Goal: Task Accomplishment & Management: Manage account settings

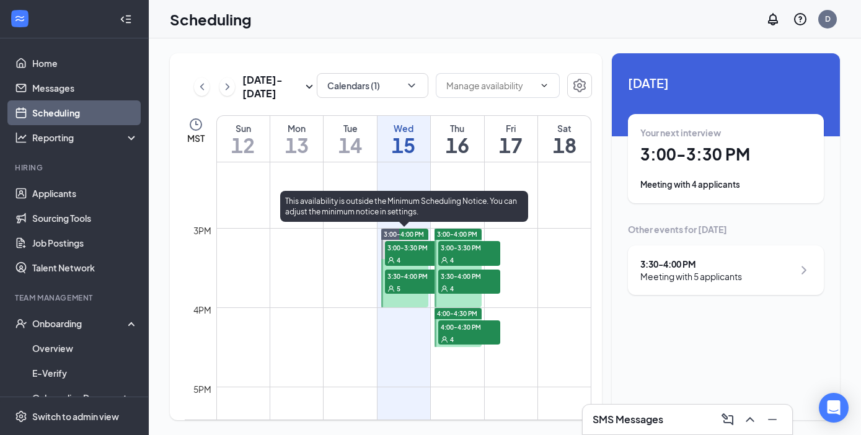
scroll to position [1126, 0]
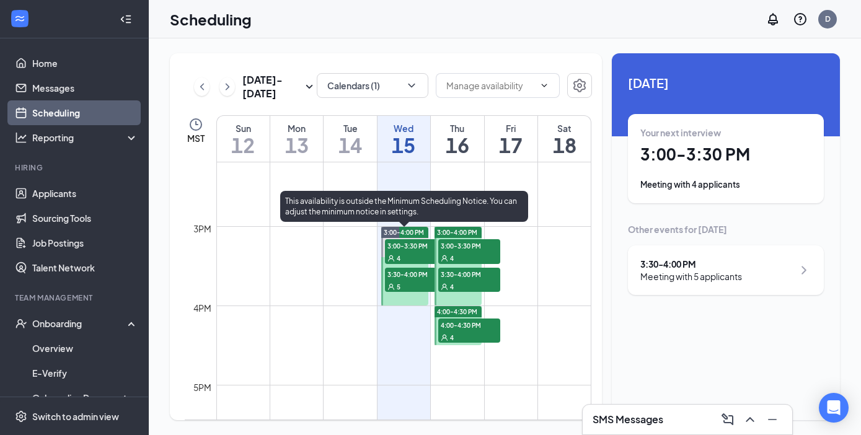
click at [402, 252] on div "4" at bounding box center [416, 258] width 62 height 12
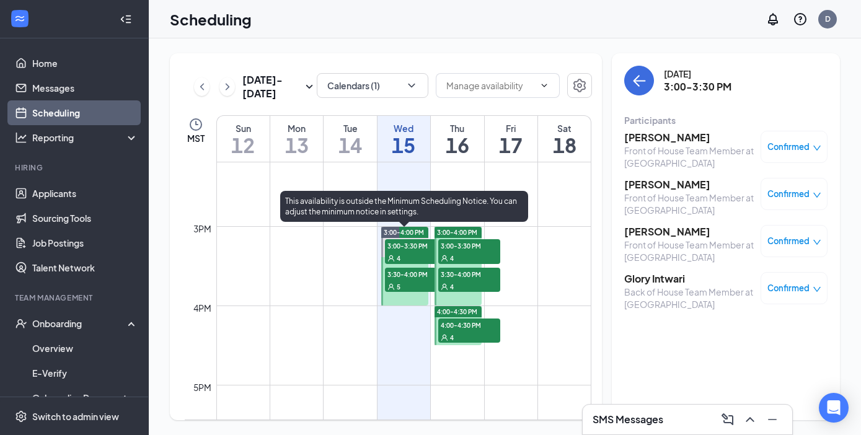
click at [403, 283] on div "5" at bounding box center [416, 286] width 62 height 12
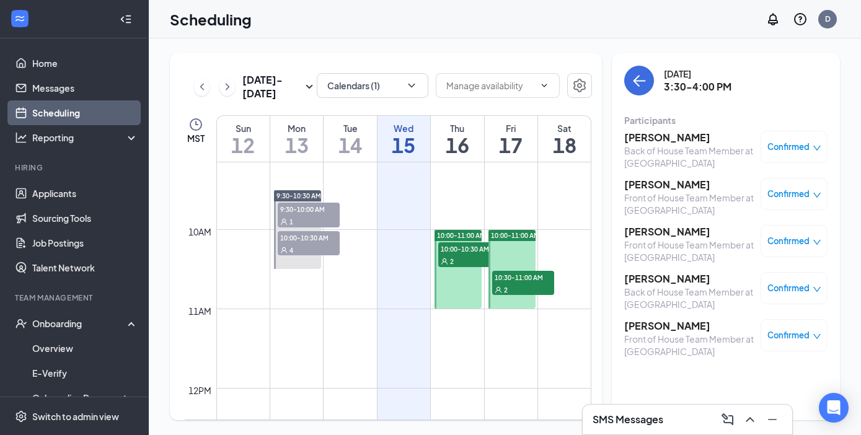
scroll to position [740, 0]
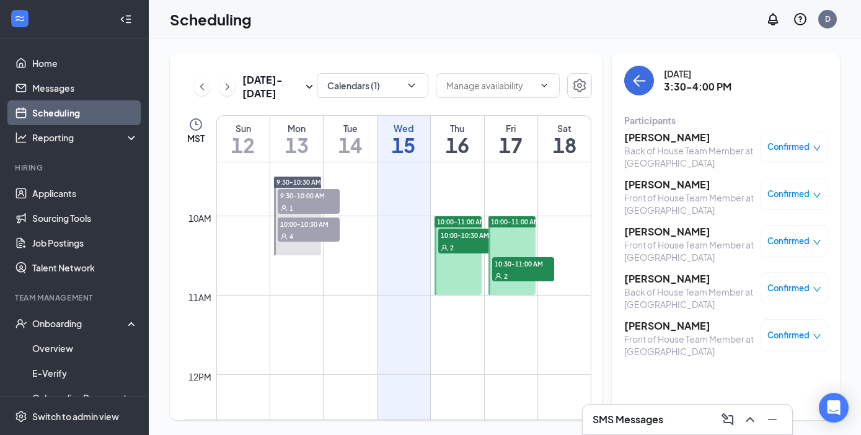
click at [465, 243] on div "2" at bounding box center [469, 247] width 62 height 12
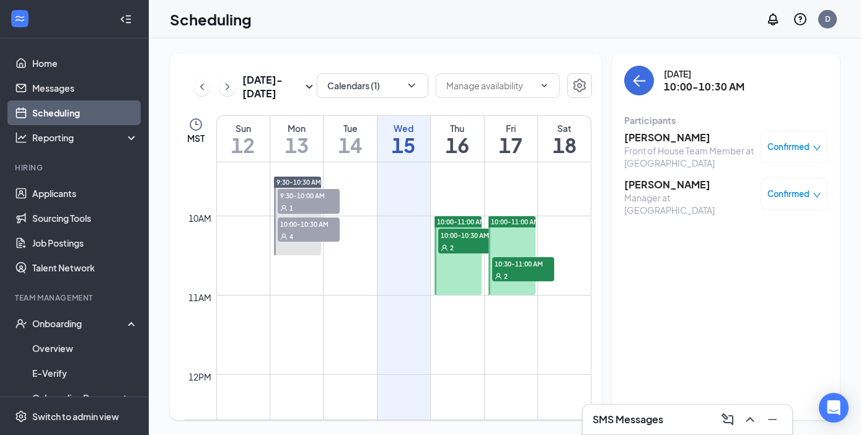
click at [522, 271] on div "2" at bounding box center [523, 276] width 62 height 12
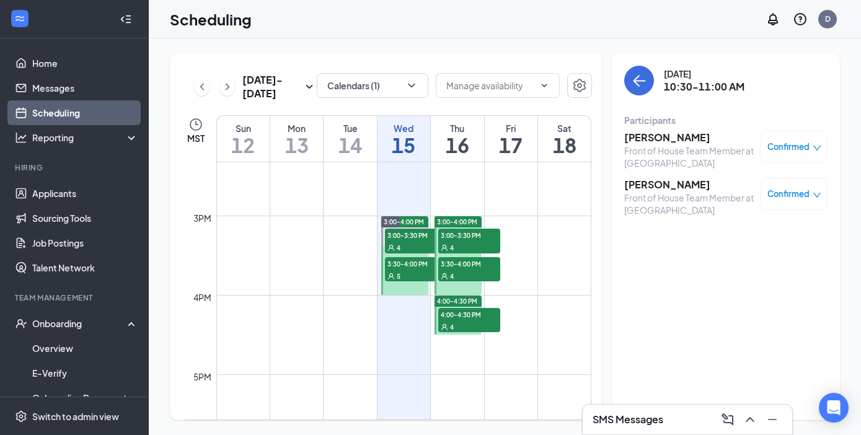
scroll to position [1155, 0]
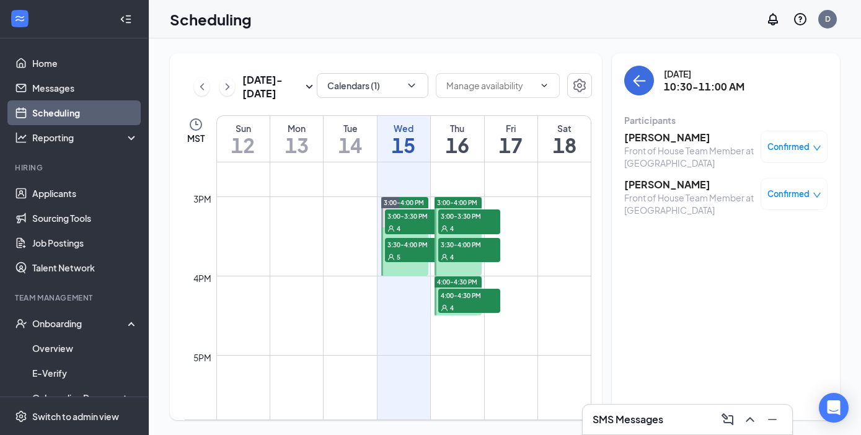
click at [455, 220] on span "3:00-3:30 PM" at bounding box center [469, 215] width 62 height 12
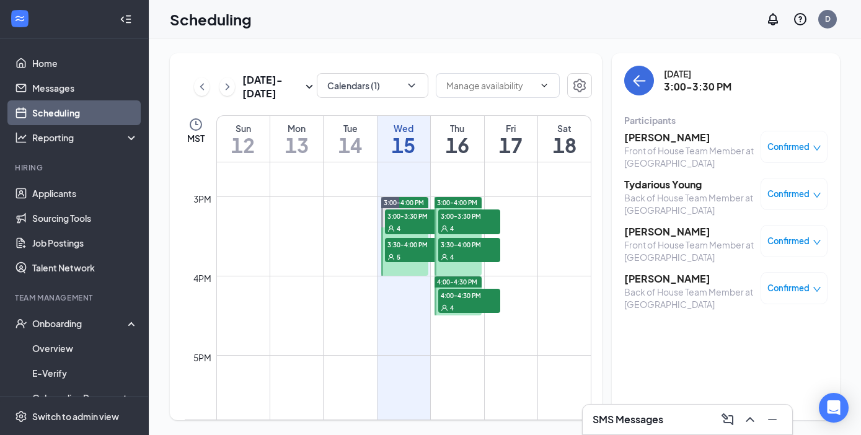
click at [452, 254] on span "4" at bounding box center [452, 257] width 4 height 9
click at [457, 297] on span "4:00-4:30 PM" at bounding box center [469, 295] width 62 height 12
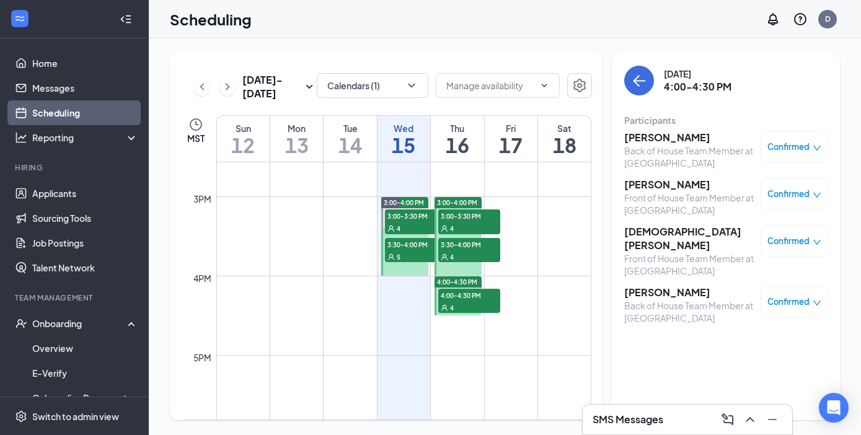
scroll to position [1154, 0]
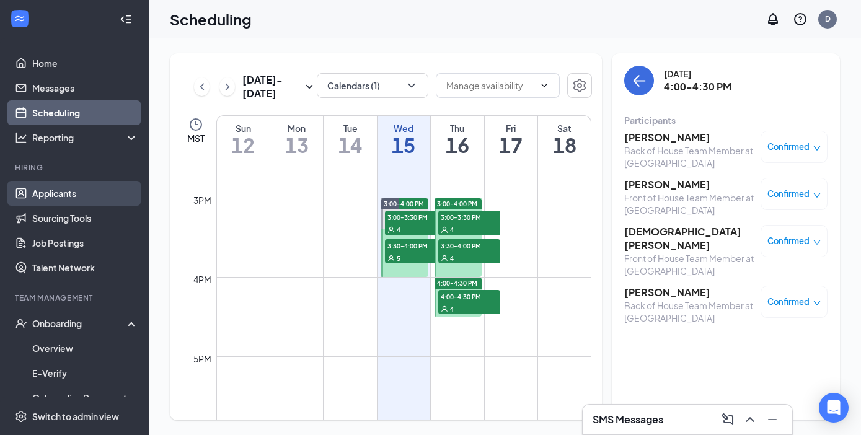
click at [53, 190] on link "Applicants" at bounding box center [85, 193] width 106 height 25
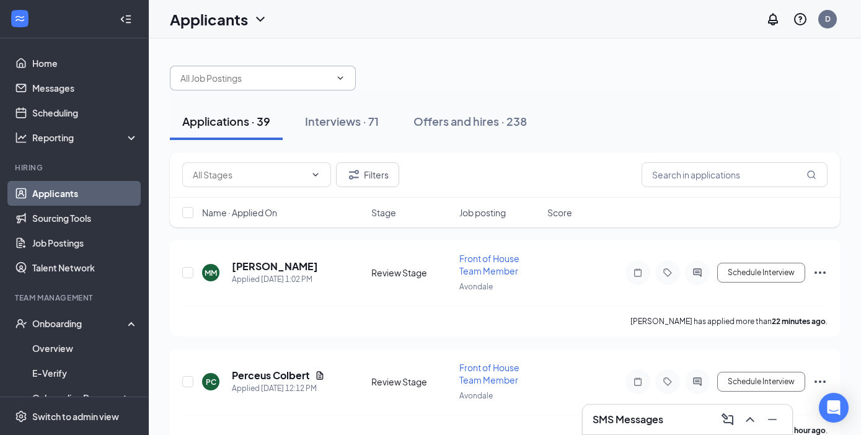
click at [286, 79] on input "text" at bounding box center [255, 78] width 150 height 14
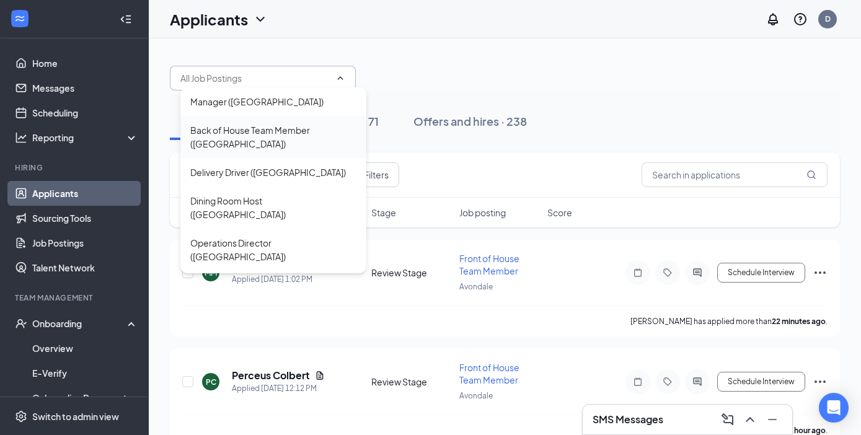
click at [242, 128] on div "Back of House Team Member ([GEOGRAPHIC_DATA])" at bounding box center [273, 136] width 166 height 27
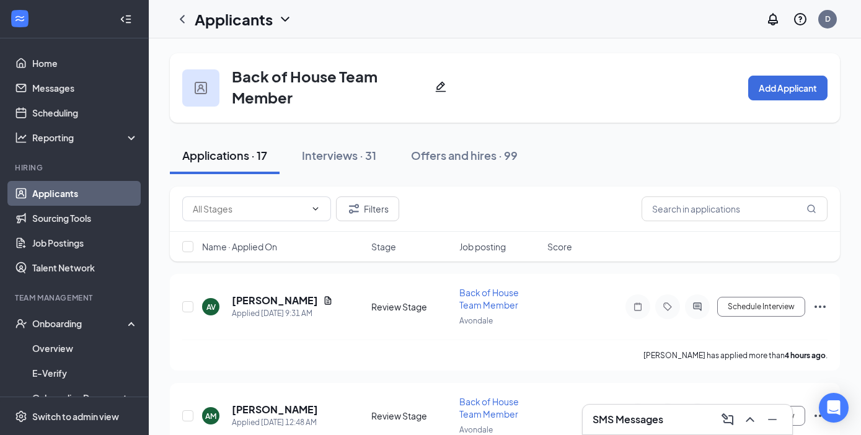
click at [271, 247] on span "Name · Applied On" at bounding box center [239, 246] width 75 height 12
click at [260, 302] on h5 "[PERSON_NAME]" at bounding box center [275, 301] width 86 height 14
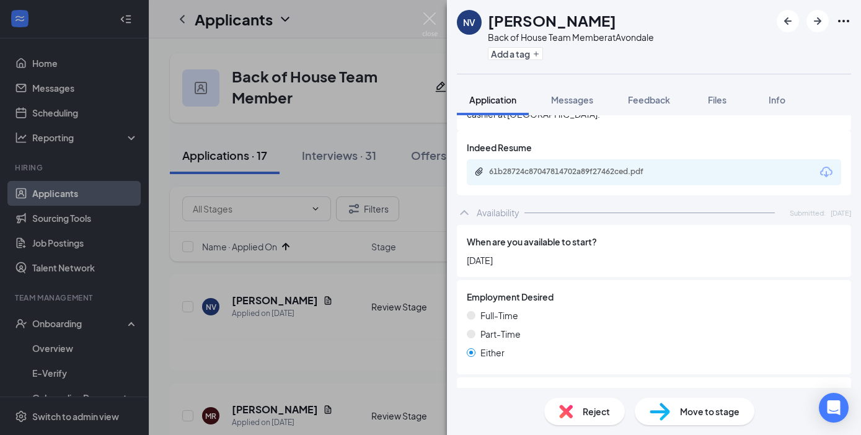
scroll to position [1200, 0]
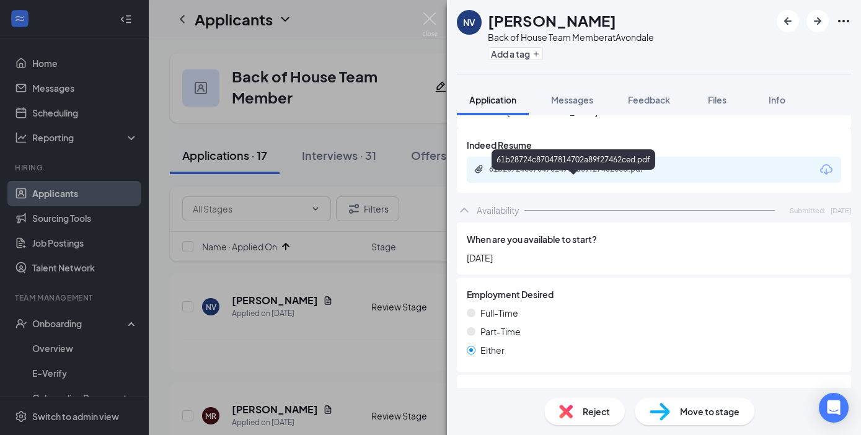
click at [591, 174] on div "61b28724c87047814702a89f27462ced.pdf" at bounding box center [575, 169] width 173 height 10
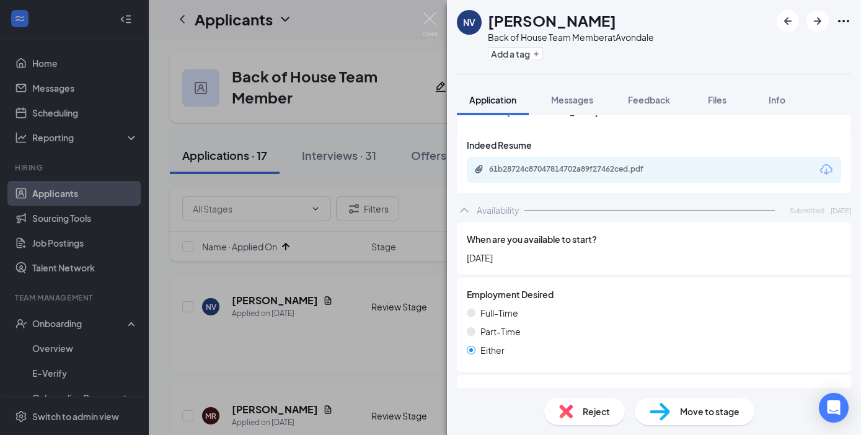
click at [688, 408] on span "Move to stage" at bounding box center [709, 412] width 59 height 14
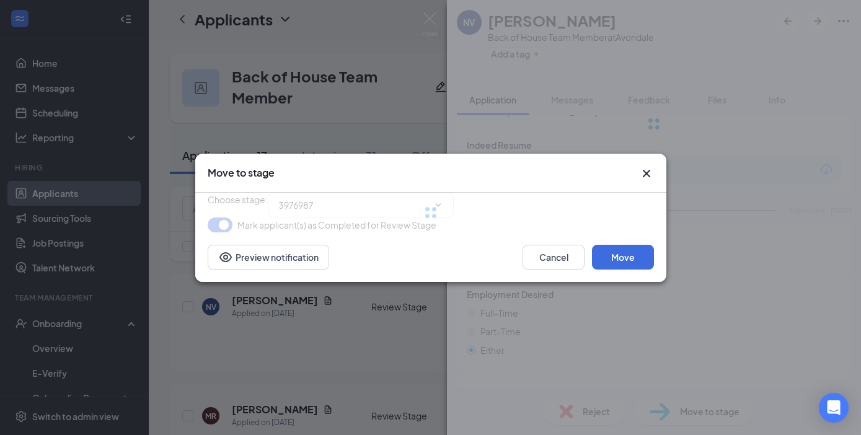
type input "Onsite Interview (next stage)"
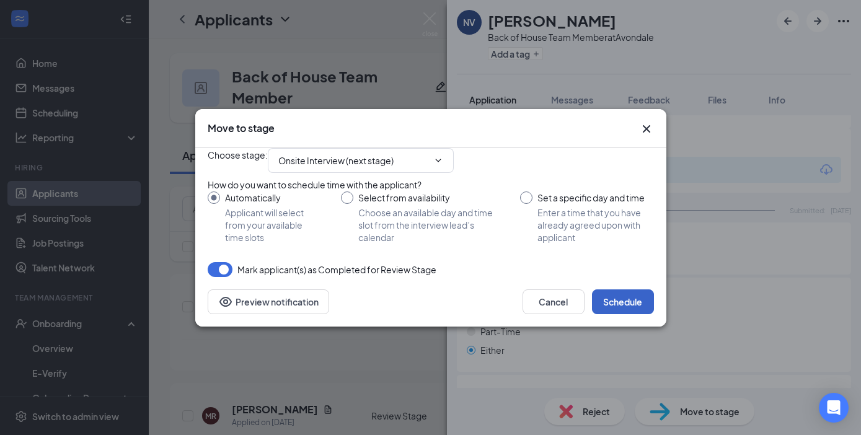
click at [616, 314] on button "Schedule" at bounding box center [623, 301] width 62 height 25
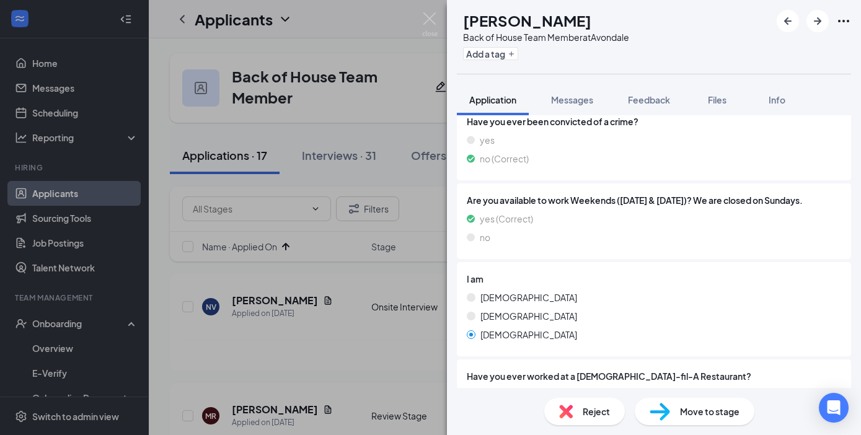
scroll to position [192, 0]
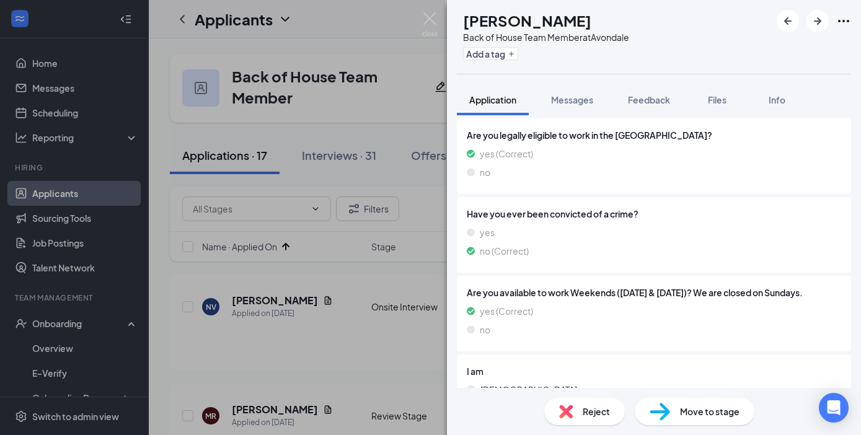
click at [690, 415] on span "Move to stage" at bounding box center [709, 412] width 59 height 14
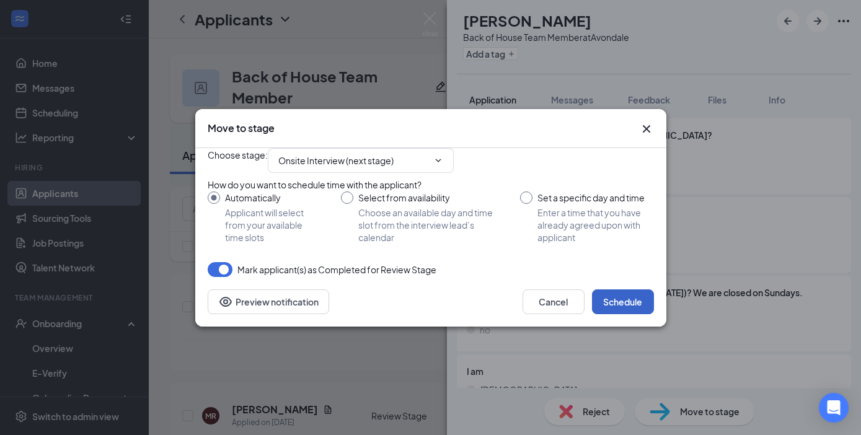
click at [613, 314] on button "Schedule" at bounding box center [623, 301] width 62 height 25
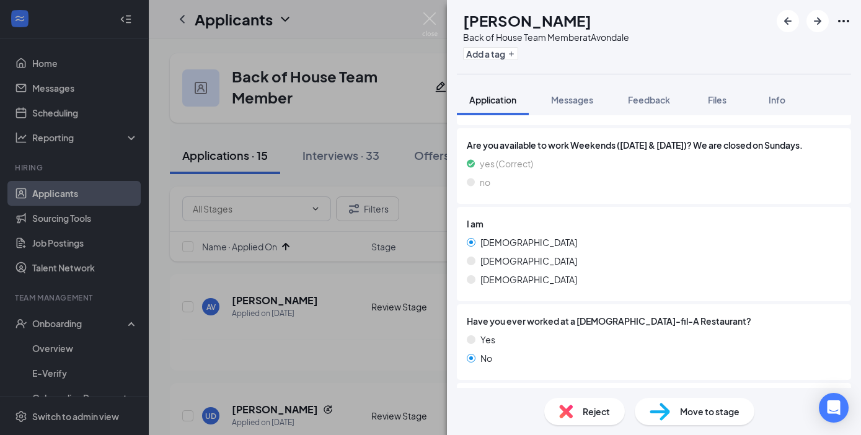
scroll to position [304, 0]
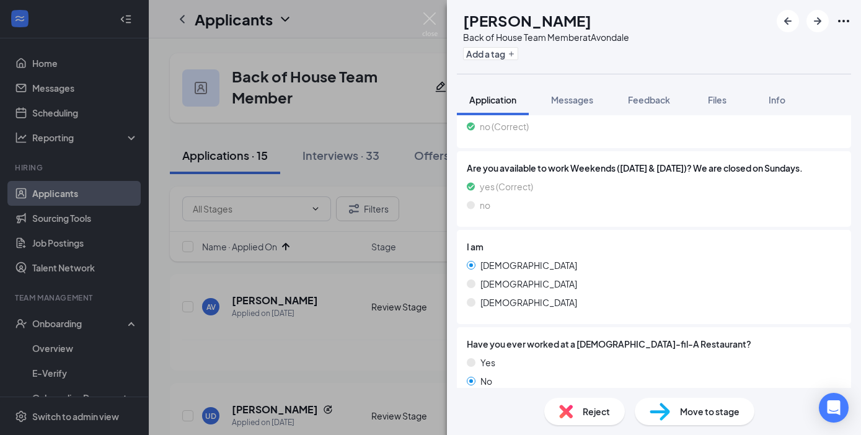
click at [572, 416] on div "Reject" at bounding box center [584, 411] width 81 height 27
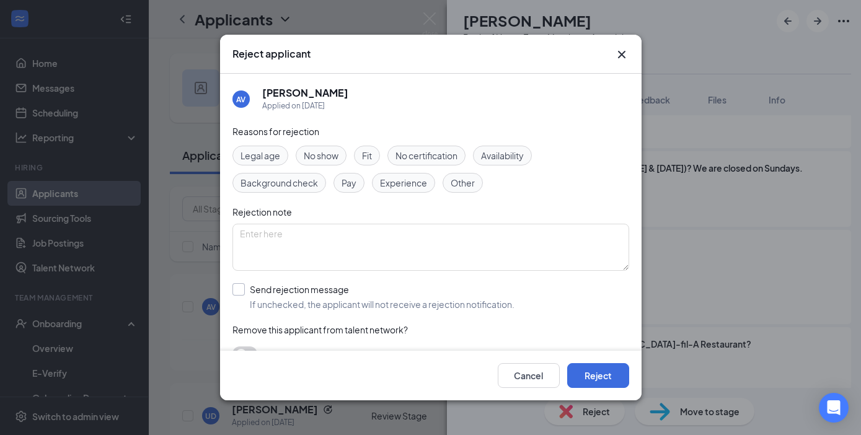
click at [238, 292] on input "Send rejection message If unchecked, the applicant will not receive a rejection…" at bounding box center [373, 296] width 282 height 27
checkbox input "true"
click at [273, 349] on input "search" at bounding box center [426, 352] width 373 height 21
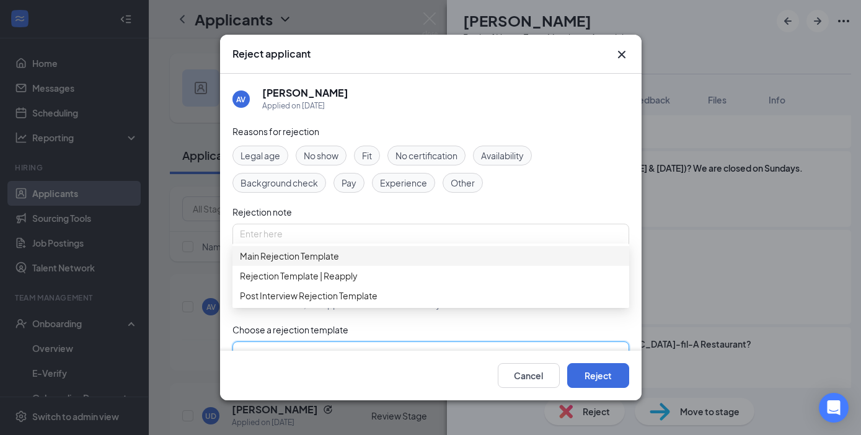
click at [305, 263] on span "Main Rejection Template" at bounding box center [289, 256] width 99 height 14
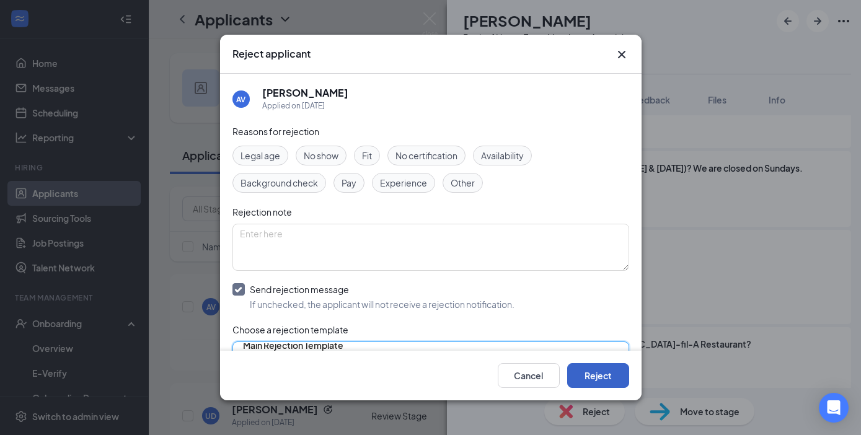
click at [606, 370] on button "Reject" at bounding box center [598, 375] width 62 height 25
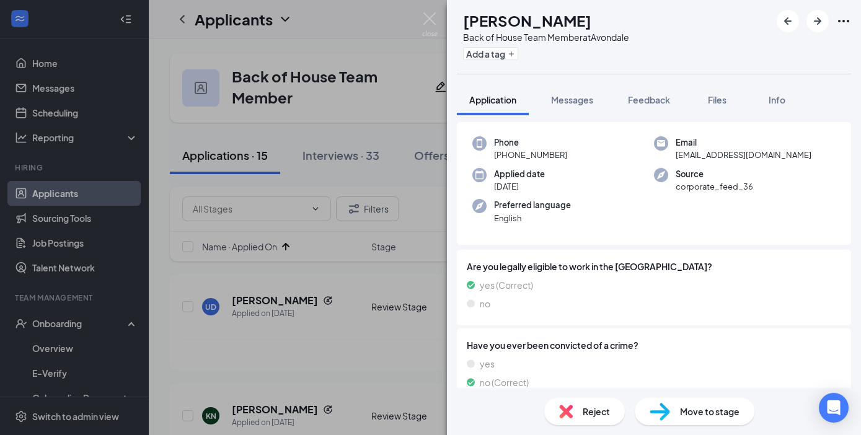
scroll to position [80, 0]
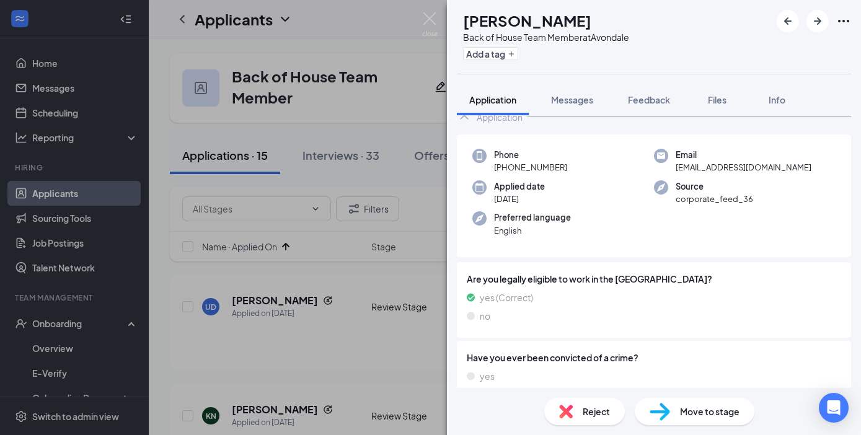
click at [578, 413] on div "Reject" at bounding box center [584, 411] width 81 height 27
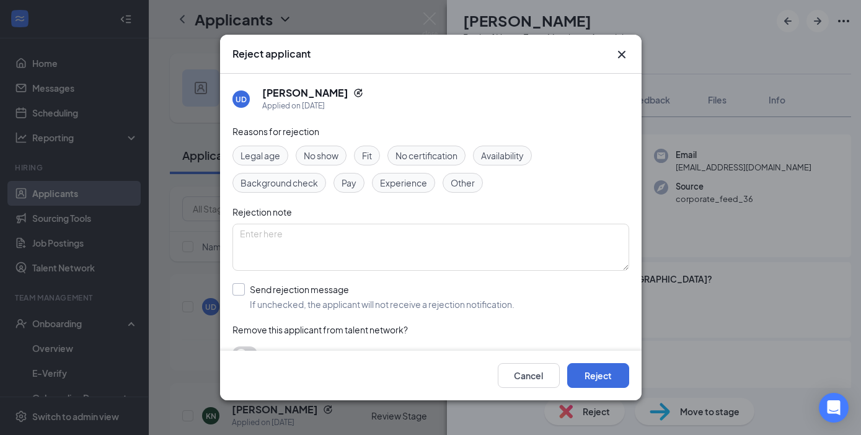
click at [242, 289] on input "Send rejection message If unchecked, the applicant will not receive a rejection…" at bounding box center [373, 296] width 282 height 27
checkbox input "true"
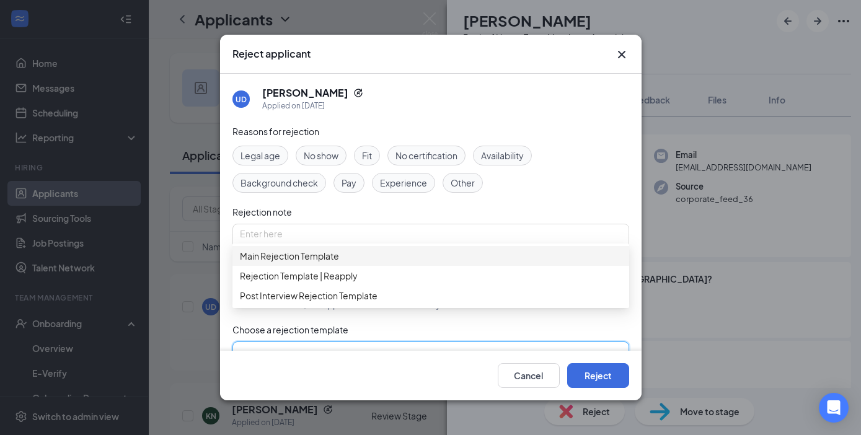
click at [270, 347] on input "search" at bounding box center [426, 352] width 373 height 21
click at [317, 263] on span "Main Rejection Template" at bounding box center [289, 256] width 99 height 14
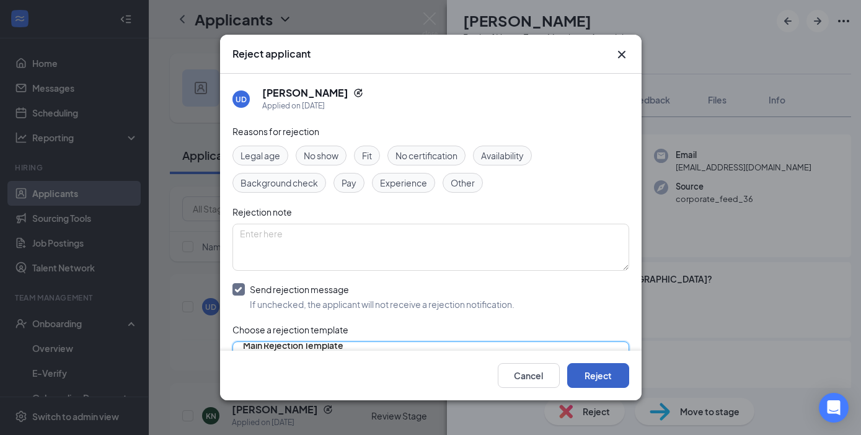
click at [600, 374] on button "Reject" at bounding box center [598, 375] width 62 height 25
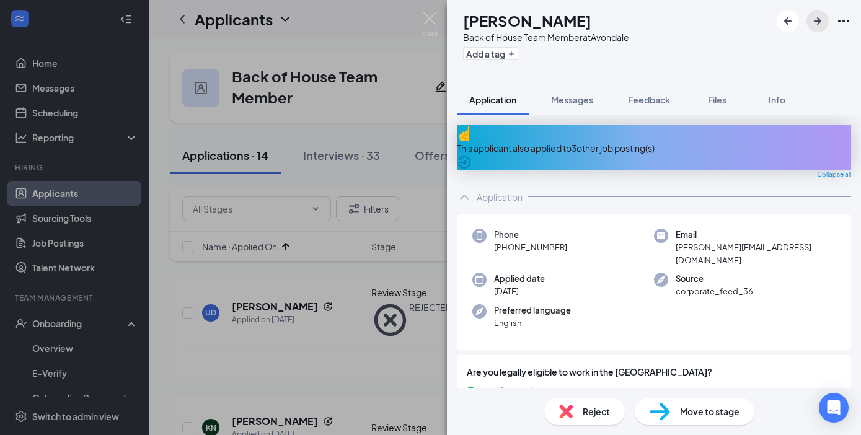
click at [812, 25] on icon "ArrowRight" at bounding box center [817, 21] width 15 height 15
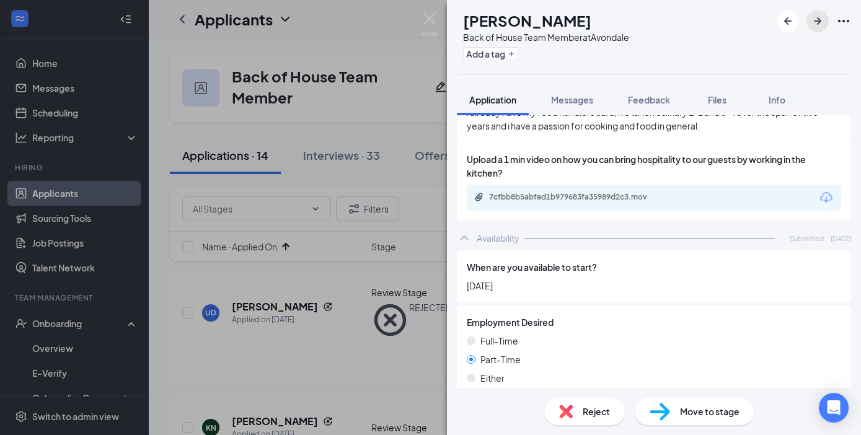
scroll to position [1164, 0]
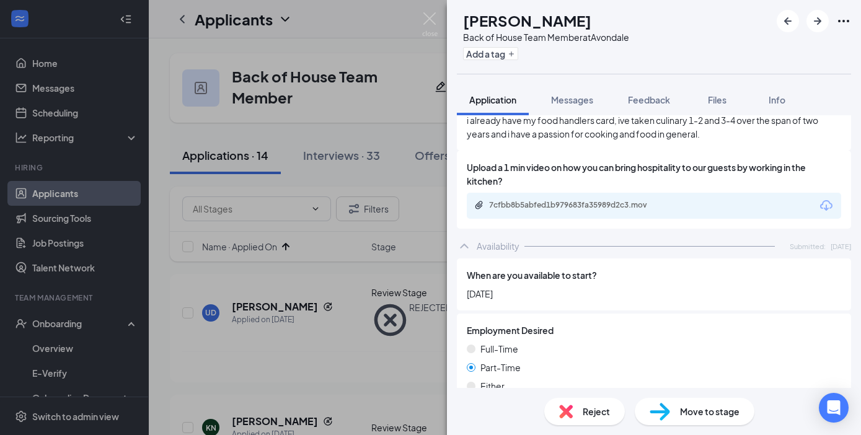
click at [590, 214] on div "7cfbb8b5abfed1b979683fa35989d2c3.mov" at bounding box center [654, 206] width 374 height 26
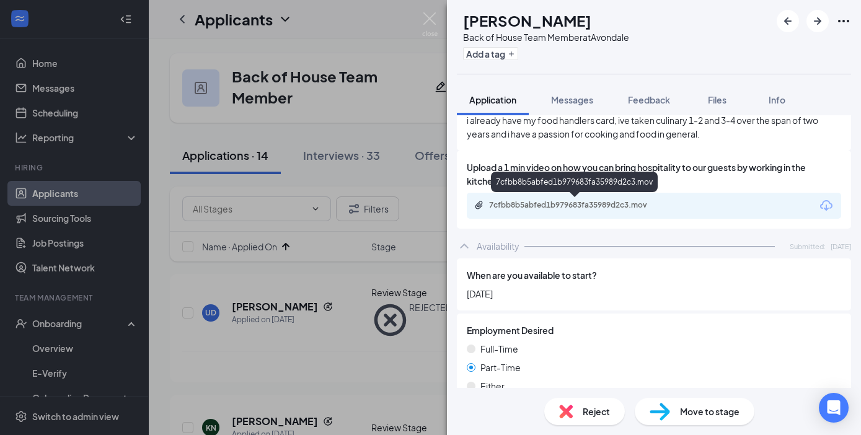
click at [585, 200] on div "7cfbb8b5abfed1b979683fa35989d2c3.mov" at bounding box center [575, 205] width 173 height 10
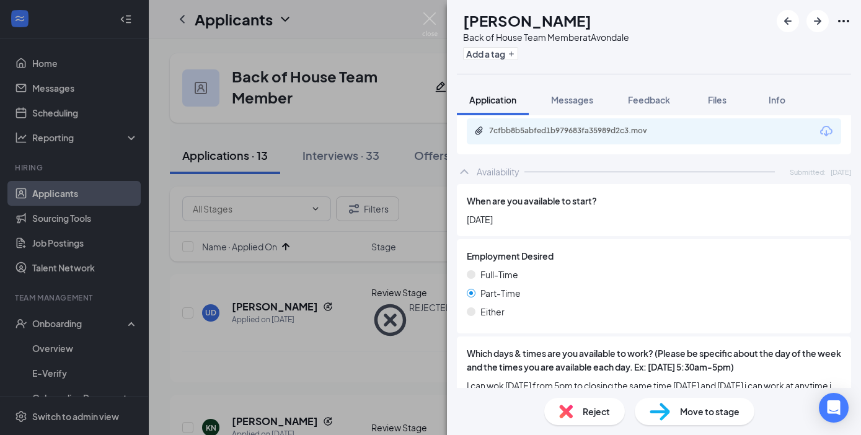
scroll to position [1362, 0]
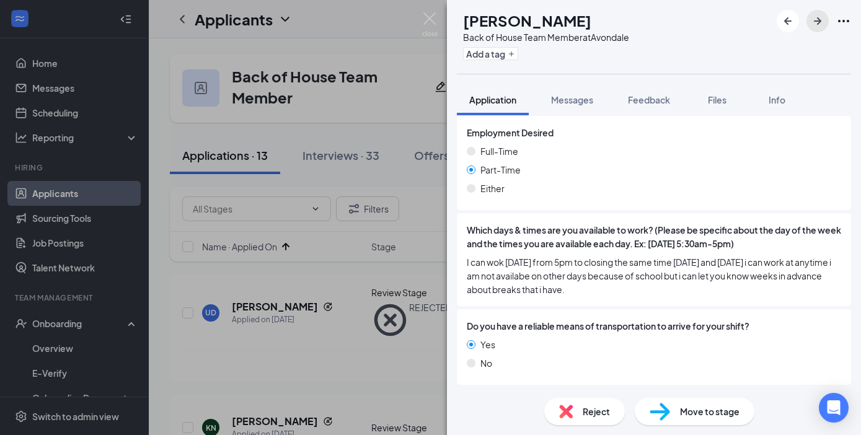
click at [816, 19] on icon "ArrowRight" at bounding box center [817, 21] width 15 height 15
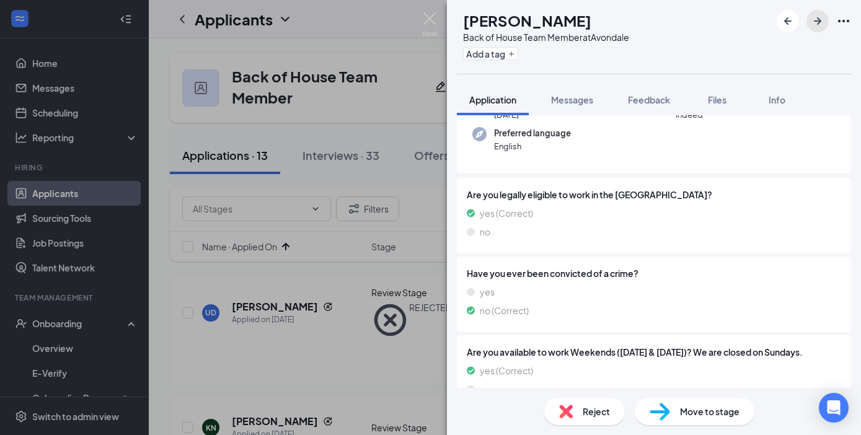
scroll to position [27, 0]
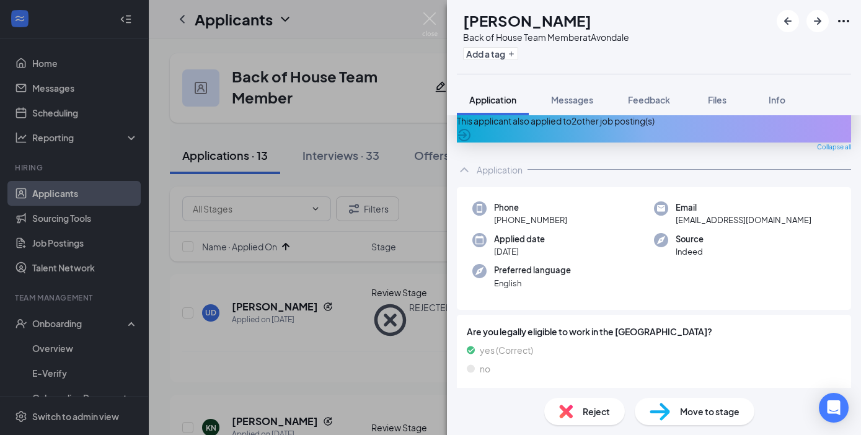
click at [567, 408] on img at bounding box center [566, 412] width 14 height 14
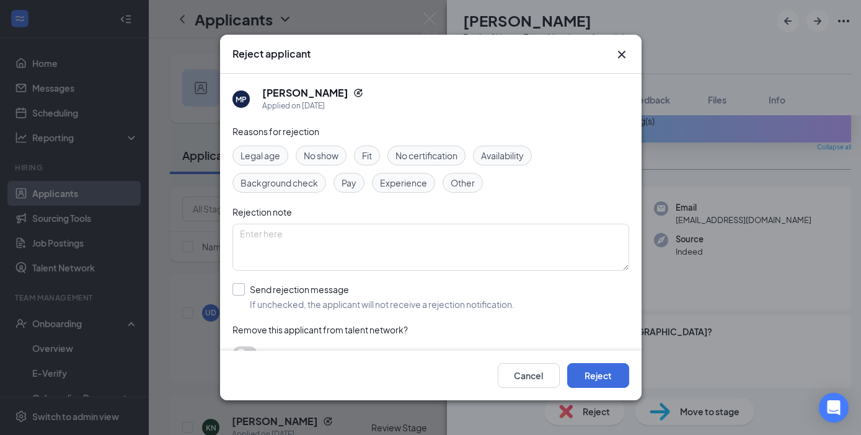
click at [238, 291] on input "Send rejection message If unchecked, the applicant will not receive a rejection…" at bounding box center [373, 296] width 282 height 27
checkbox input "true"
click at [267, 346] on input "search" at bounding box center [426, 352] width 373 height 21
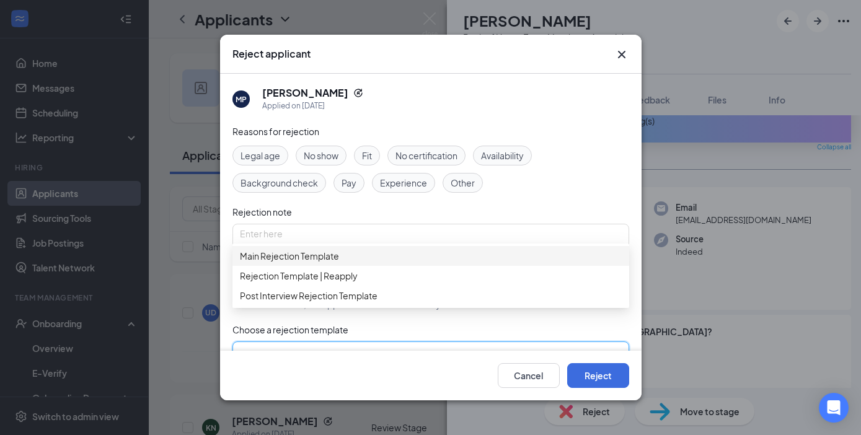
click at [302, 266] on div "Main Rejection Template" at bounding box center [430, 256] width 397 height 20
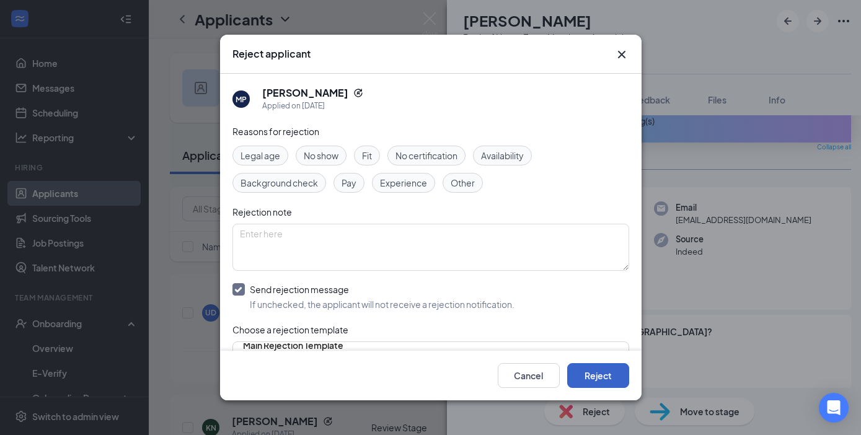
click at [589, 370] on button "Reject" at bounding box center [598, 375] width 62 height 25
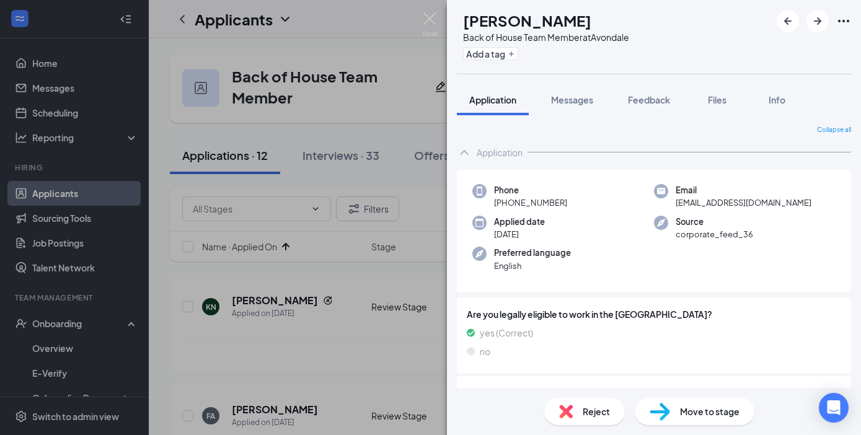
click at [589, 413] on span "Reject" at bounding box center [595, 412] width 27 height 14
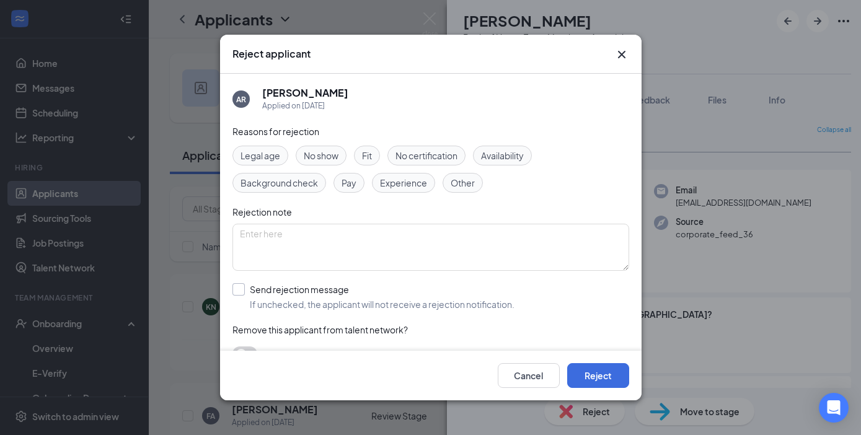
click at [241, 290] on input "Send rejection message If unchecked, the applicant will not receive a rejection…" at bounding box center [373, 296] width 282 height 27
checkbox input "true"
click at [283, 344] on input "search" at bounding box center [426, 352] width 373 height 21
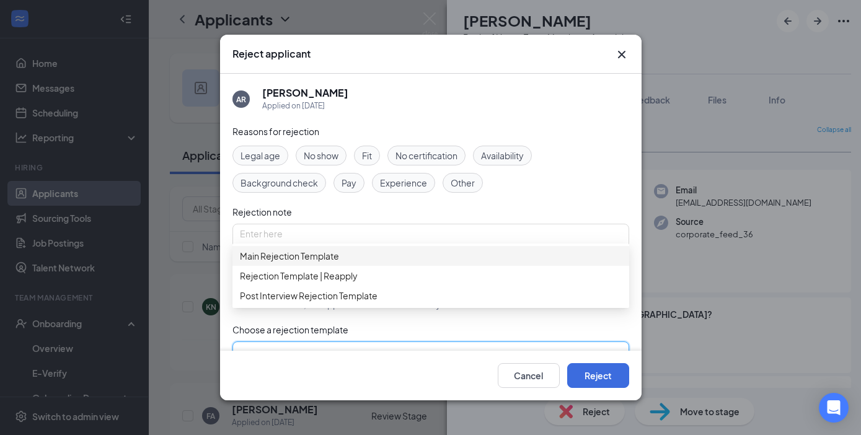
click at [332, 261] on span "Main Rejection Template" at bounding box center [289, 256] width 99 height 14
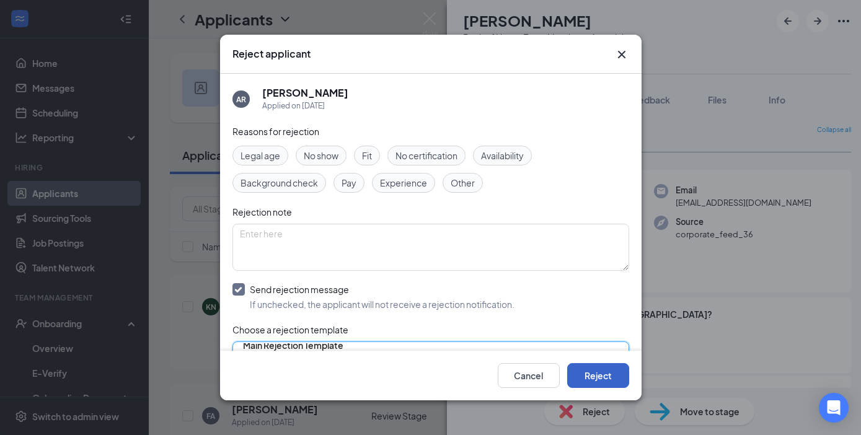
click at [594, 375] on button "Reject" at bounding box center [598, 375] width 62 height 25
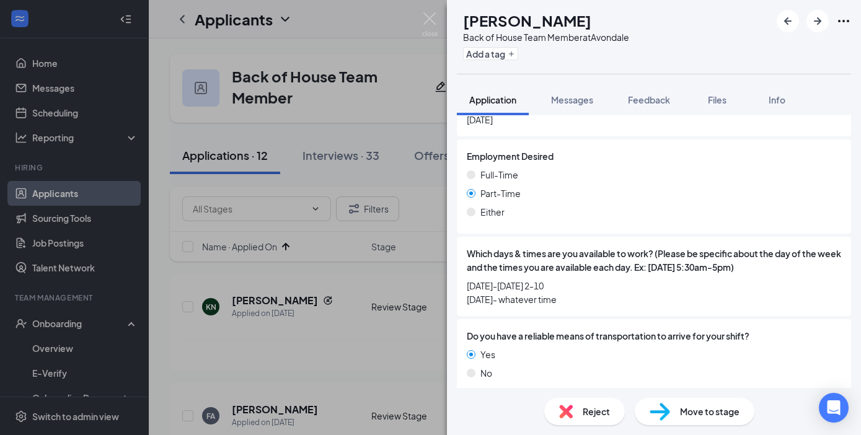
scroll to position [1364, 0]
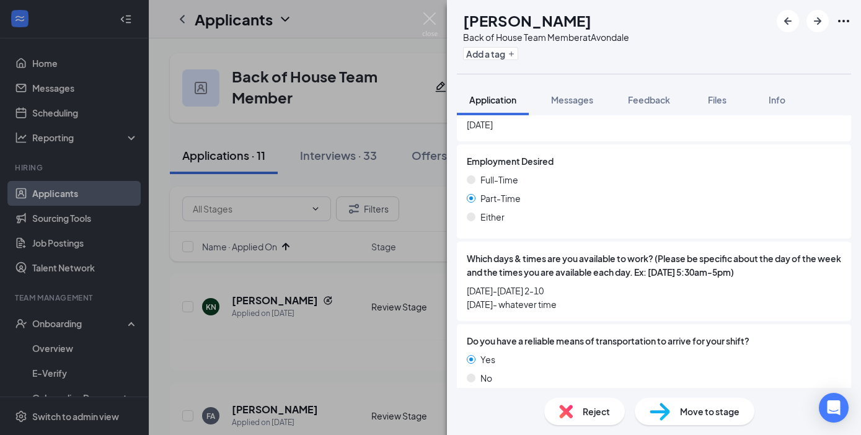
click at [576, 411] on div "Reject" at bounding box center [584, 411] width 81 height 27
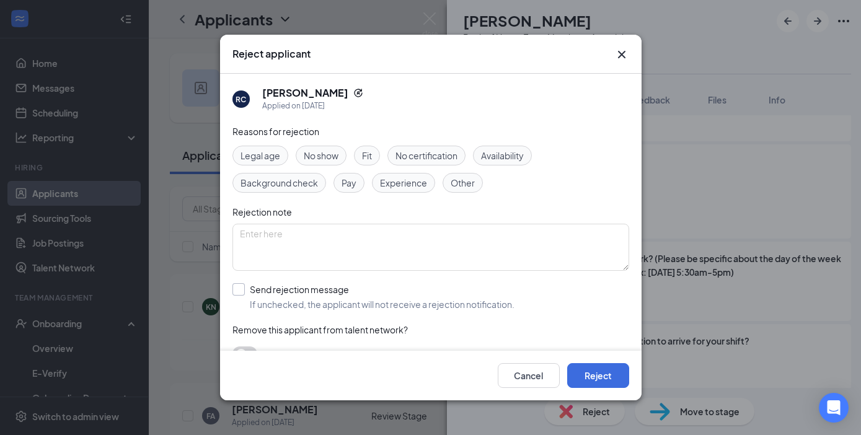
click at [239, 284] on input "Send rejection message If unchecked, the applicant will not receive a rejection…" at bounding box center [373, 296] width 282 height 27
checkbox input "true"
click at [283, 344] on input "search" at bounding box center [426, 352] width 373 height 21
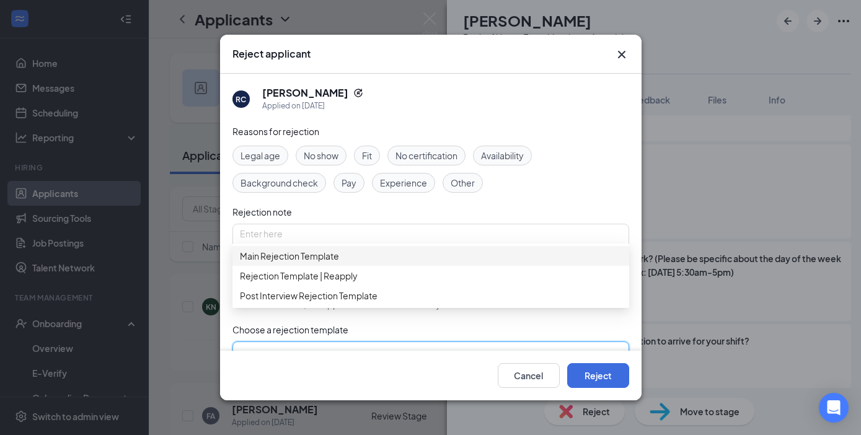
click at [302, 258] on span "Main Rejection Template" at bounding box center [289, 256] width 99 height 14
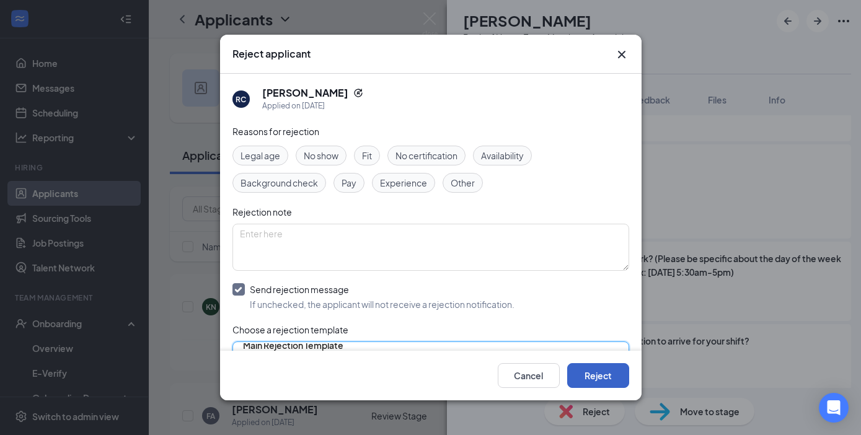
click at [611, 367] on button "Reject" at bounding box center [598, 375] width 62 height 25
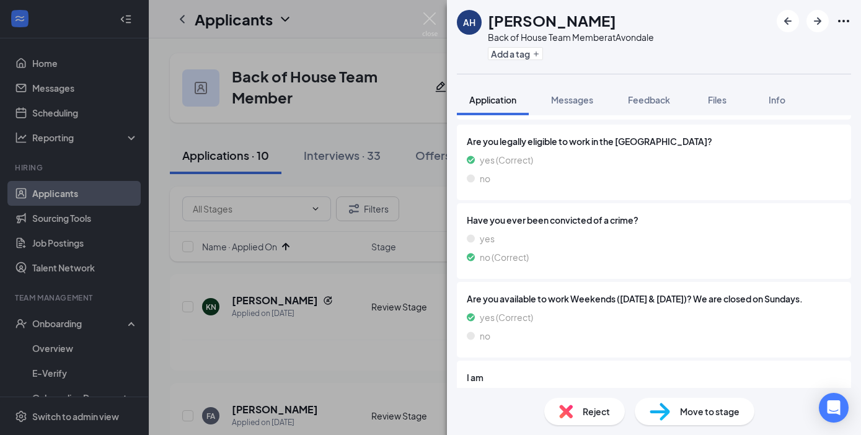
scroll to position [170, 0]
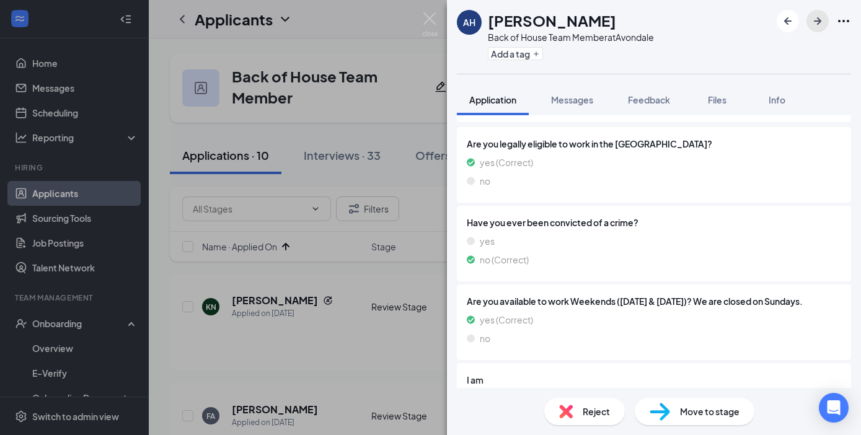
click at [817, 22] on icon "ArrowRight" at bounding box center [817, 21] width 15 height 15
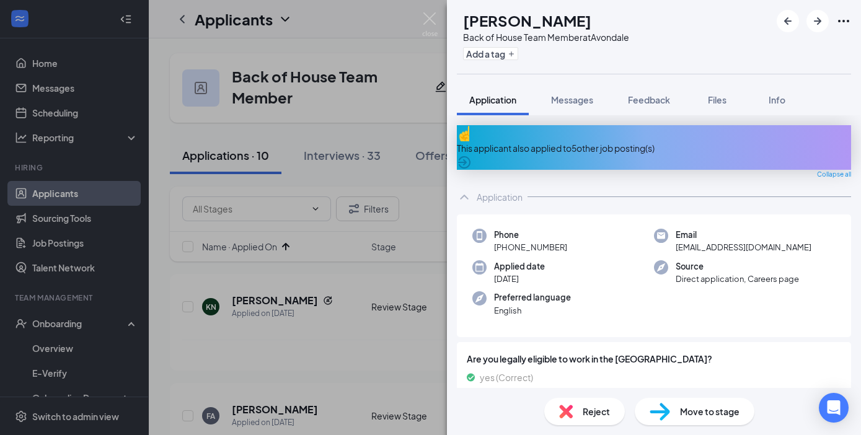
click at [574, 414] on div "Reject" at bounding box center [584, 411] width 81 height 27
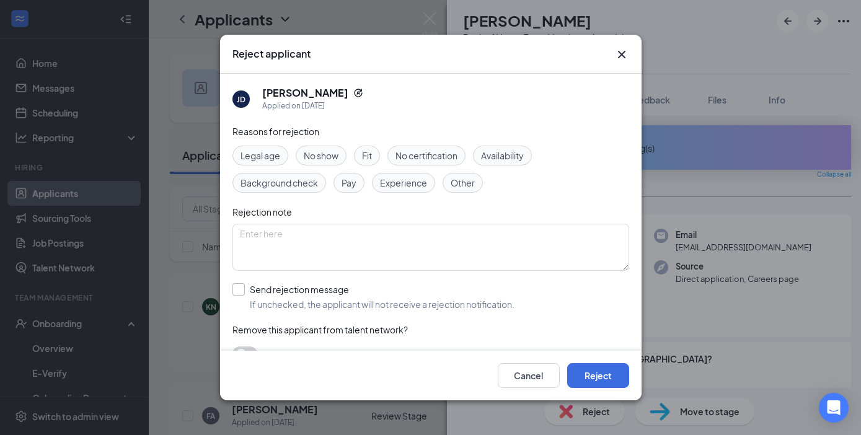
click at [235, 288] on input "Send rejection message If unchecked, the applicant will not receive a rejection…" at bounding box center [373, 296] width 282 height 27
checkbox input "true"
click at [270, 345] on input "search" at bounding box center [426, 352] width 373 height 21
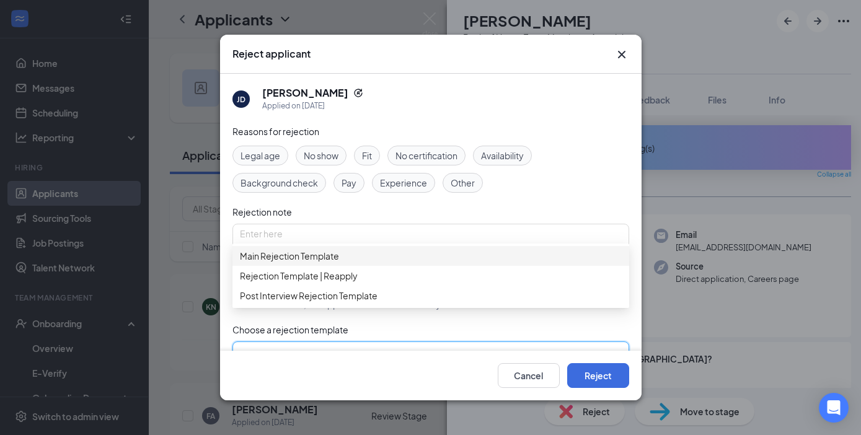
click at [331, 263] on span "Main Rejection Template" at bounding box center [289, 256] width 99 height 14
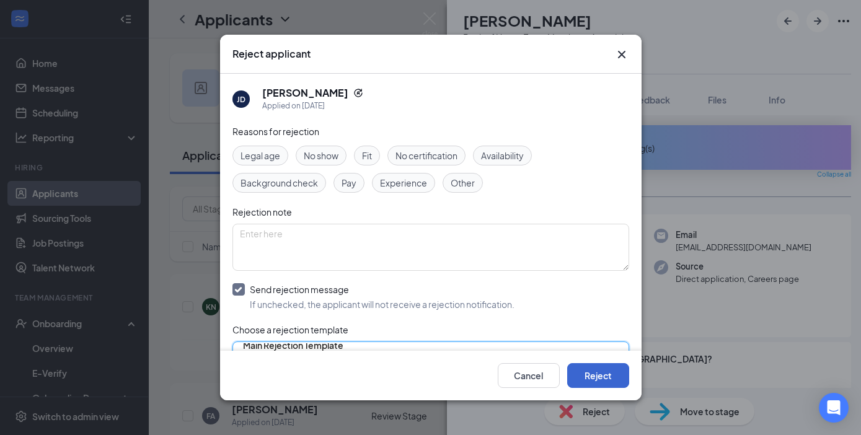
click at [605, 376] on button "Reject" at bounding box center [598, 375] width 62 height 25
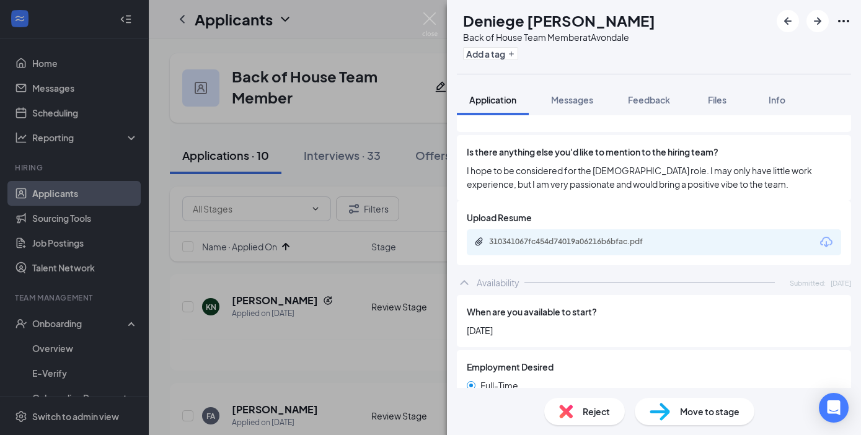
scroll to position [1220, 0]
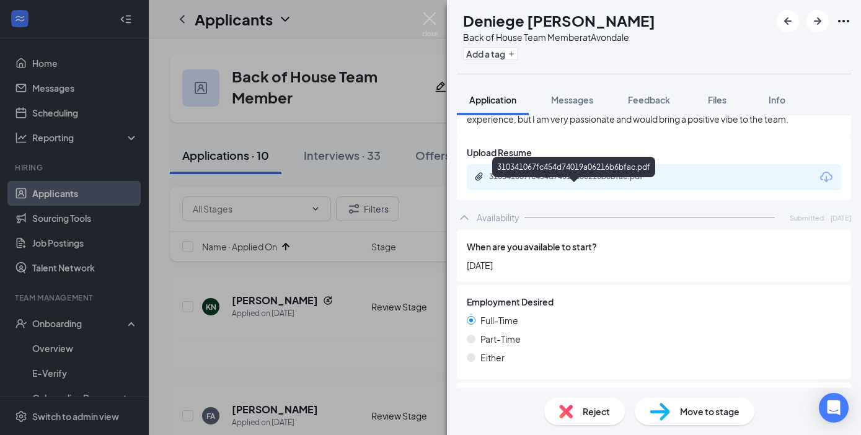
click at [642, 182] on div "310341067fc454d74019a06216b6bfac.pdf" at bounding box center [575, 177] width 173 height 10
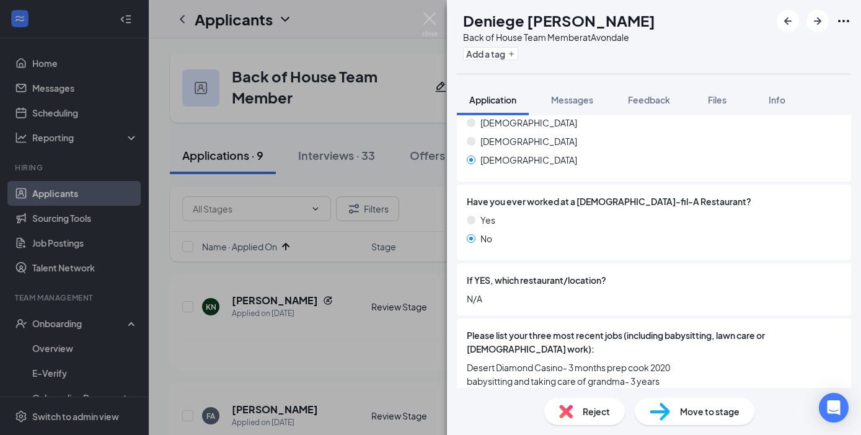
scroll to position [485, 0]
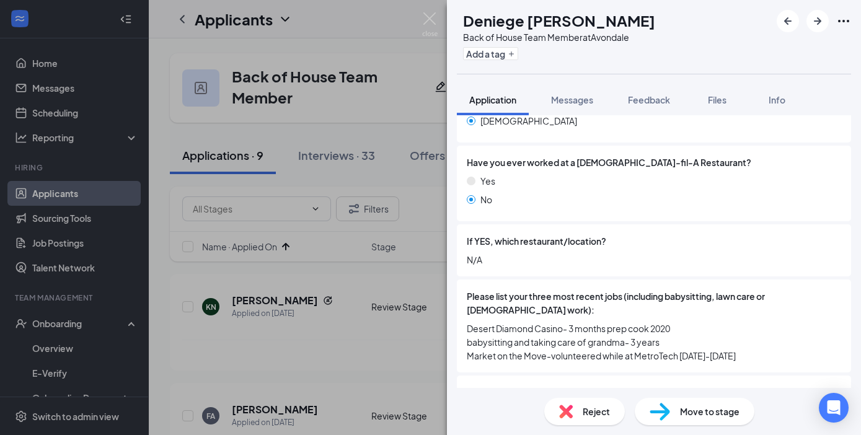
click at [674, 406] on div "Move to stage" at bounding box center [694, 411] width 120 height 27
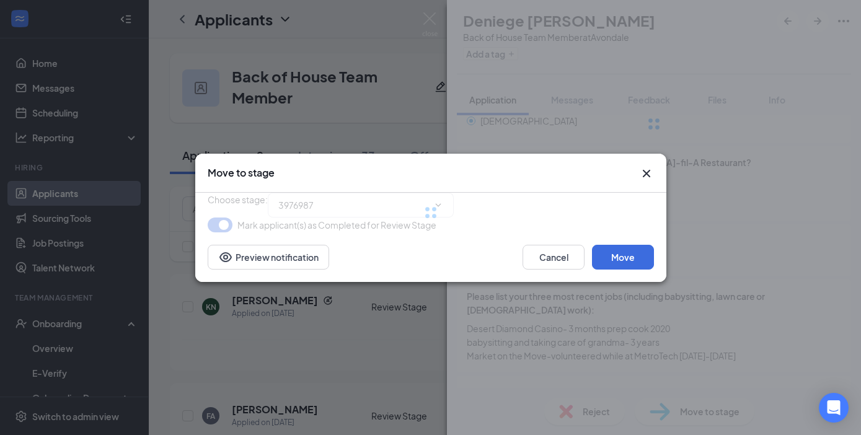
type input "Onsite Interview (next stage)"
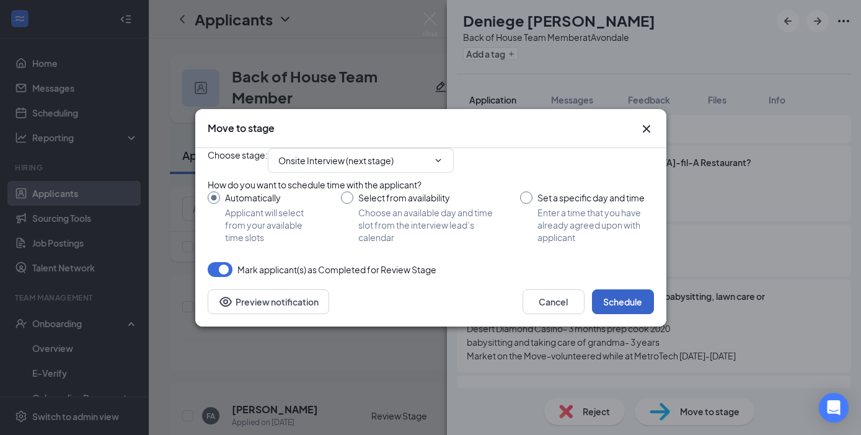
click at [618, 314] on button "Schedule" at bounding box center [623, 301] width 62 height 25
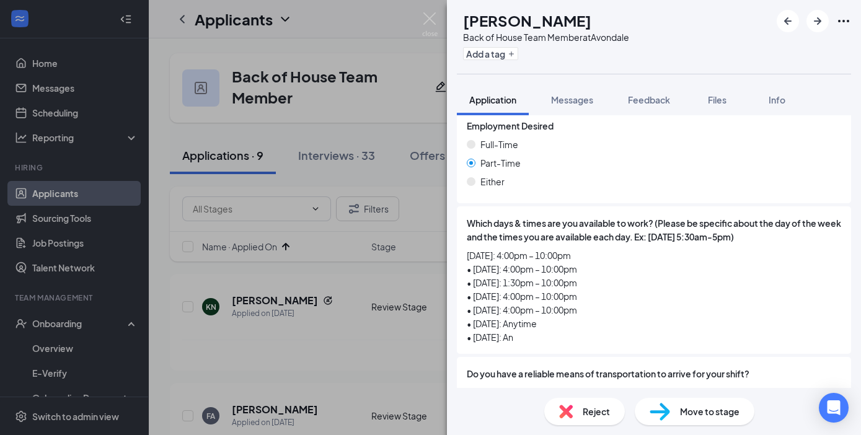
scroll to position [1367, 0]
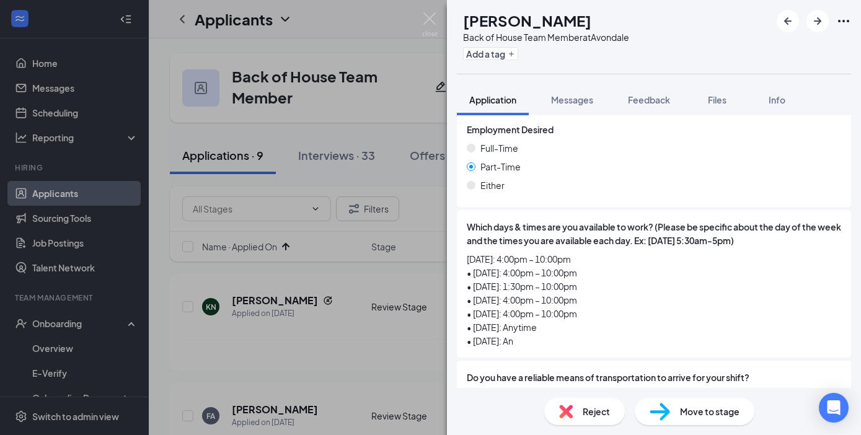
click at [577, 411] on div "Reject" at bounding box center [584, 411] width 81 height 27
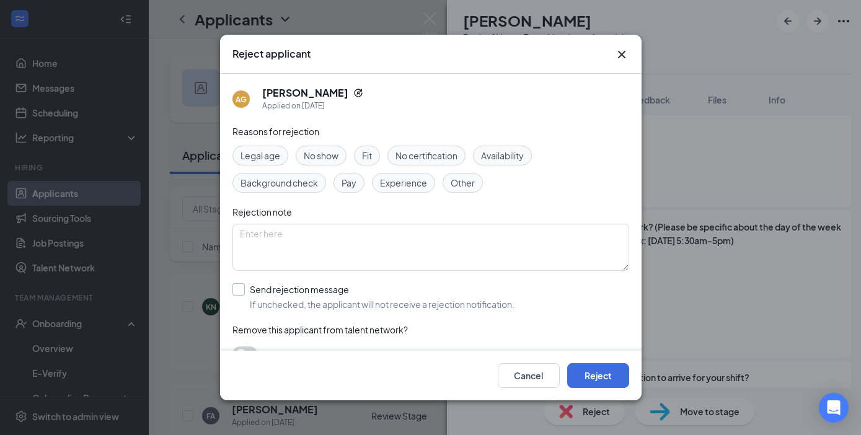
click at [240, 290] on input "Send rejection message If unchecked, the applicant will not receive a rejection…" at bounding box center [373, 296] width 282 height 27
checkbox input "true"
click at [256, 347] on input "search" at bounding box center [426, 352] width 373 height 21
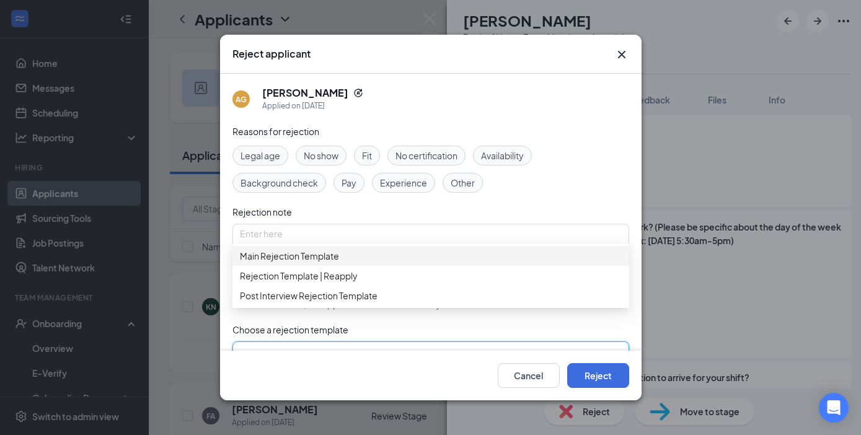
click at [301, 258] on span "Main Rejection Template" at bounding box center [289, 256] width 99 height 14
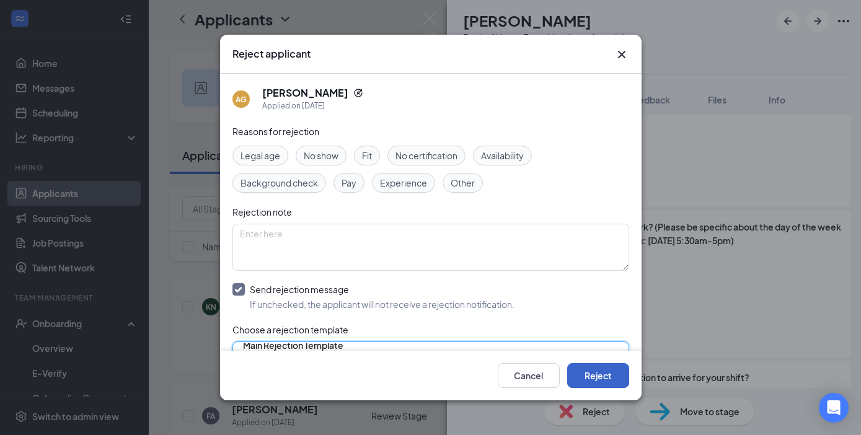
click at [608, 380] on button "Reject" at bounding box center [598, 375] width 62 height 25
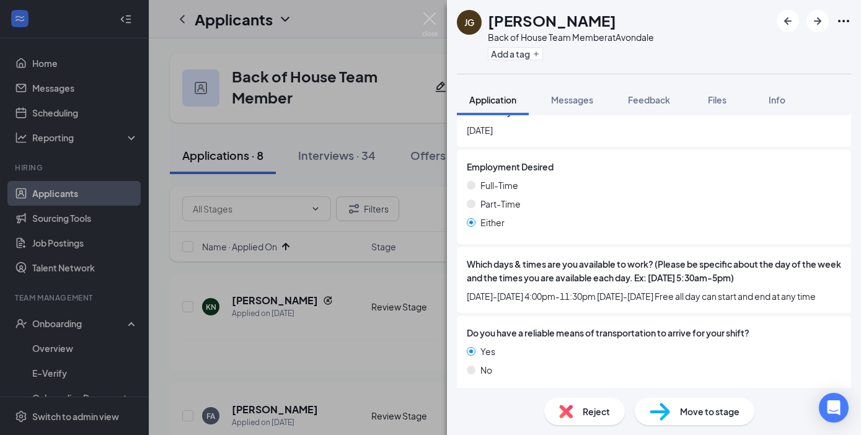
scroll to position [1286, 0]
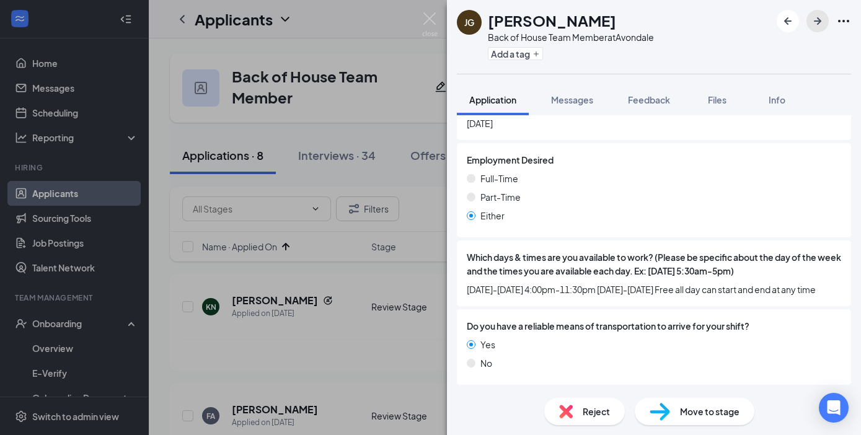
click at [815, 17] on icon "ArrowRight" at bounding box center [817, 21] width 15 height 15
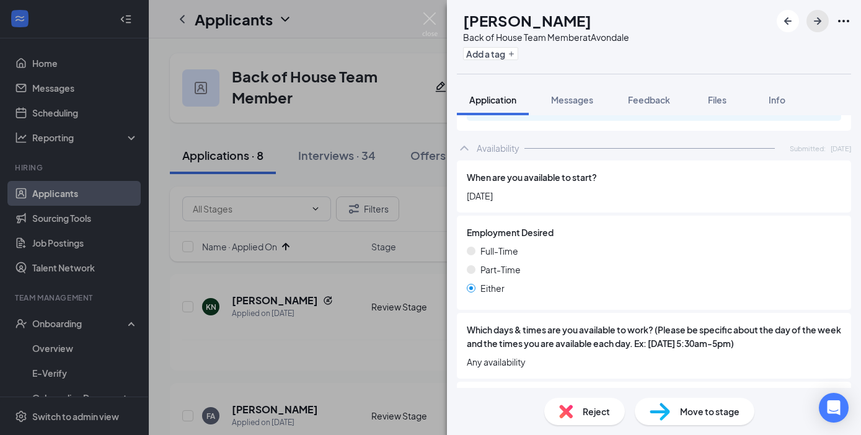
scroll to position [1321, 0]
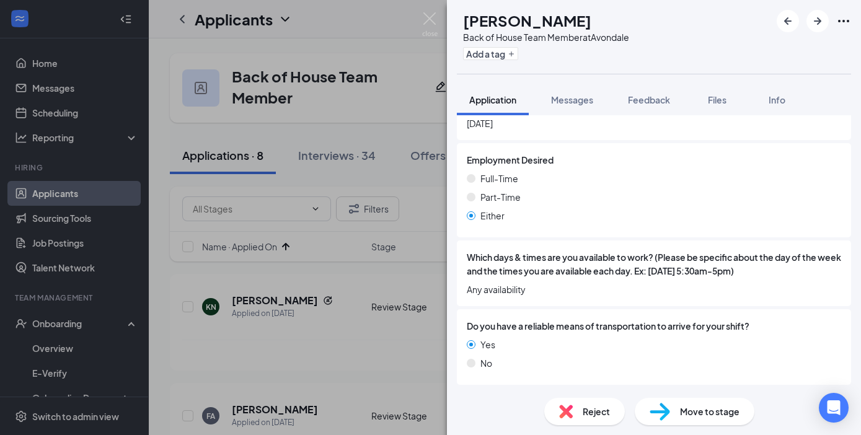
click at [681, 416] on span "Move to stage" at bounding box center [709, 412] width 59 height 14
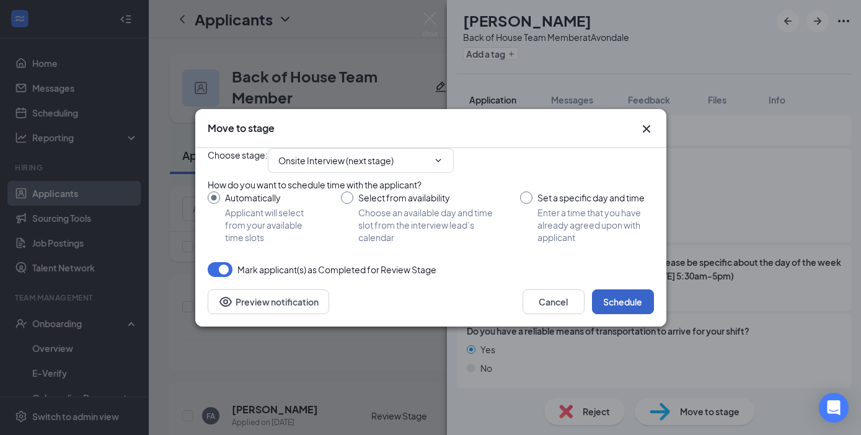
click at [616, 314] on button "Schedule" at bounding box center [623, 301] width 62 height 25
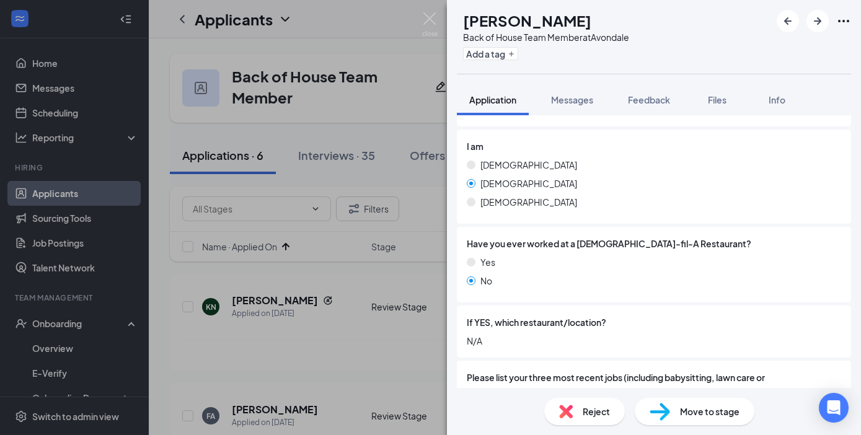
scroll to position [1313, 0]
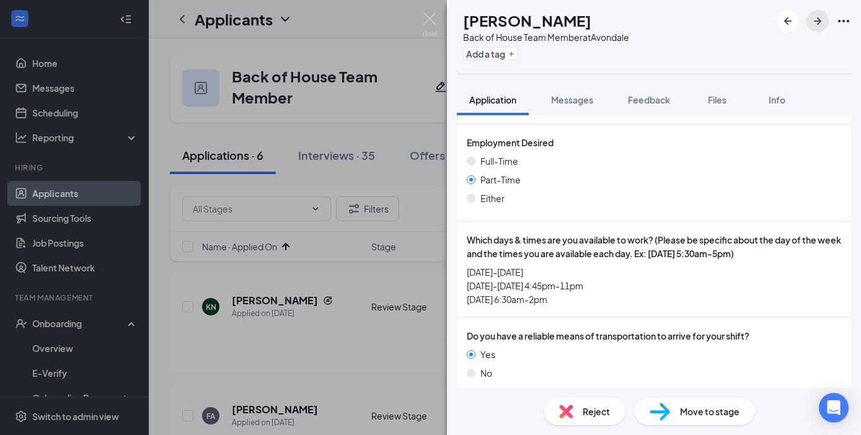
click at [817, 20] on icon "ArrowRight" at bounding box center [816, 20] width 7 height 7
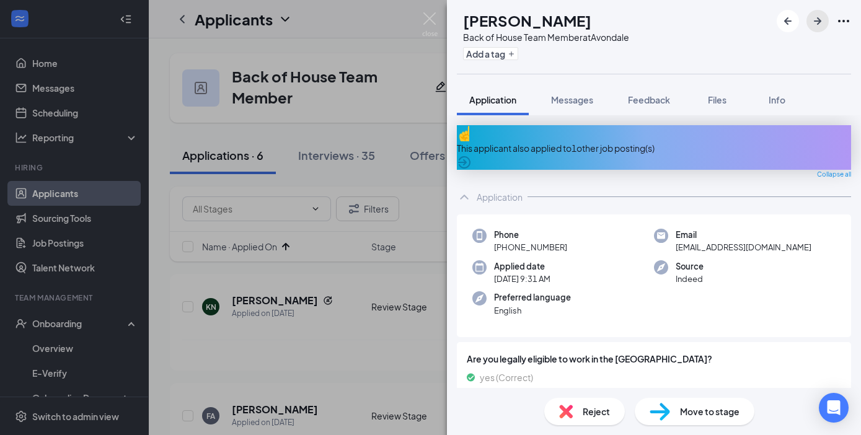
click at [818, 23] on icon "ArrowRight" at bounding box center [816, 20] width 7 height 7
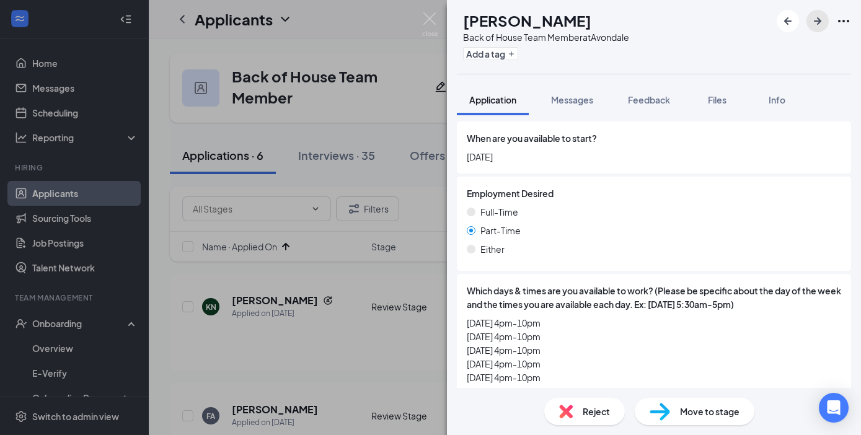
scroll to position [1382, 0]
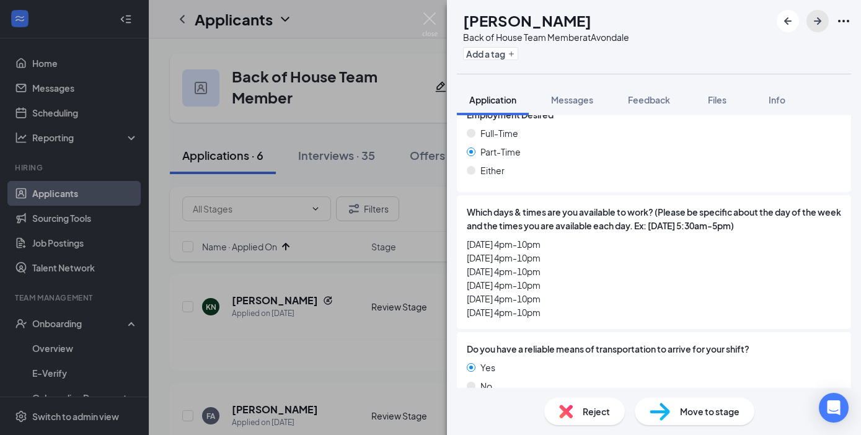
click at [819, 21] on icon "ArrowRight" at bounding box center [816, 20] width 7 height 7
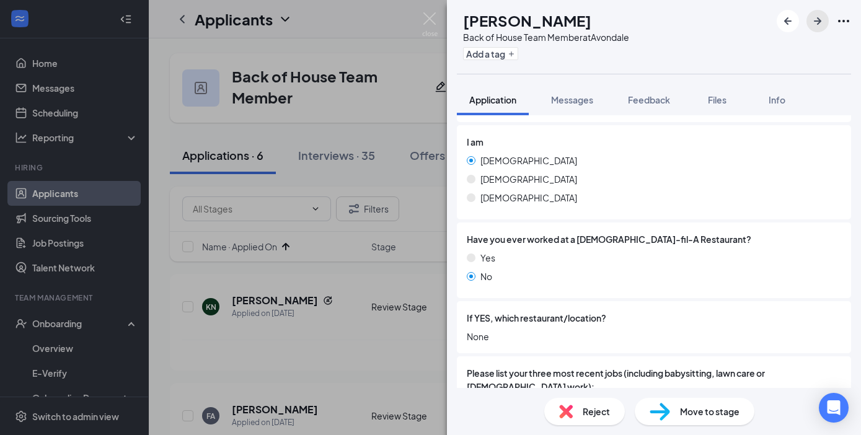
scroll to position [193, 0]
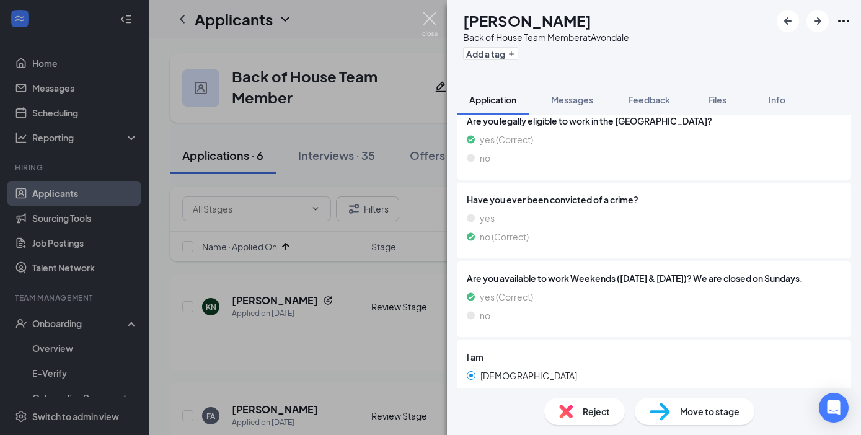
click at [431, 17] on img at bounding box center [429, 24] width 15 height 24
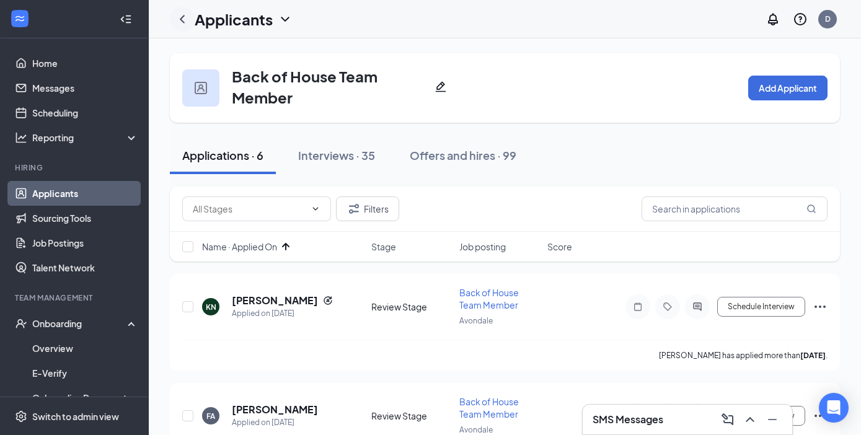
click at [184, 19] on icon "ChevronLeft" at bounding box center [182, 19] width 15 height 15
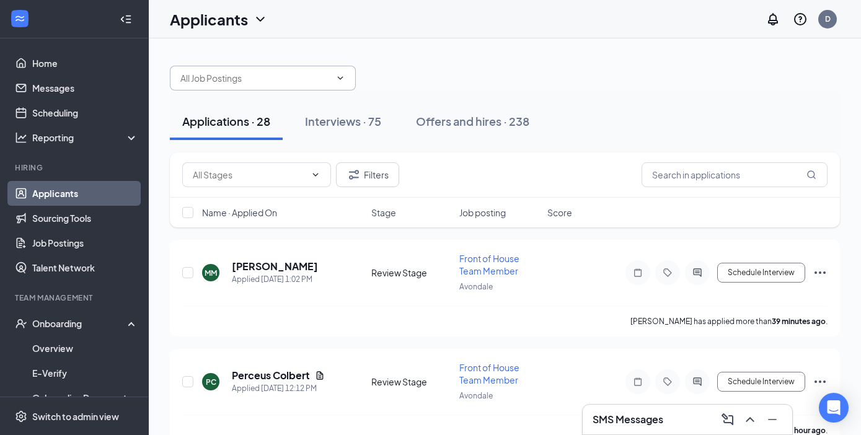
click at [292, 76] on input "text" at bounding box center [255, 78] width 150 height 14
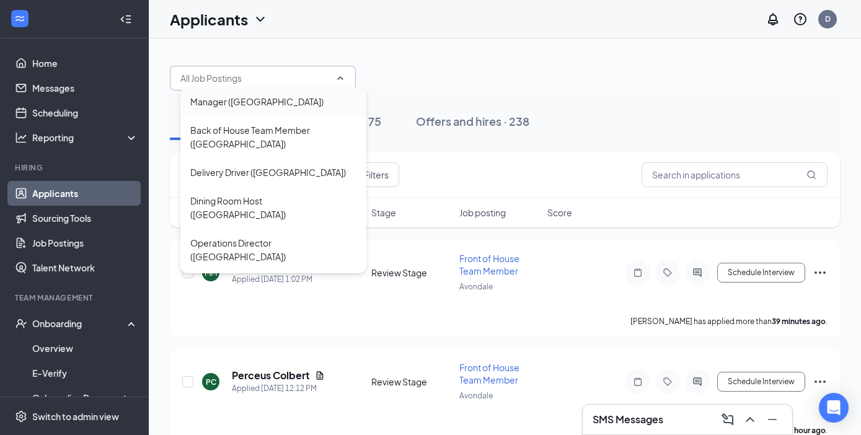
click at [242, 99] on div "Manager ([GEOGRAPHIC_DATA])" at bounding box center [256, 102] width 133 height 14
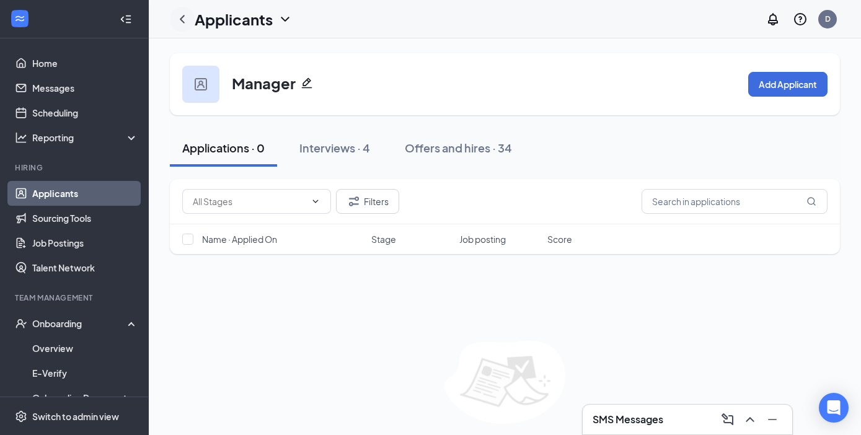
click at [182, 19] on icon "ChevronLeft" at bounding box center [182, 19] width 15 height 15
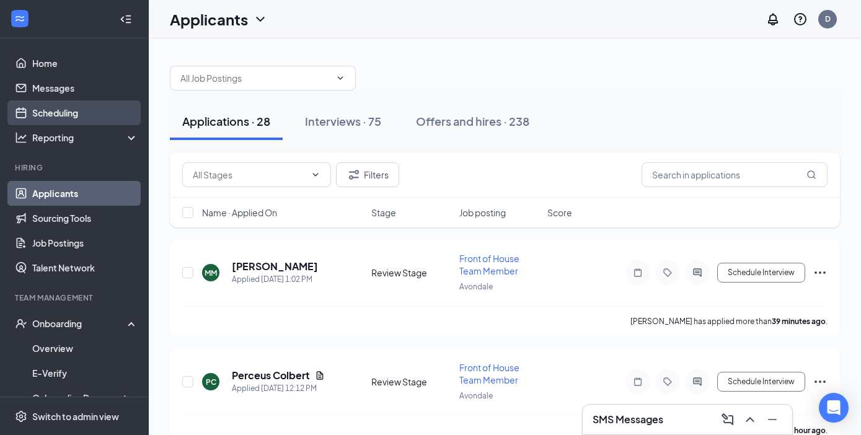
click at [94, 111] on link "Scheduling" at bounding box center [85, 112] width 106 height 25
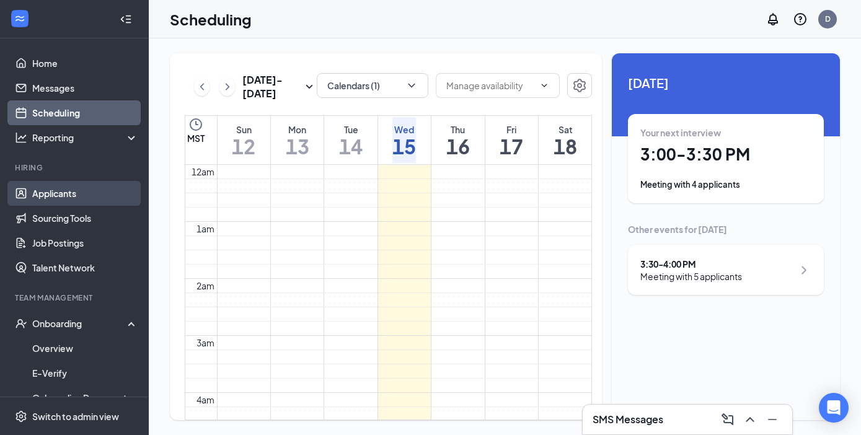
click at [76, 193] on link "Applicants" at bounding box center [85, 193] width 106 height 25
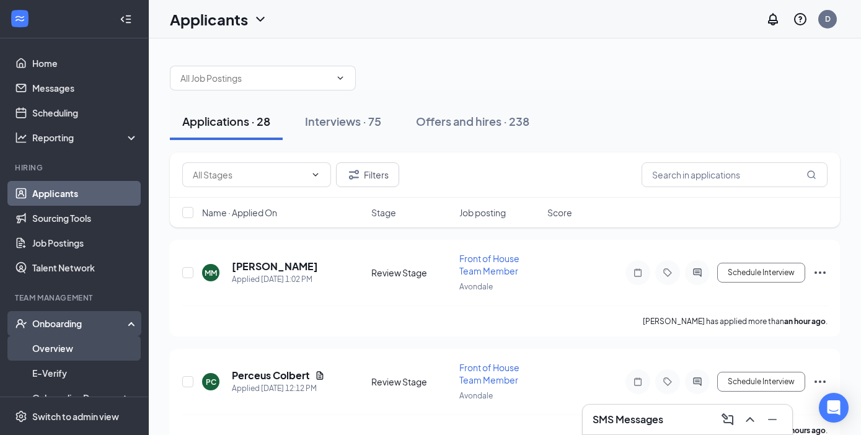
click at [54, 350] on link "Overview" at bounding box center [85, 348] width 106 height 25
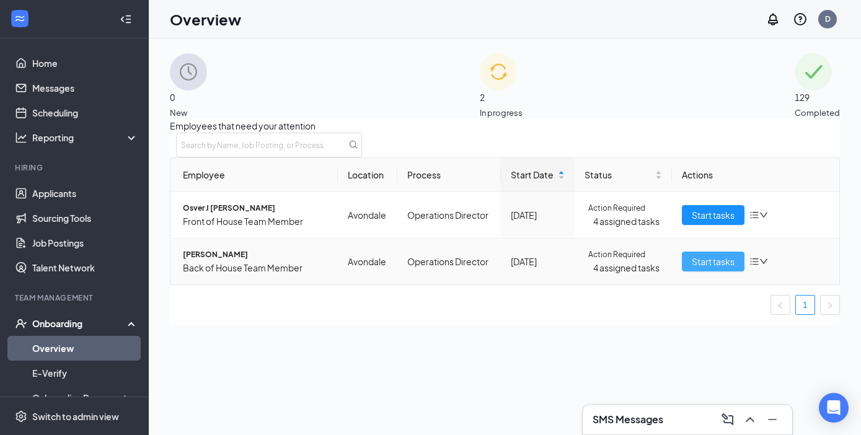
click at [706, 268] on span "Start tasks" at bounding box center [712, 262] width 43 height 14
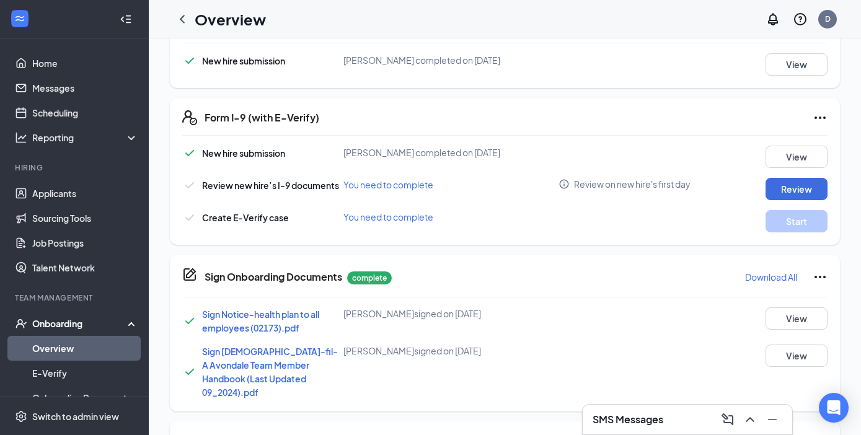
scroll to position [226, 0]
click at [796, 191] on button "Review" at bounding box center [796, 188] width 62 height 22
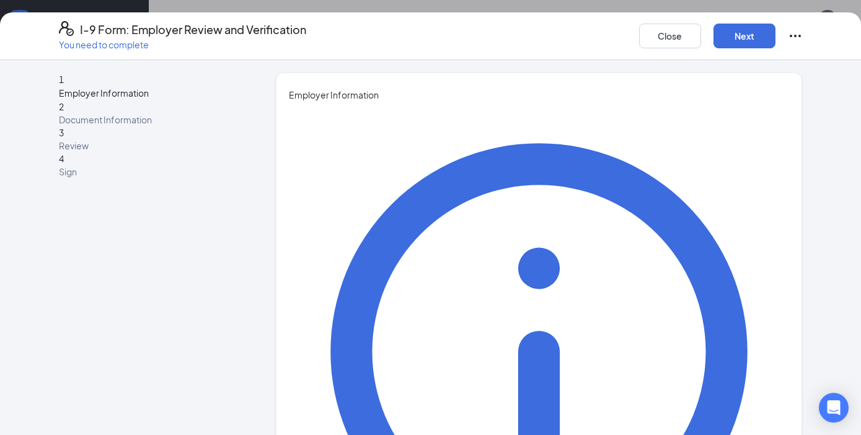
type input "[PERSON_NAME]"
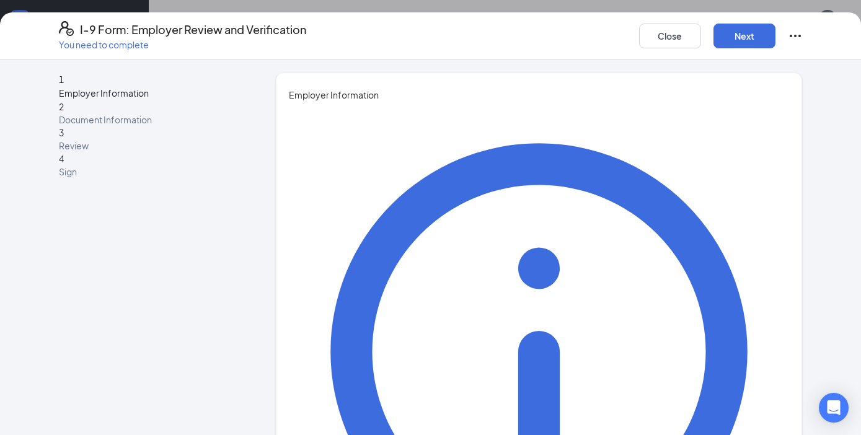
type input "Talent Director"
type input "[EMAIL_ADDRESS][DOMAIN_NAME]"
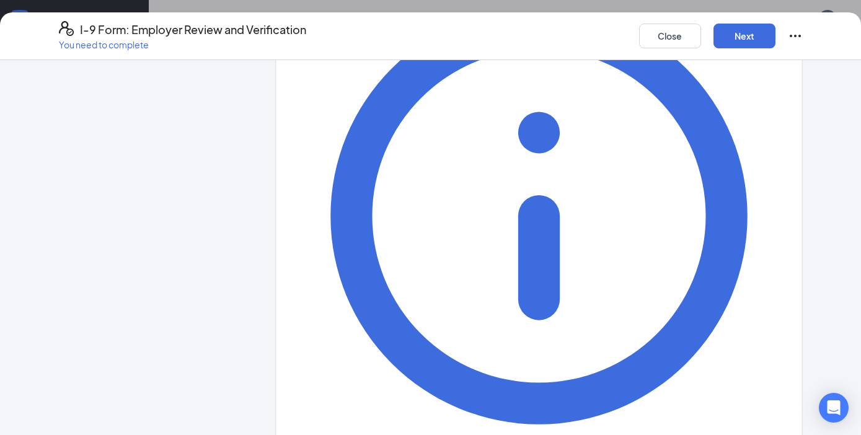
scroll to position [136, 0]
type input "6239074780"
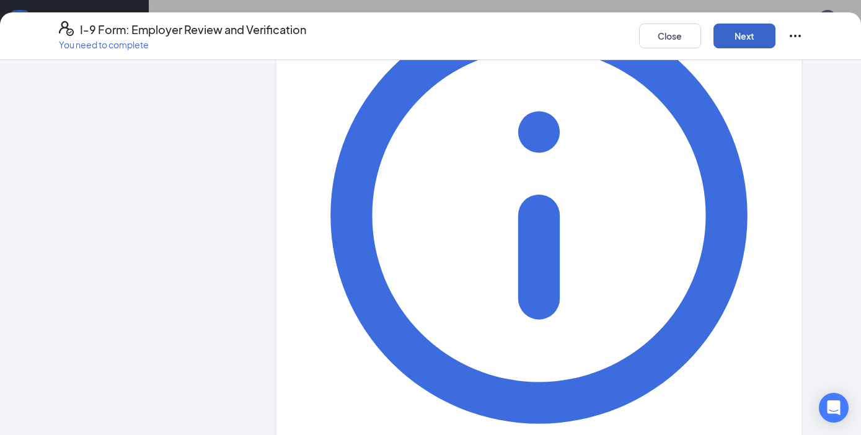
click at [734, 36] on button "Next" at bounding box center [744, 36] width 62 height 25
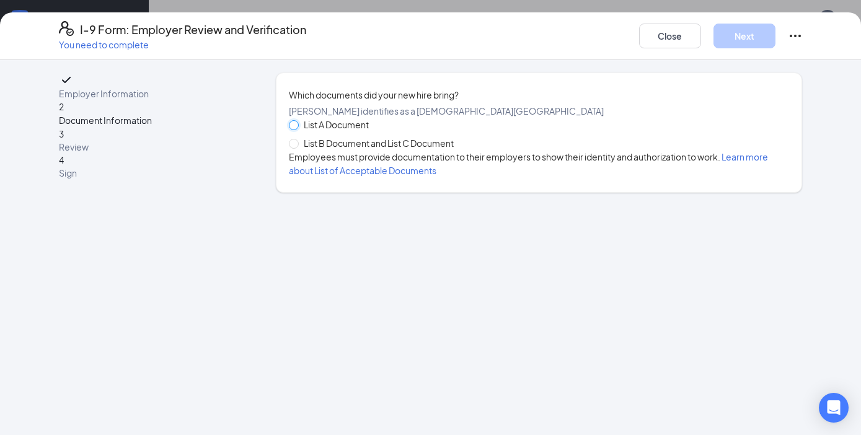
click at [296, 129] on input "List A Document" at bounding box center [293, 124] width 9 height 9
radio input "true"
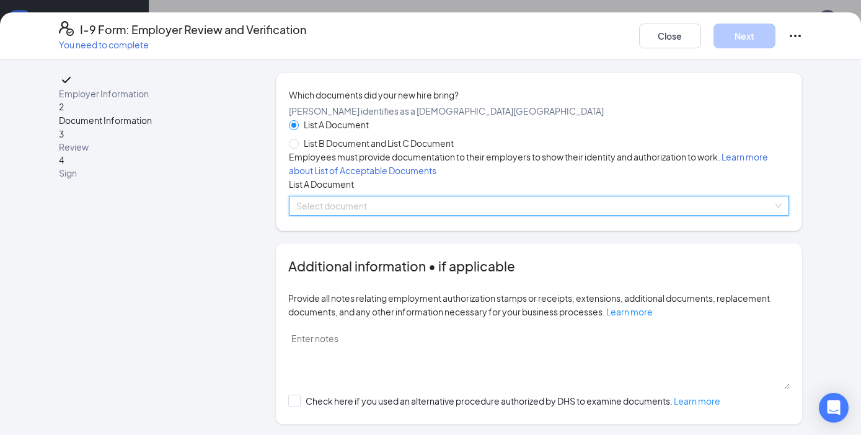
click at [343, 215] on input "search" at bounding box center [534, 205] width 477 height 19
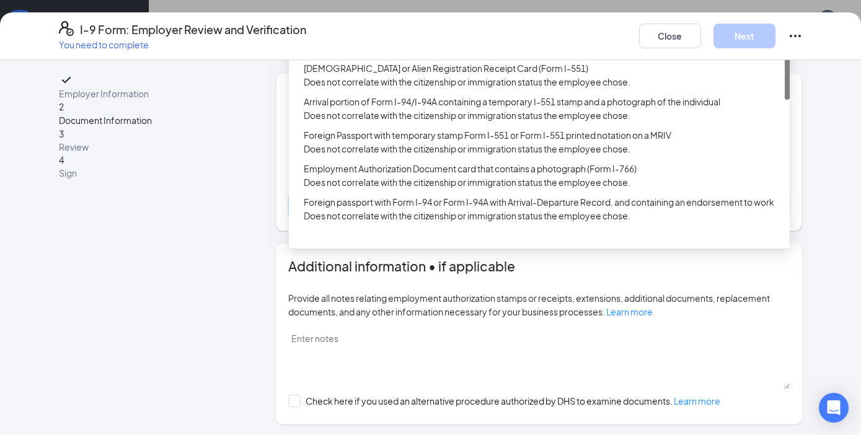
click at [363, 35] on div "U.S. Passport or Passport Card" at bounding box center [543, 28] width 478 height 14
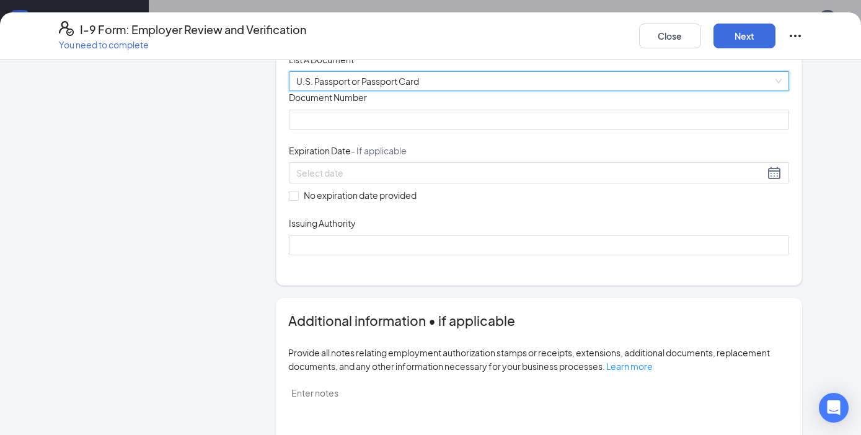
scroll to position [148, 0]
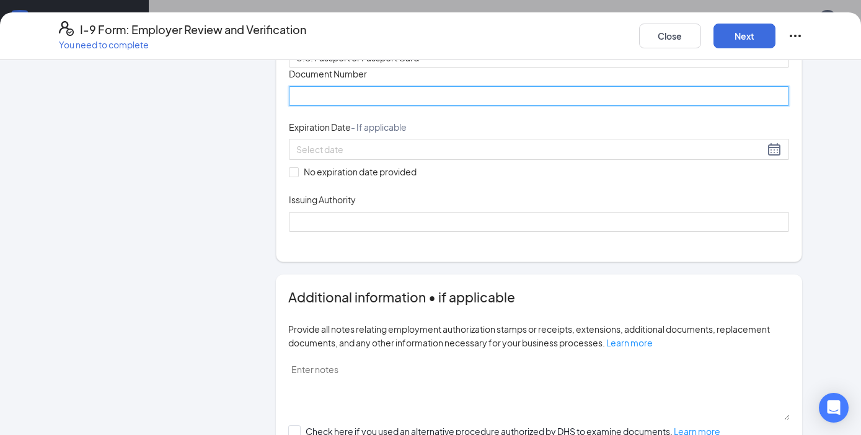
click at [346, 106] on input "Document Number" at bounding box center [539, 96] width 501 height 20
type input "A05100272"
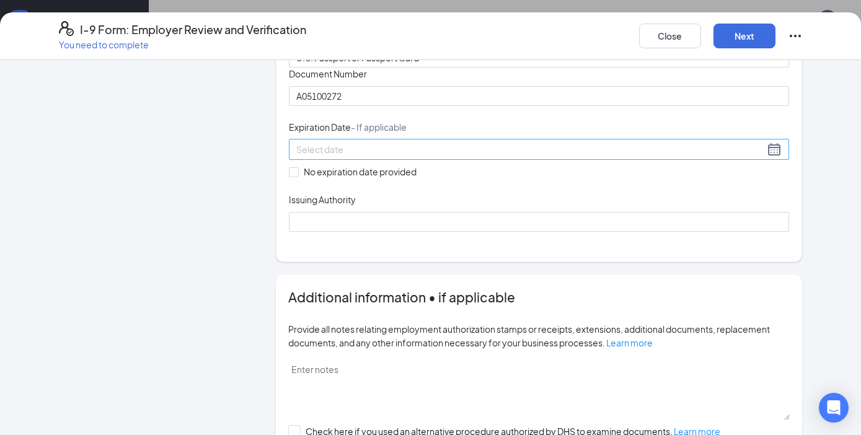
click at [335, 156] on input at bounding box center [530, 149] width 468 height 14
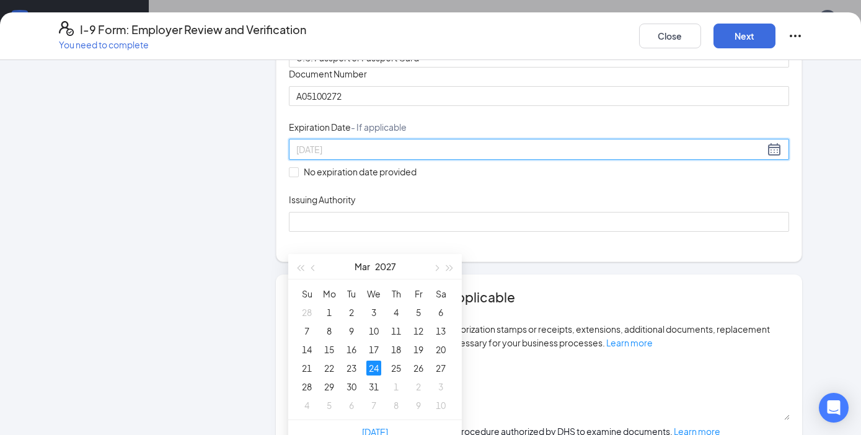
click at [375, 368] on div "24" at bounding box center [373, 368] width 15 height 15
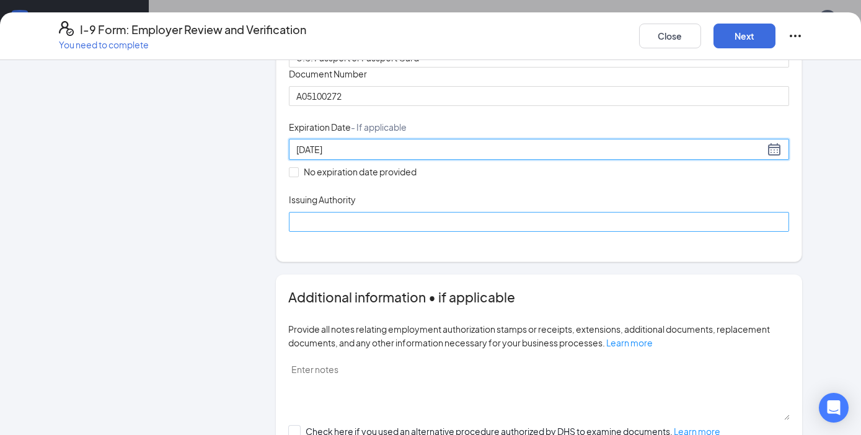
type input "[DATE]"
click at [346, 232] on input "Issuing Authority" at bounding box center [539, 222] width 501 height 20
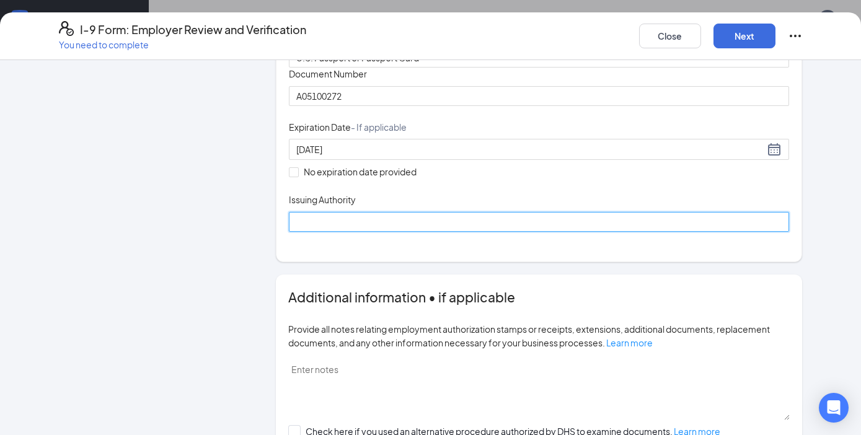
type input "United States Department of State"
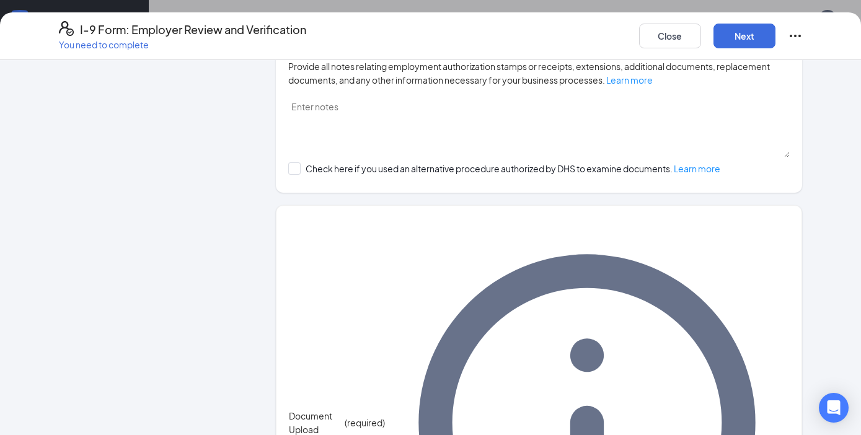
scroll to position [134, 0]
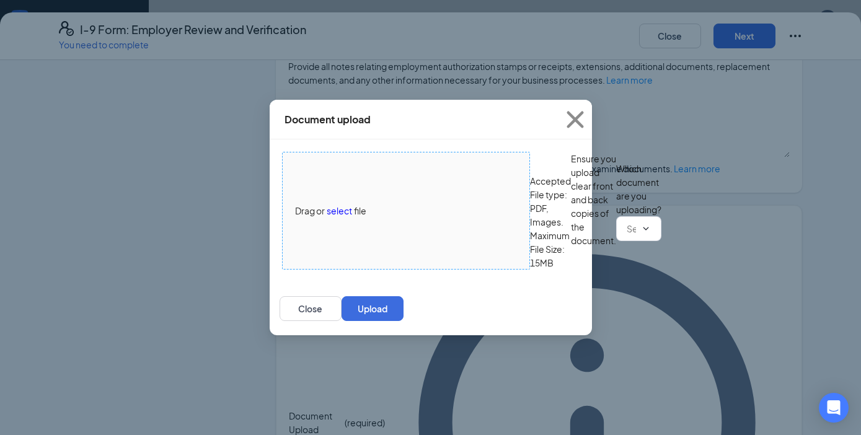
click at [337, 204] on span "select" at bounding box center [339, 211] width 25 height 14
click at [626, 235] on input "text" at bounding box center [630, 229] width 9 height 14
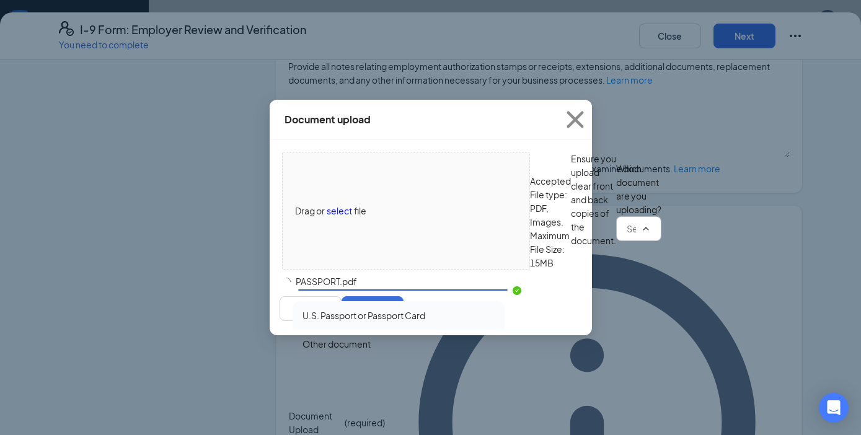
click at [366, 309] on div "U.S. Passport or Passport Card" at bounding box center [363, 316] width 123 height 14
type input "U.S. Passport or Passport Card"
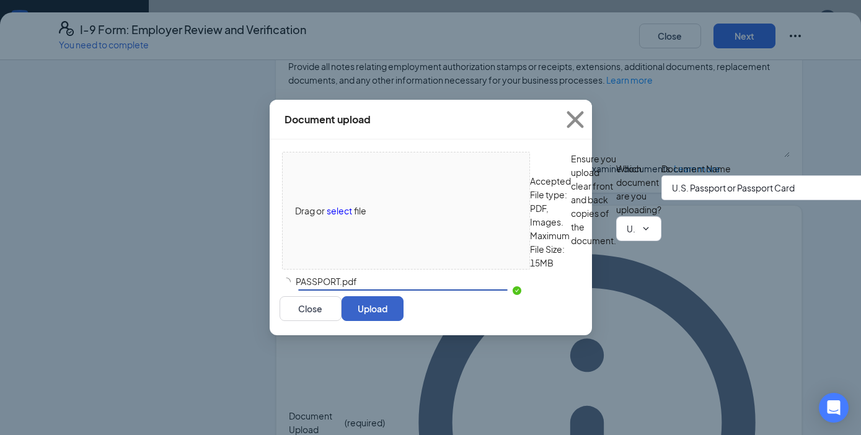
click at [403, 321] on button "Upload" at bounding box center [372, 308] width 62 height 25
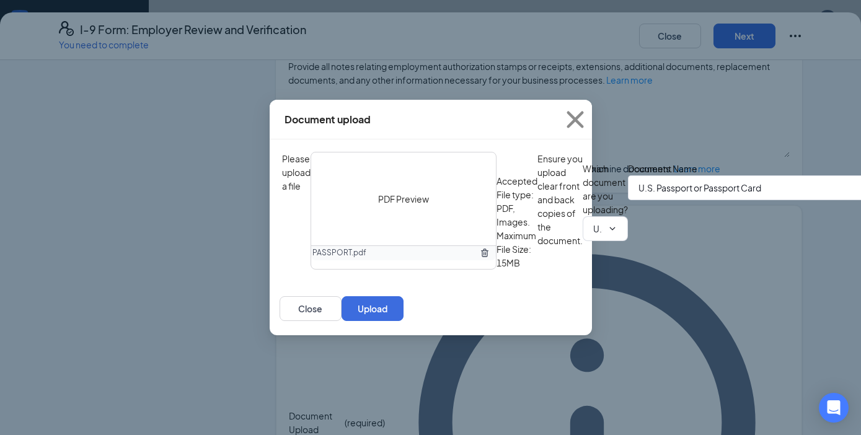
click at [548, 246] on div "Please upload a file PDF Preview PASSPORT.pdf Accepted File type: PDF, Images. …" at bounding box center [430, 211] width 297 height 118
click at [403, 321] on button "Upload" at bounding box center [372, 308] width 62 height 25
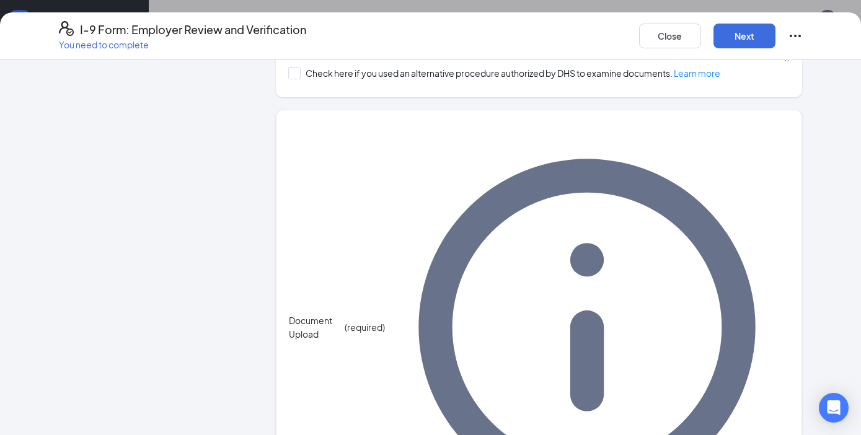
scroll to position [528, 0]
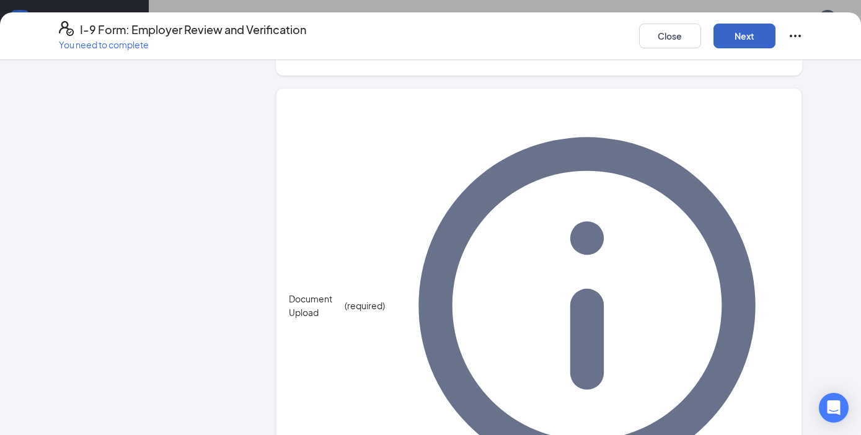
click at [742, 38] on button "Next" at bounding box center [744, 36] width 62 height 25
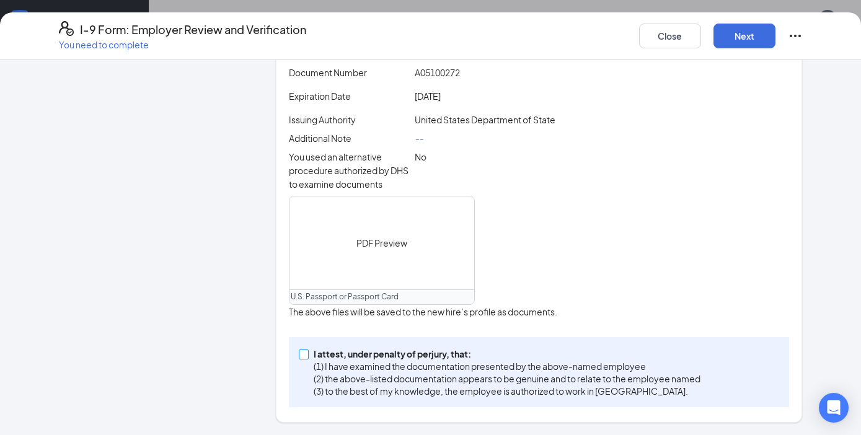
click at [307, 356] on input "I attest, under penalty of [PERSON_NAME], that: (1) I have examined the documen…" at bounding box center [303, 353] width 9 height 9
checkbox input "true"
click at [744, 40] on button "Next" at bounding box center [744, 36] width 62 height 25
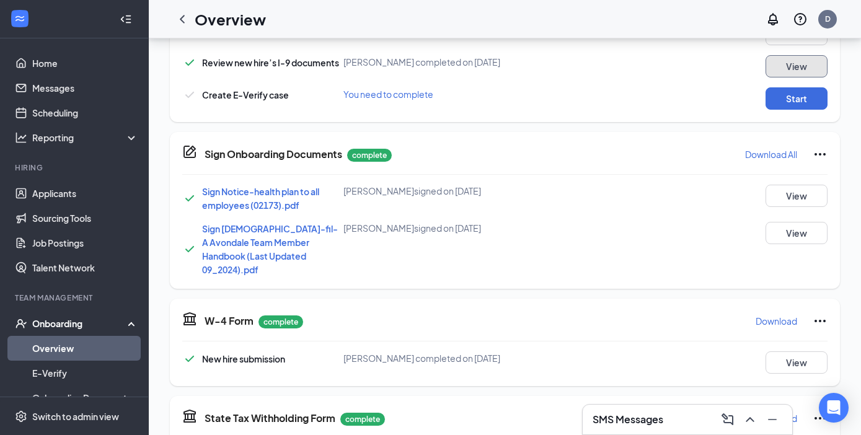
scroll to position [230, 0]
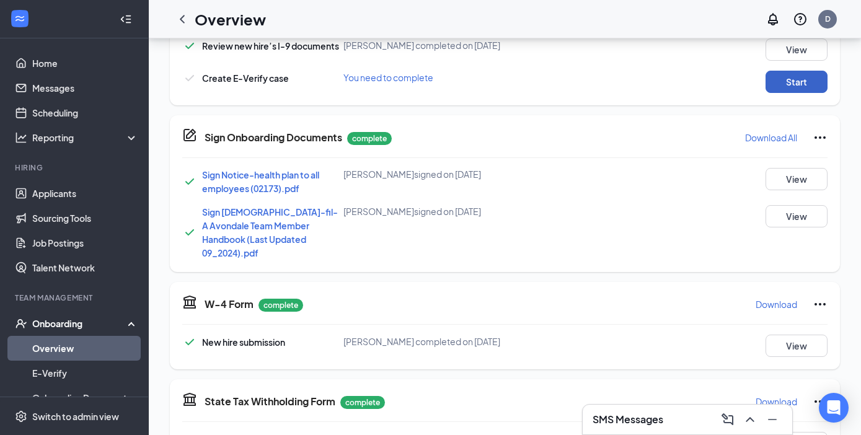
click at [808, 78] on button "Start" at bounding box center [796, 82] width 62 height 22
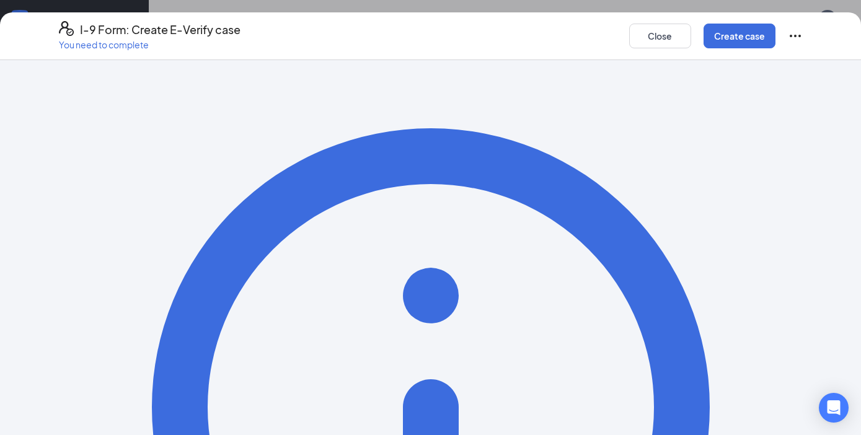
scroll to position [77, 0]
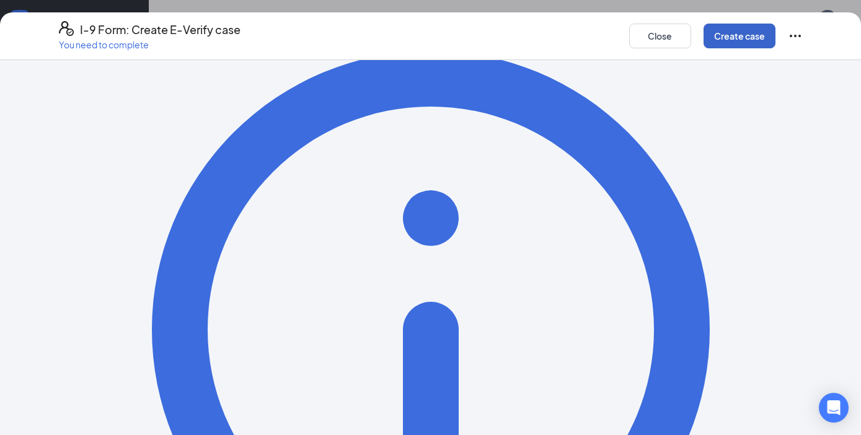
click at [739, 42] on button "Create case" at bounding box center [739, 36] width 72 height 25
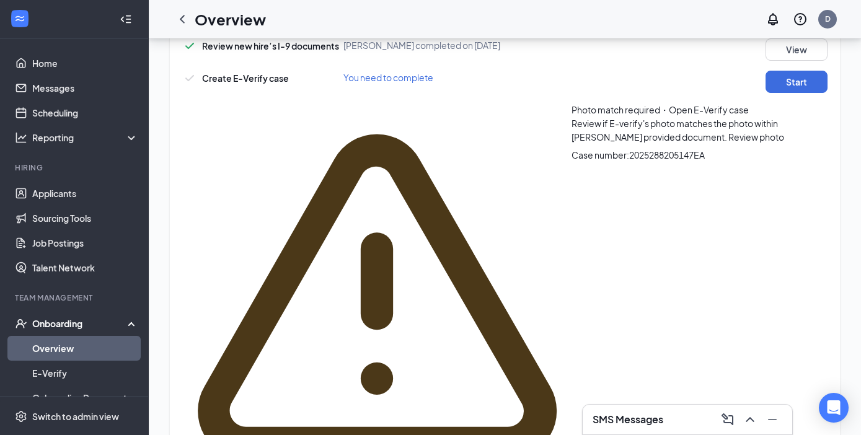
click at [728, 131] on span "Review photo" at bounding box center [756, 136] width 56 height 11
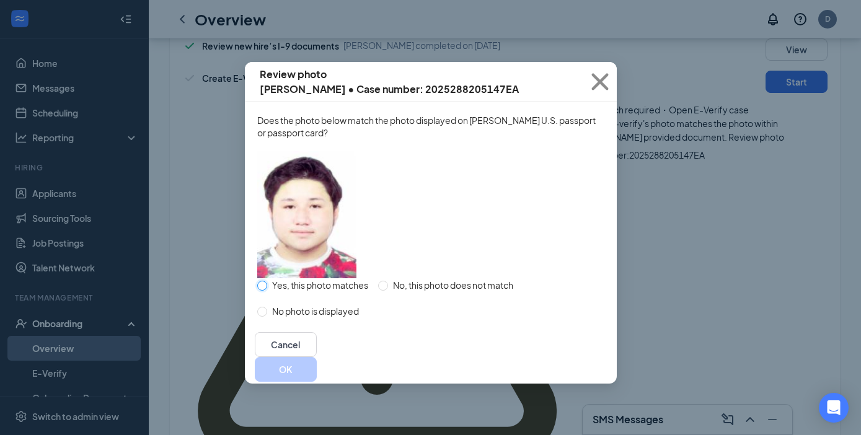
click at [265, 291] on input "Yes, this photo matches" at bounding box center [262, 286] width 10 height 10
radio input "true"
click at [317, 382] on button "OK" at bounding box center [286, 369] width 62 height 25
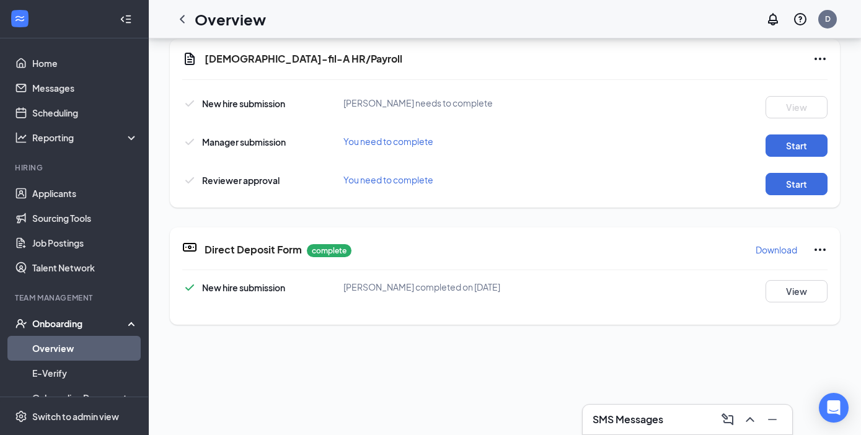
scroll to position [732, 0]
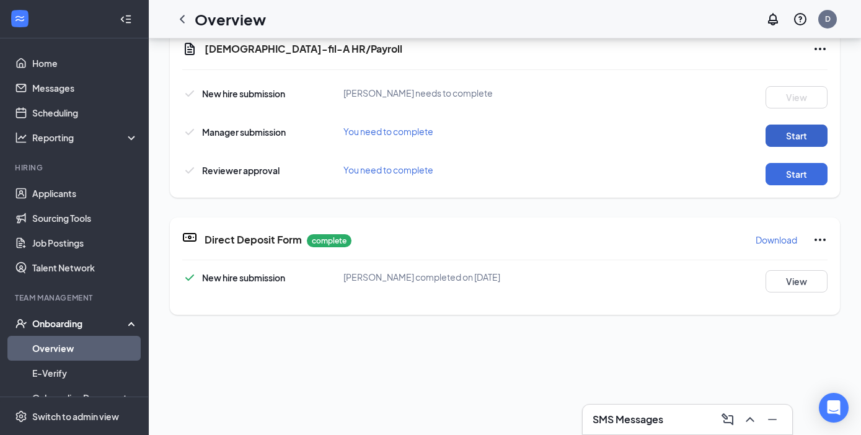
click at [806, 139] on button "Start" at bounding box center [796, 136] width 62 height 22
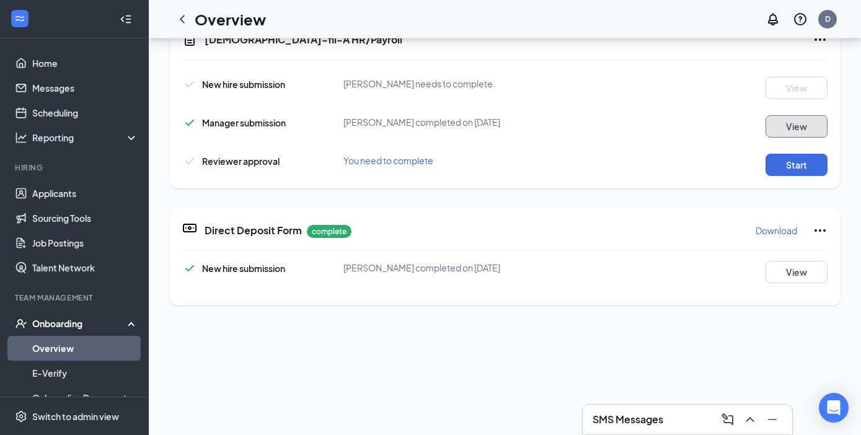
scroll to position [543, 0]
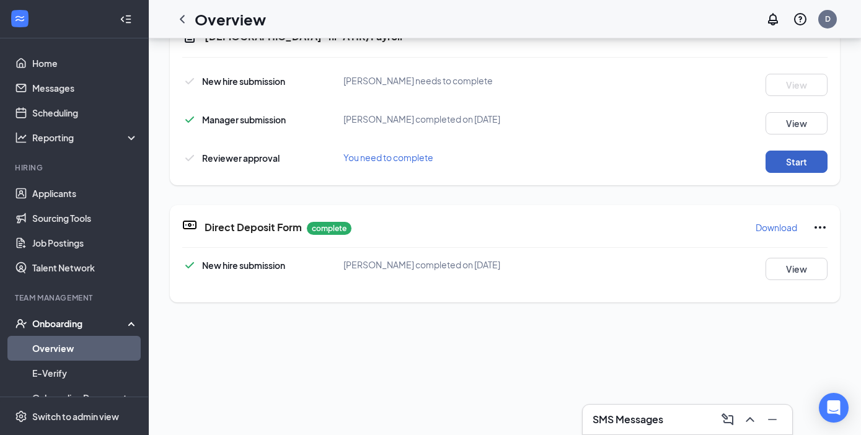
click at [787, 169] on button "Start" at bounding box center [796, 162] width 62 height 22
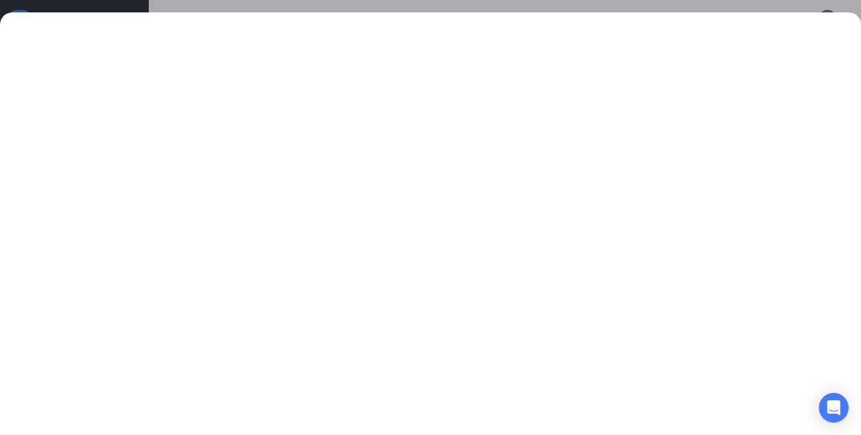
click at [745, 5] on div at bounding box center [430, 217] width 861 height 435
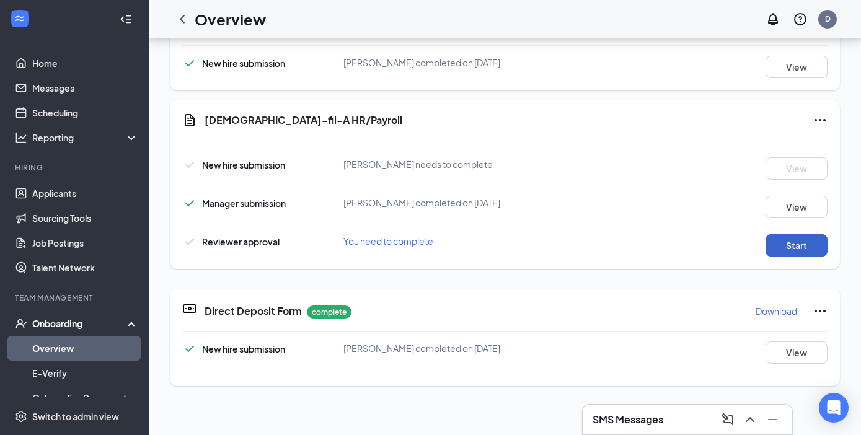
scroll to position [451, 0]
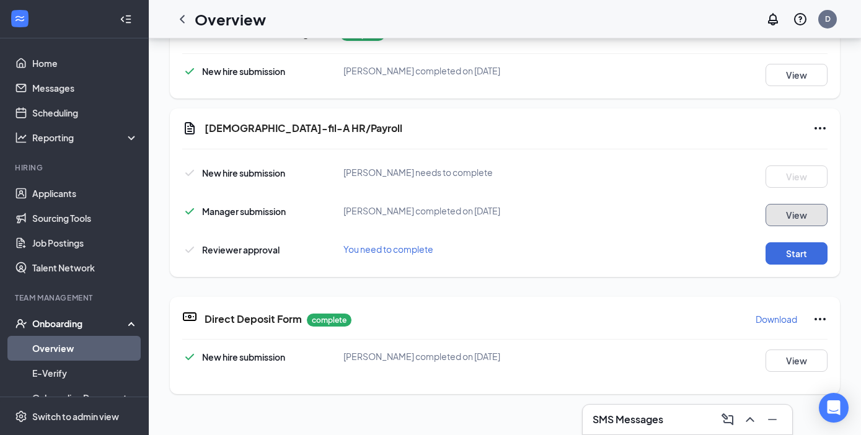
click at [786, 224] on button "View" at bounding box center [796, 215] width 62 height 22
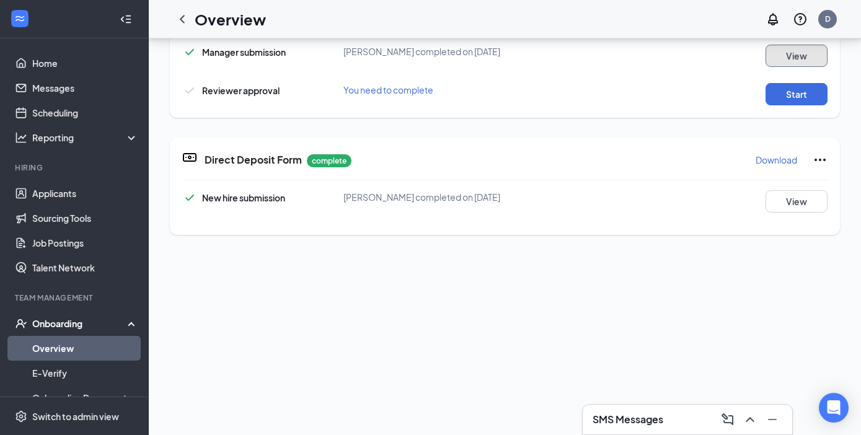
scroll to position [580, 0]
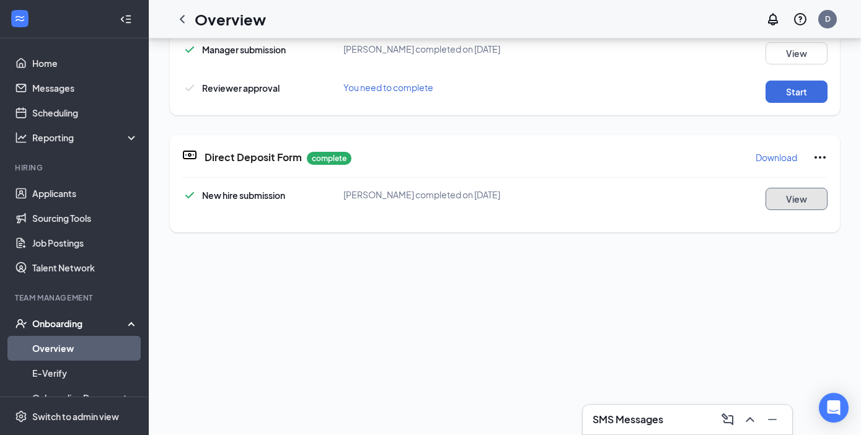
click at [795, 207] on button "View" at bounding box center [796, 199] width 62 height 22
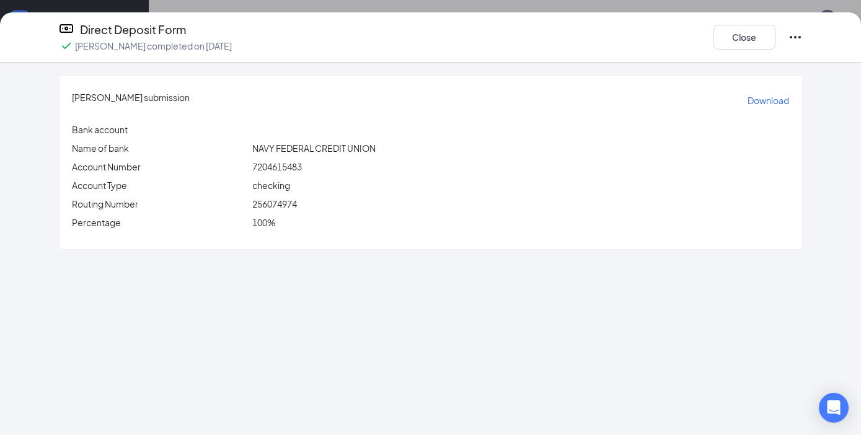
click at [797, 34] on icon "Ellipses" at bounding box center [794, 37] width 15 height 15
click at [744, 36] on button "Close" at bounding box center [744, 37] width 62 height 25
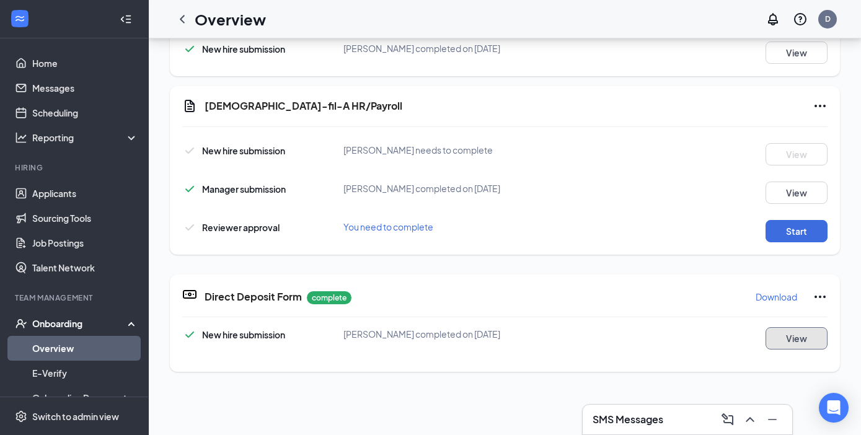
scroll to position [438, 0]
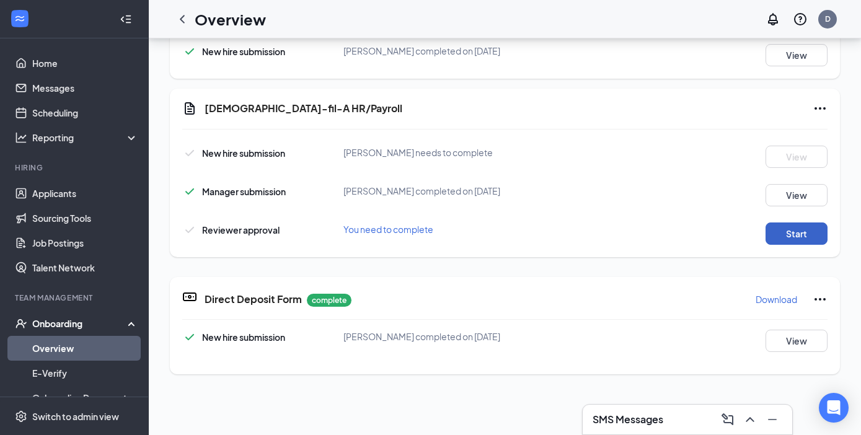
click at [802, 236] on button "Start" at bounding box center [796, 233] width 62 height 22
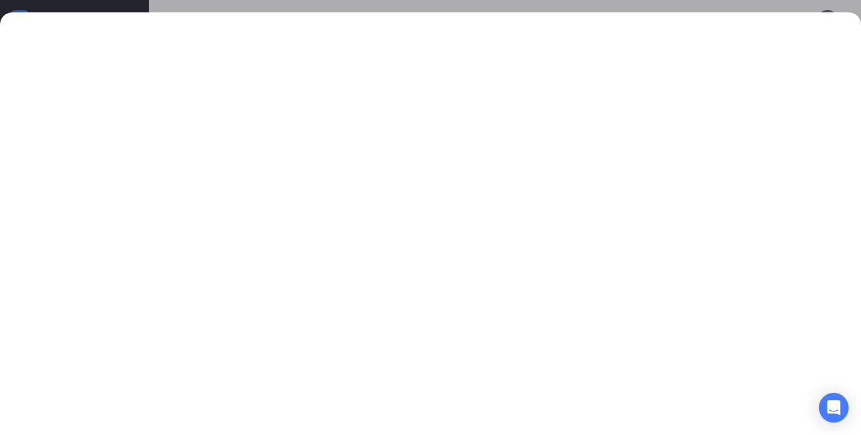
click at [685, 2] on div at bounding box center [430, 217] width 861 height 435
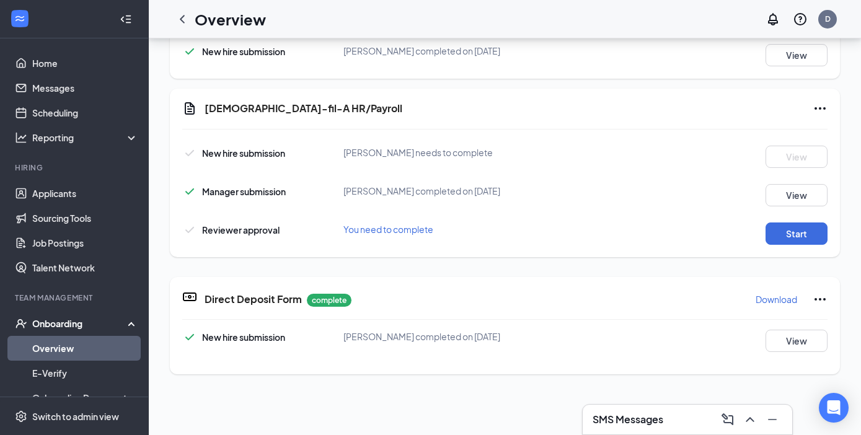
click at [823, 112] on icon "Ellipses" at bounding box center [819, 108] width 15 height 15
click at [740, 79] on div "State Tax Withholding Form complete Download New hire submission [PERSON_NAME] …" at bounding box center [505, 34] width 670 height 87
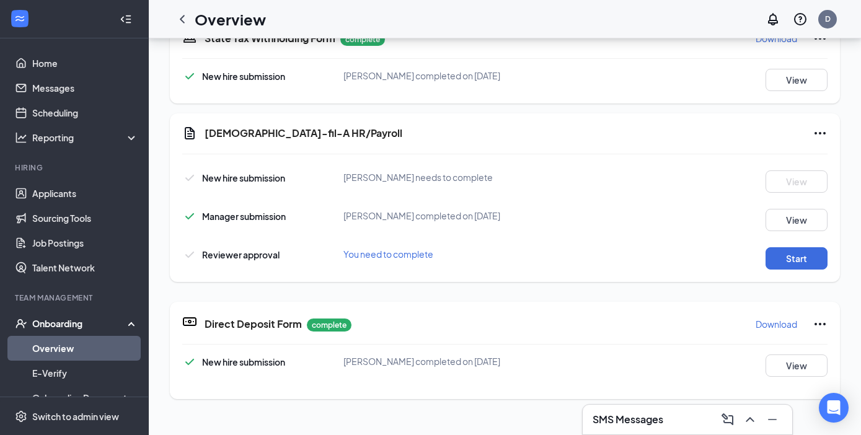
scroll to position [401, 0]
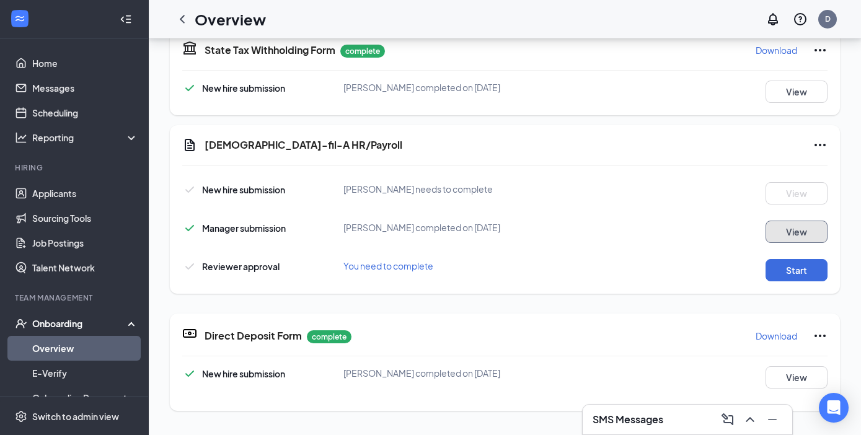
click at [810, 231] on button "View" at bounding box center [796, 232] width 62 height 22
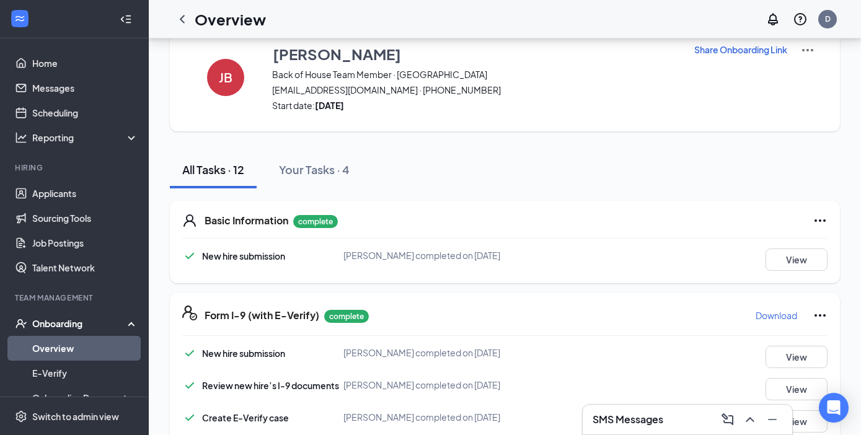
scroll to position [0, 0]
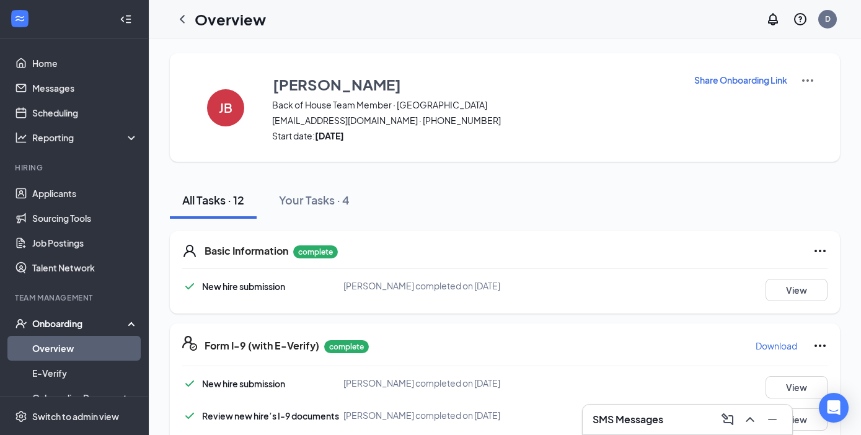
click at [748, 79] on p "Share Onboarding Link" at bounding box center [740, 80] width 93 height 12
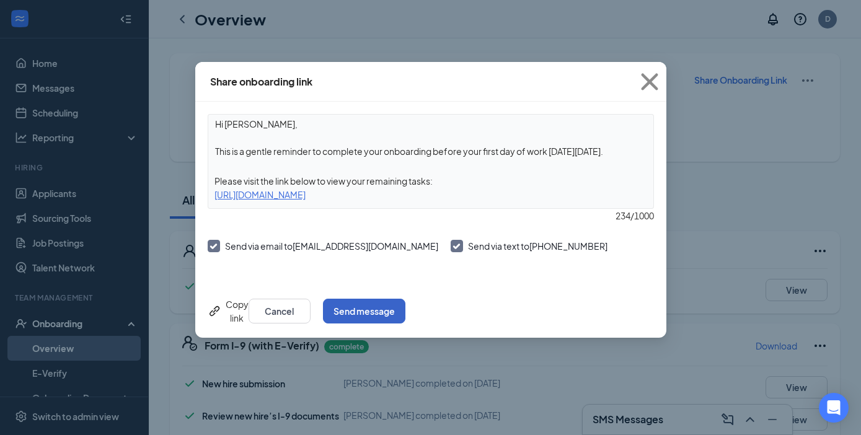
click at [405, 310] on button "Send message" at bounding box center [364, 311] width 82 height 25
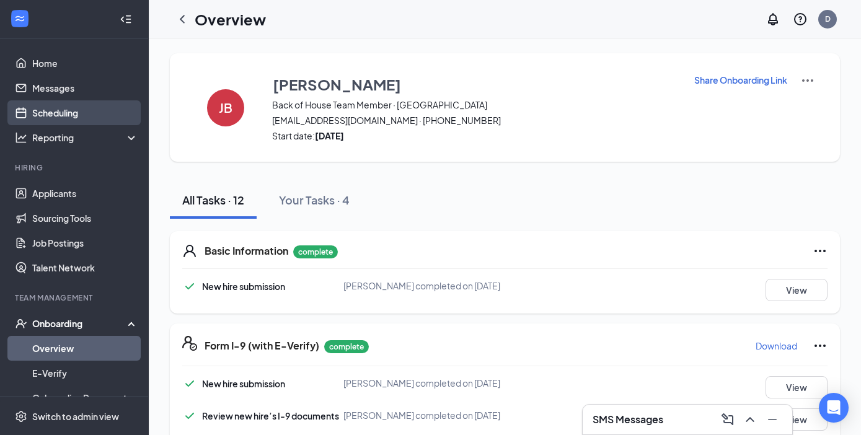
click at [55, 112] on link "Scheduling" at bounding box center [85, 112] width 106 height 25
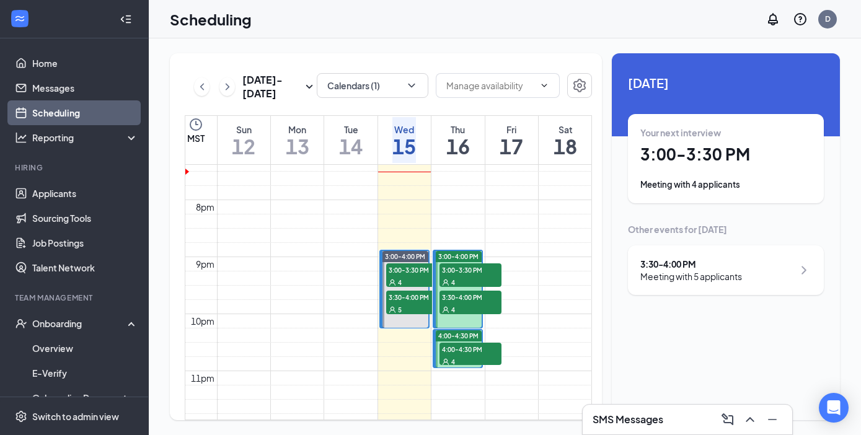
scroll to position [1109, 0]
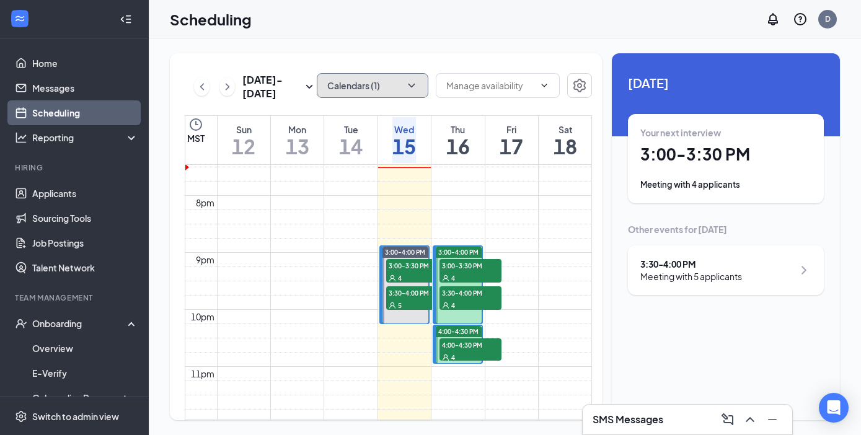
click at [380, 89] on button "Calendars (1)" at bounding box center [373, 85] width 112 height 25
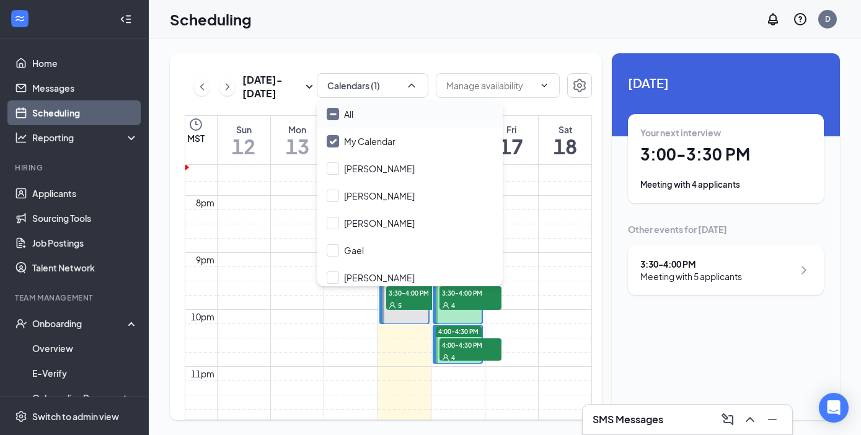
click at [335, 113] on input "All" at bounding box center [340, 114] width 27 height 12
checkbox input "true"
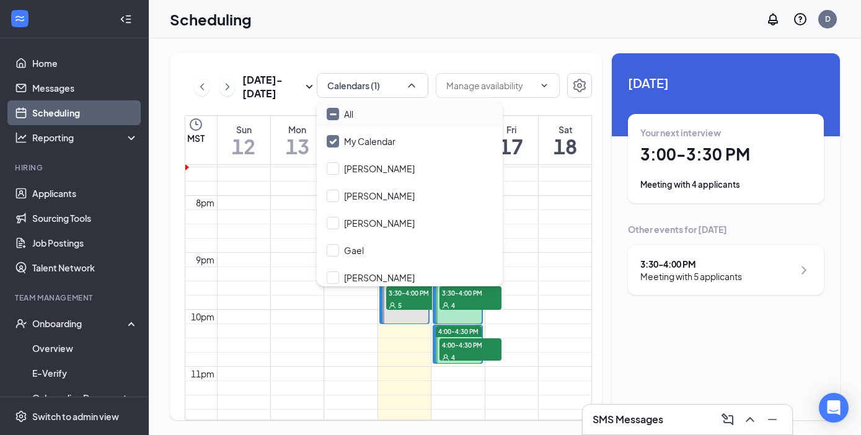
checkbox input "true"
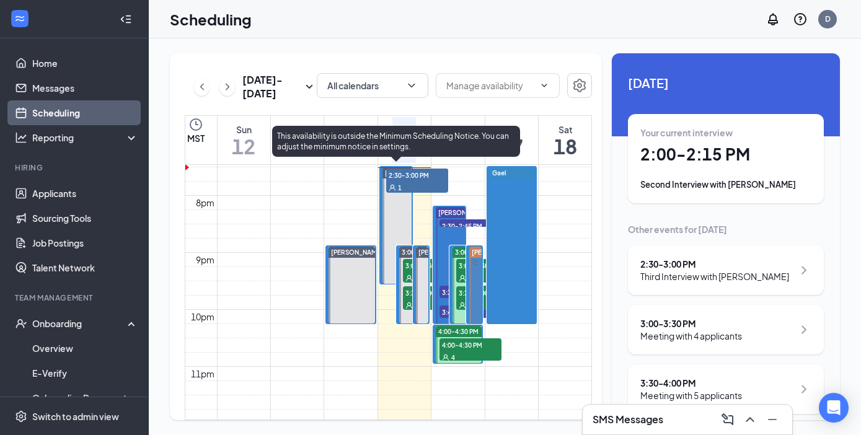
click at [397, 179] on span "2:00-2:15 PM" at bounding box center [417, 175] width 62 height 12
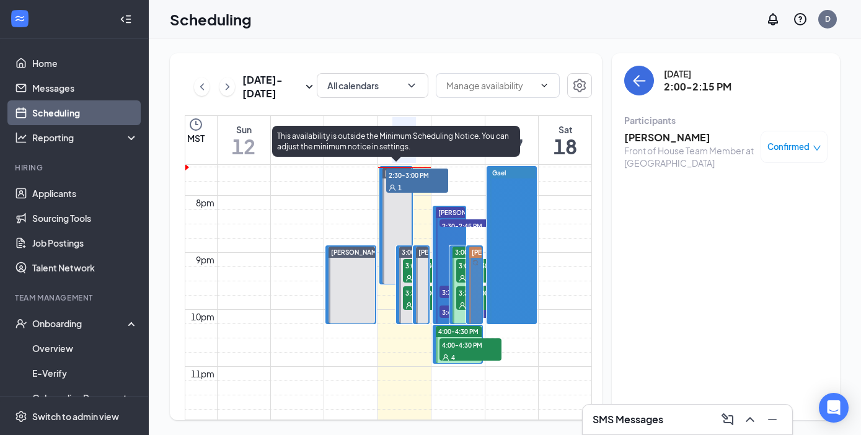
click at [404, 181] on span "2:30-3:00 PM" at bounding box center [417, 175] width 62 height 12
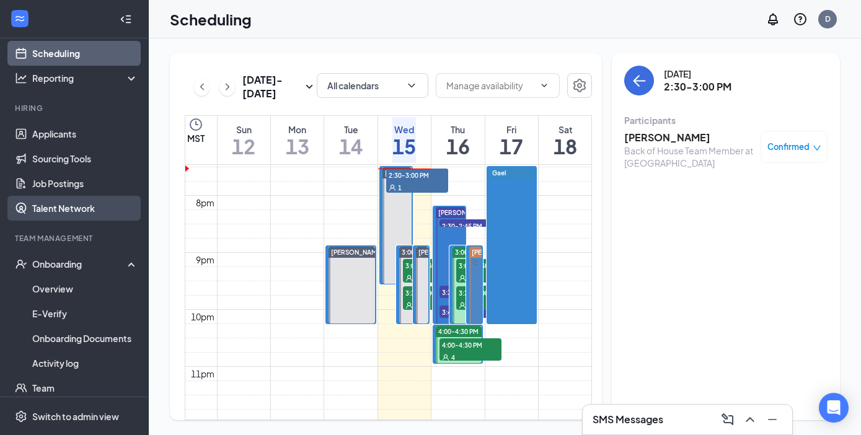
scroll to position [69, 0]
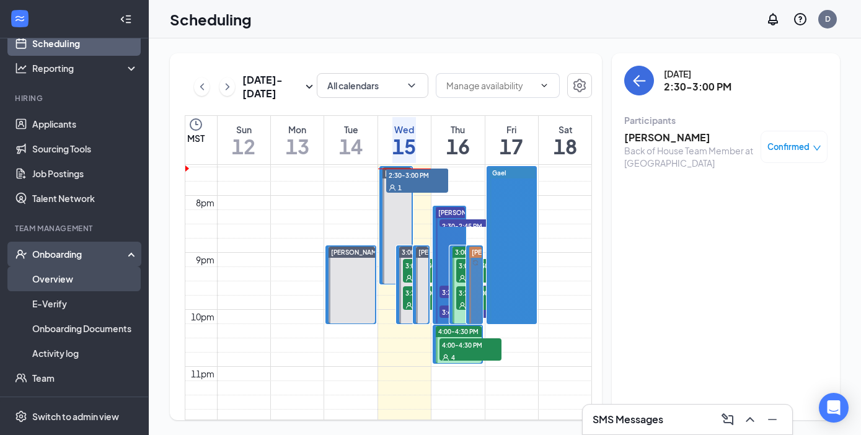
click at [55, 276] on link "Overview" at bounding box center [85, 278] width 106 height 25
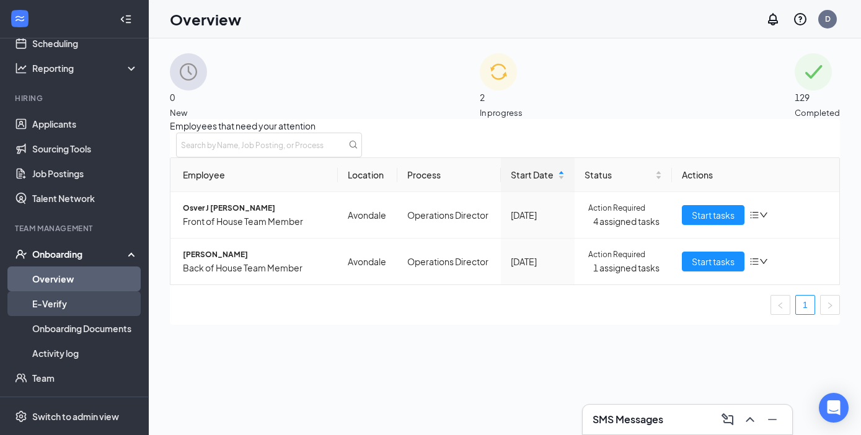
click at [62, 300] on link "E-Verify" at bounding box center [85, 303] width 106 height 25
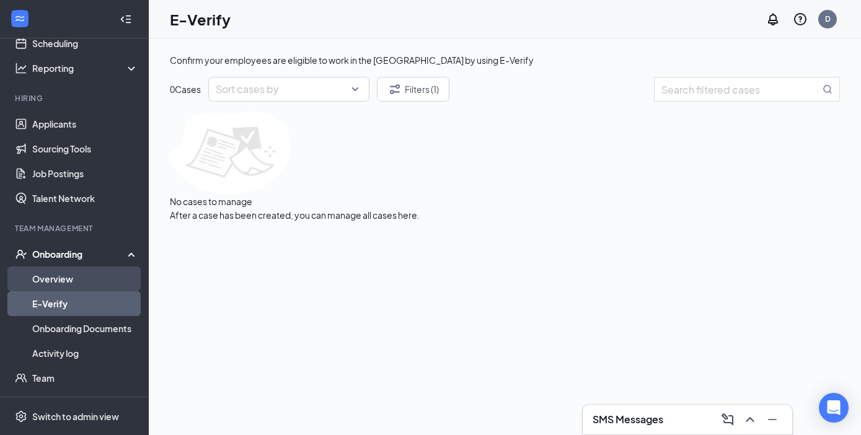
click at [72, 271] on link "Overview" at bounding box center [85, 278] width 106 height 25
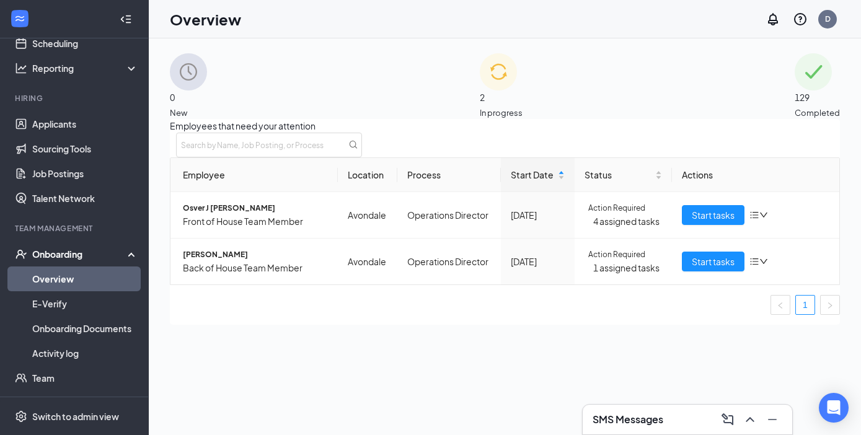
click at [794, 95] on span "129" at bounding box center [816, 97] width 45 height 14
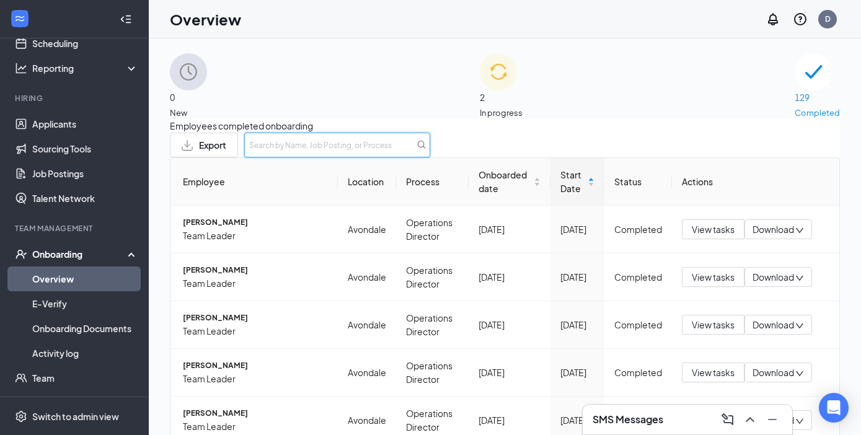
click at [430, 156] on input "text" at bounding box center [337, 145] width 186 height 25
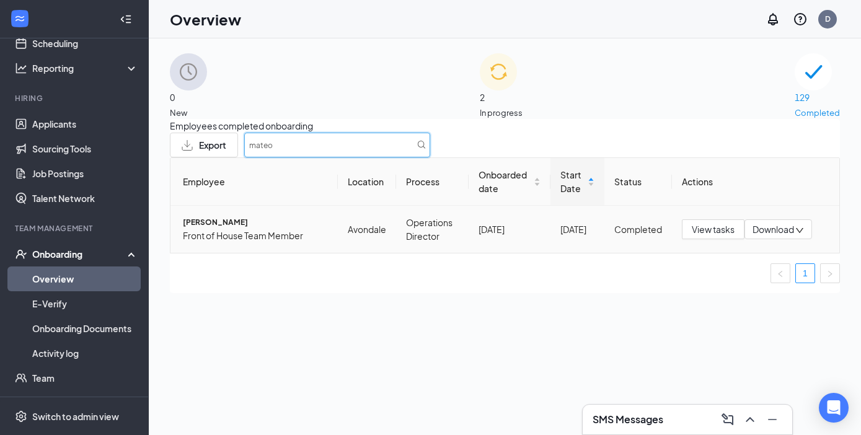
type input "mateo"
click at [245, 229] on span "[PERSON_NAME]" at bounding box center [255, 222] width 145 height 12
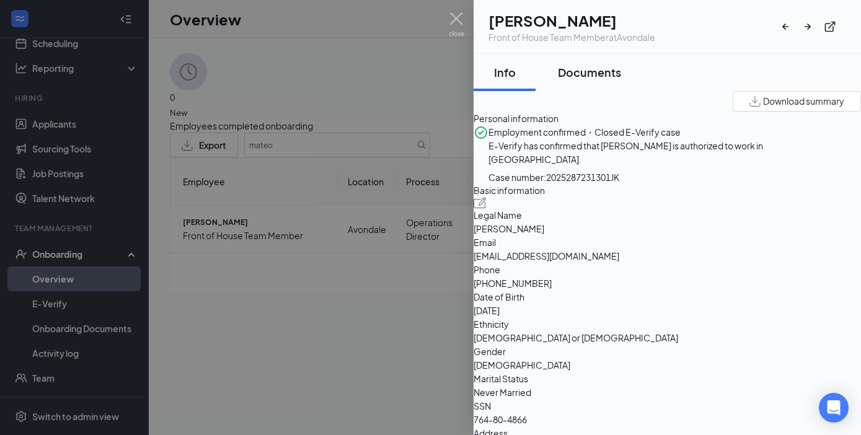
click at [614, 72] on div "Documents" at bounding box center [589, 71] width 63 height 15
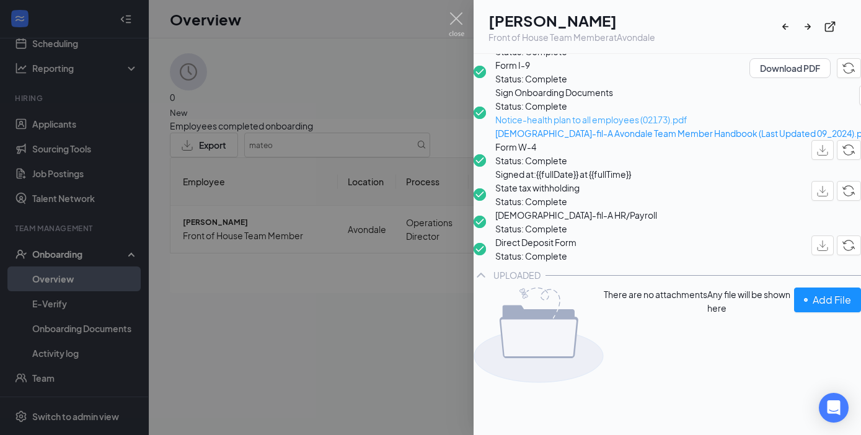
scroll to position [134, 0]
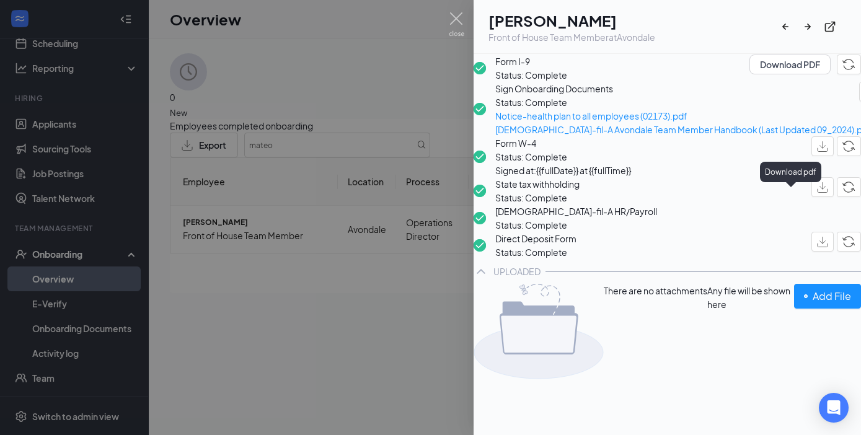
click at [817, 152] on img "button" at bounding box center [822, 146] width 11 height 11
click at [811, 197] on button "button" at bounding box center [822, 187] width 22 height 20
click at [454, 18] on img at bounding box center [456, 24] width 15 height 24
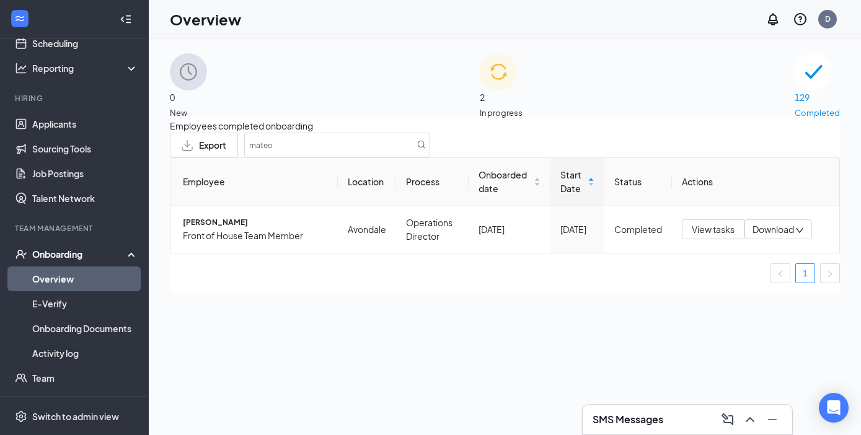
click at [504, 91] on span "2" at bounding box center [501, 97] width 43 height 14
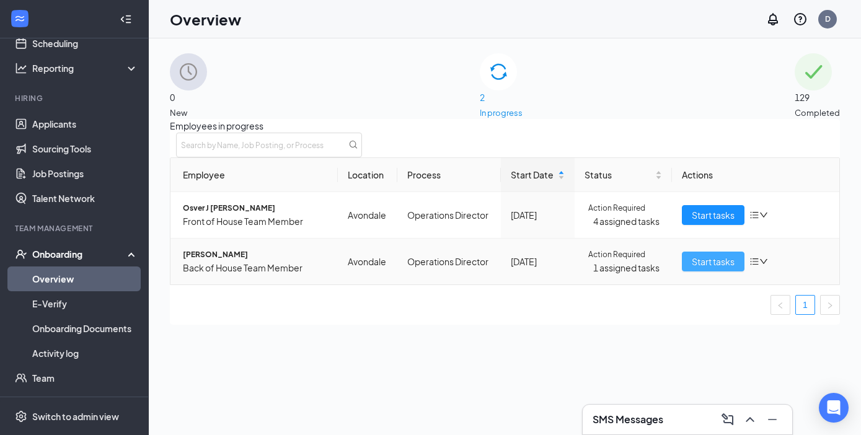
click at [694, 268] on span "Start tasks" at bounding box center [712, 262] width 43 height 14
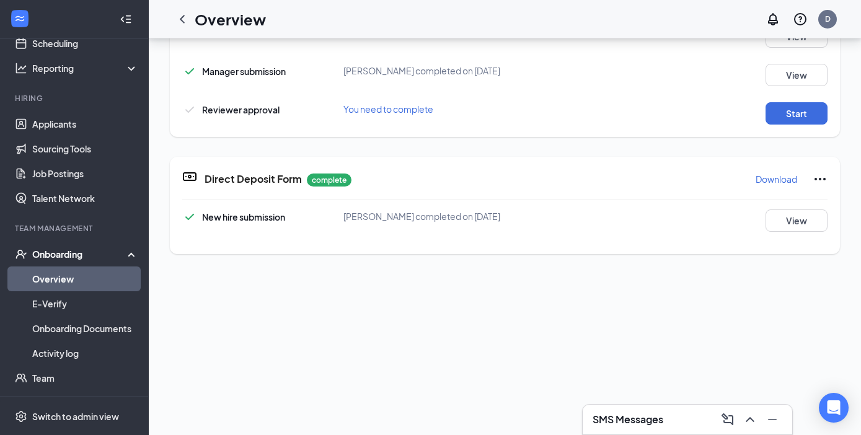
scroll to position [201, 0]
click at [800, 116] on button "Start" at bounding box center [796, 113] width 62 height 22
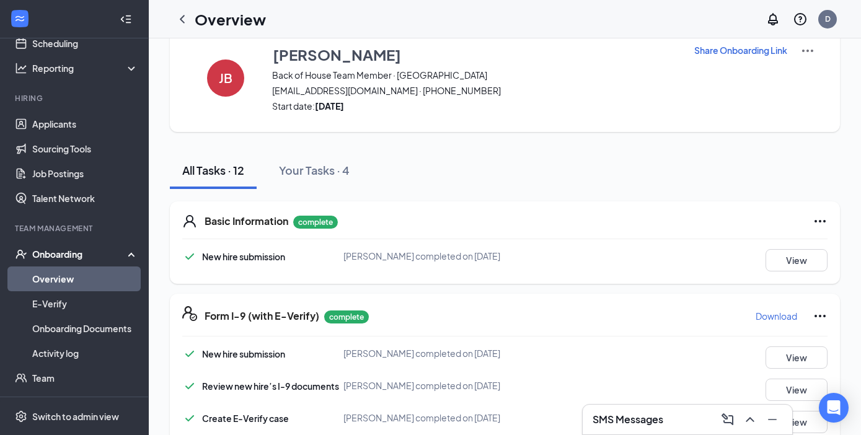
scroll to position [0, 0]
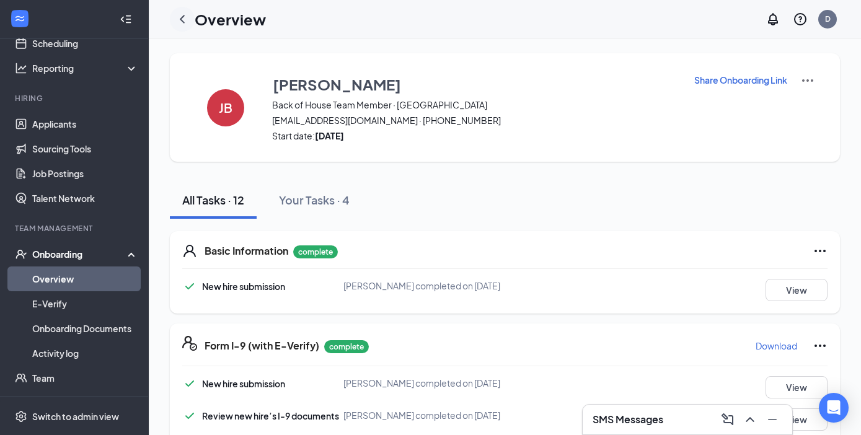
click at [183, 17] on icon "ChevronLeft" at bounding box center [182, 19] width 5 height 8
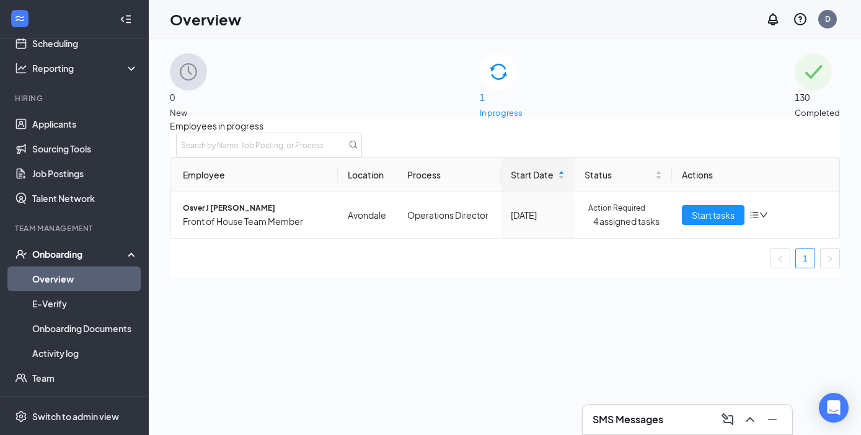
click at [794, 112] on div "130 Completed" at bounding box center [816, 86] width 45 height 66
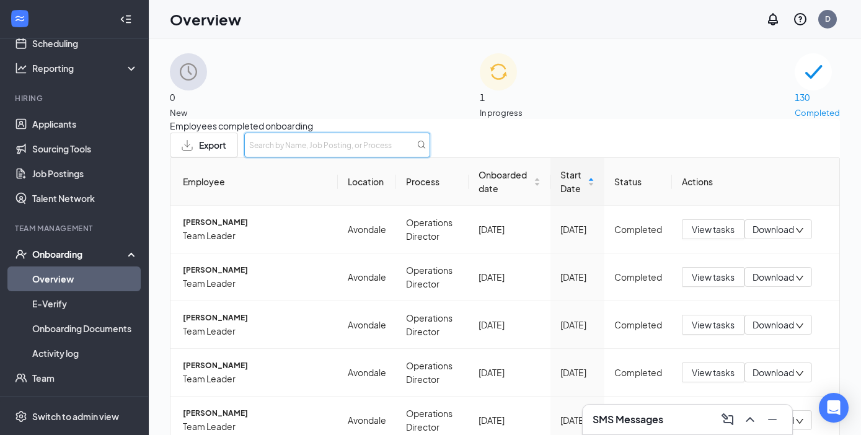
click at [430, 157] on input "text" at bounding box center [337, 145] width 186 height 25
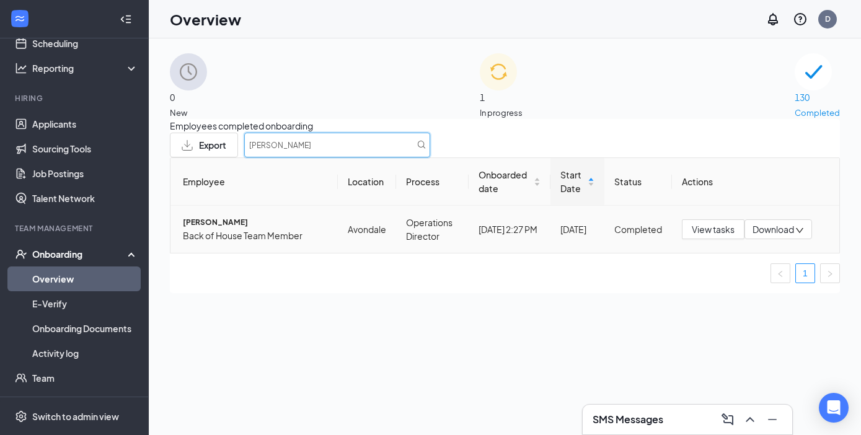
type input "[PERSON_NAME]"
click at [224, 229] on span "[PERSON_NAME]" at bounding box center [255, 222] width 145 height 12
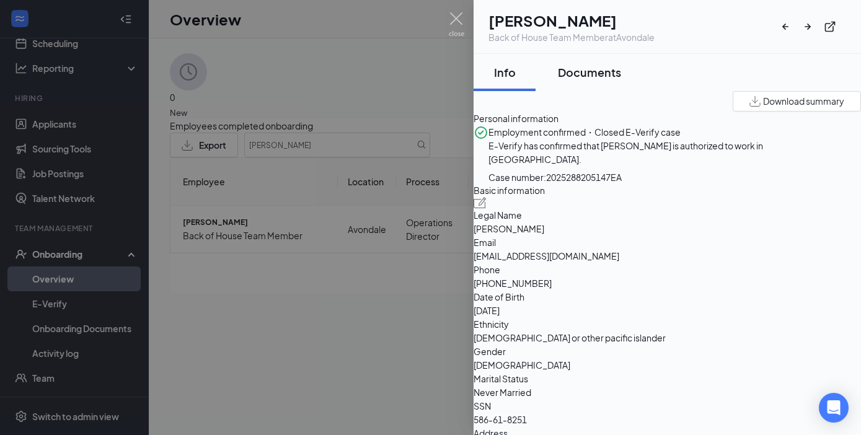
click at [610, 75] on div "Documents" at bounding box center [589, 71] width 63 height 15
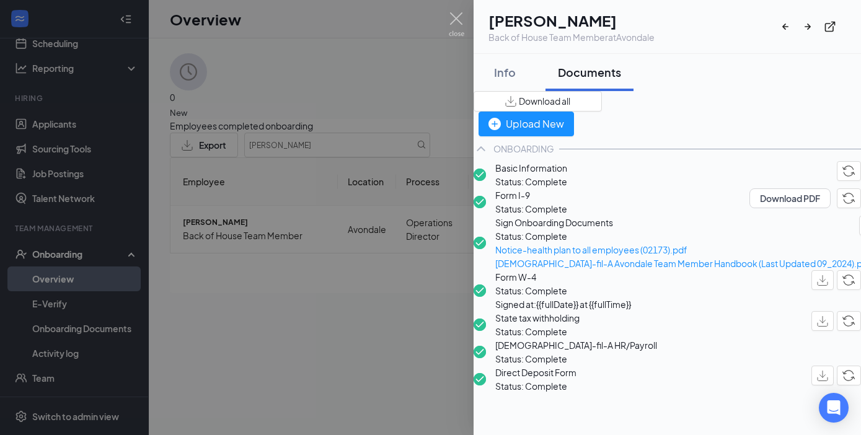
scroll to position [129, 0]
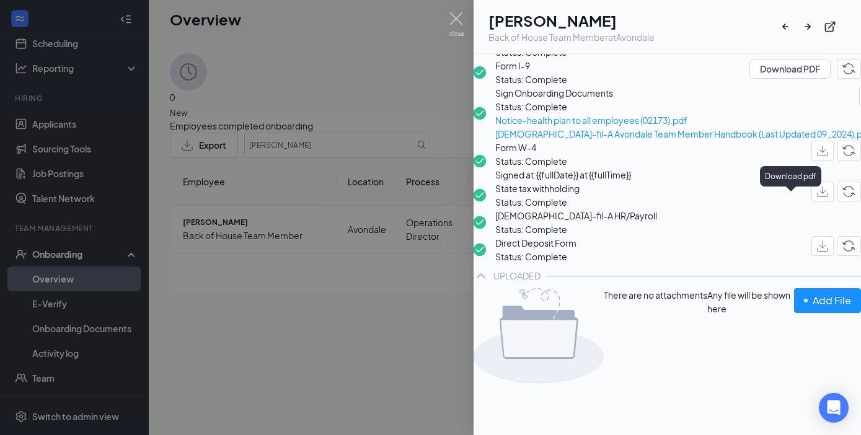
click at [817, 156] on img "button" at bounding box center [822, 151] width 11 height 11
click at [817, 197] on img "button" at bounding box center [822, 191] width 11 height 11
click at [453, 14] on img at bounding box center [456, 24] width 15 height 24
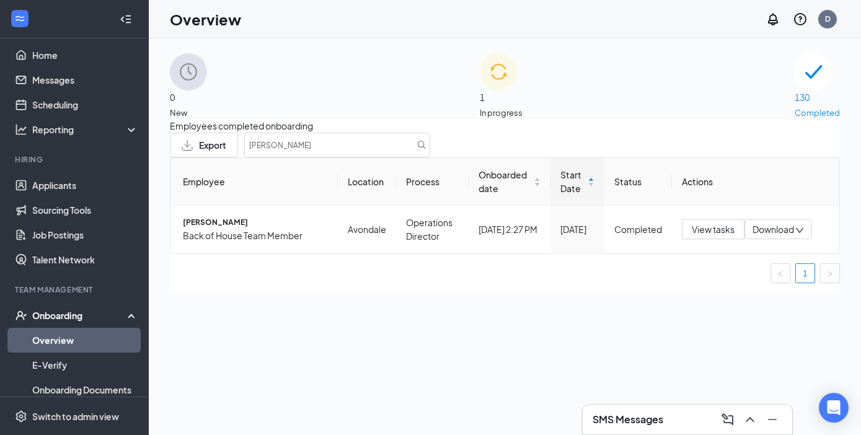
scroll to position [7, 0]
click at [69, 105] on link "Scheduling" at bounding box center [85, 105] width 106 height 25
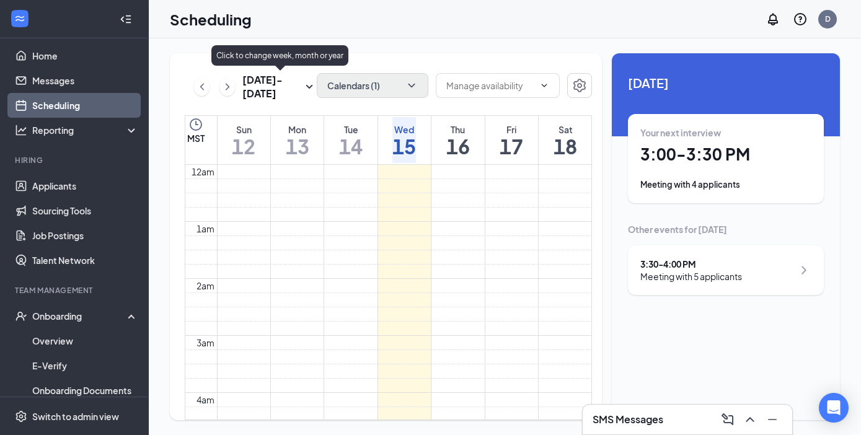
scroll to position [609, 0]
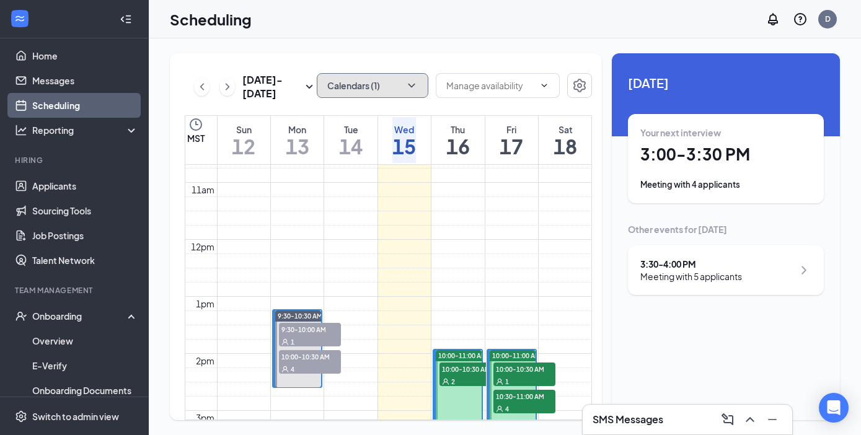
click at [401, 87] on button "Calendars (1)" at bounding box center [373, 85] width 112 height 25
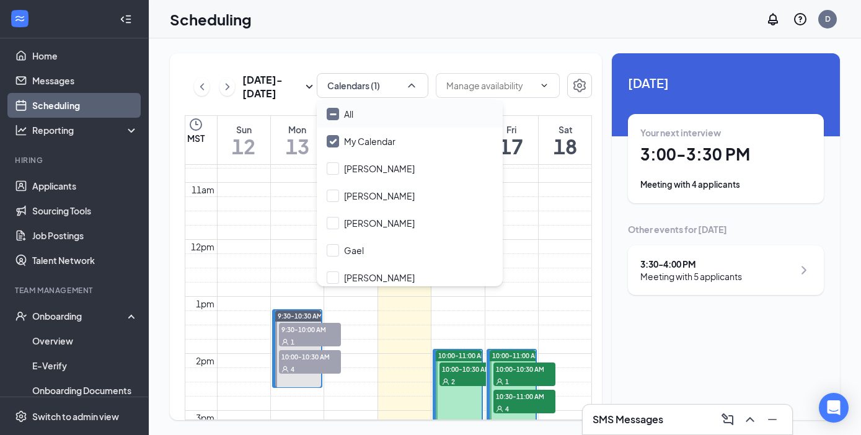
click at [338, 115] on input "All" at bounding box center [340, 114] width 27 height 12
checkbox input "true"
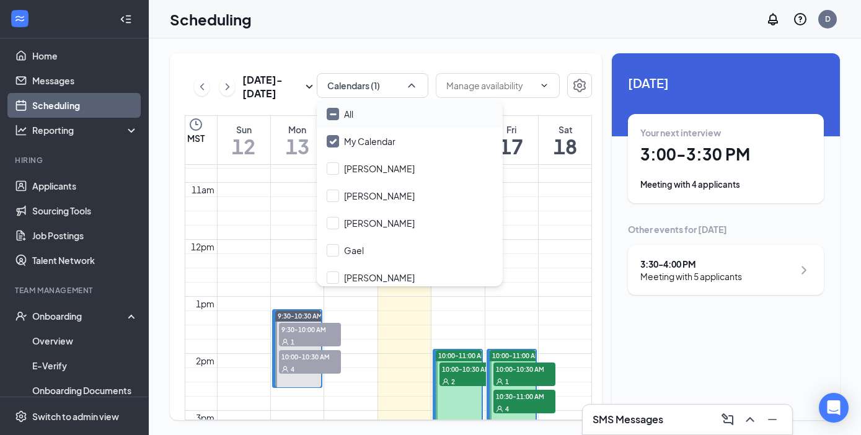
checkbox input "true"
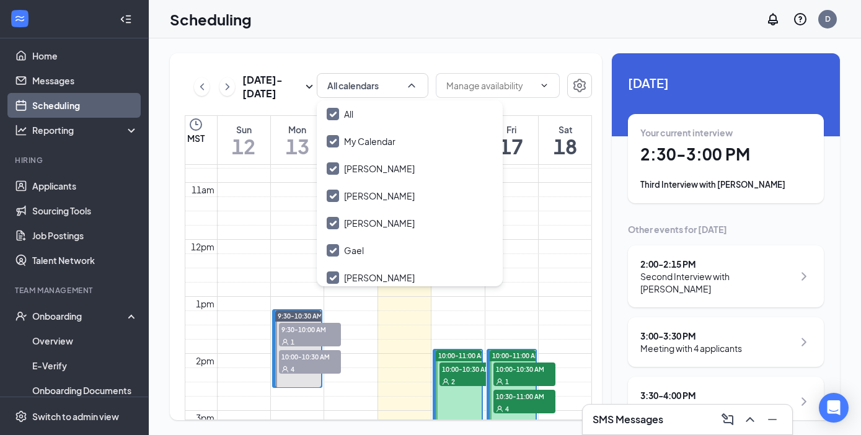
click at [299, 69] on td at bounding box center [404, 62] width 375 height 14
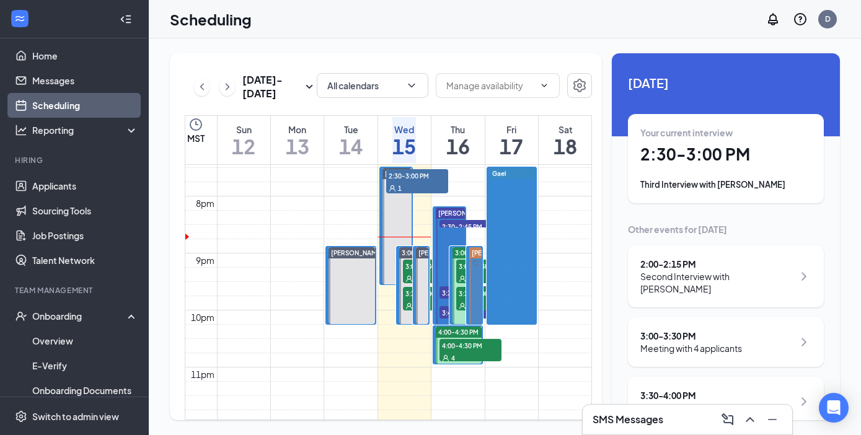
scroll to position [1109, 0]
click at [456, 221] on span "2:30-2:45 PM" at bounding box center [470, 225] width 62 height 12
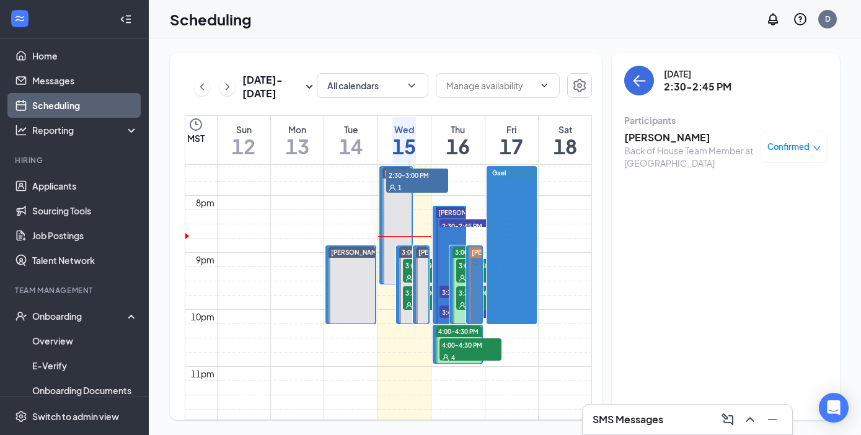
click at [445, 291] on span "3:30-3:45 PM" at bounding box center [470, 292] width 62 height 12
click at [444, 310] on span "3:45-4:00 PM" at bounding box center [470, 311] width 62 height 12
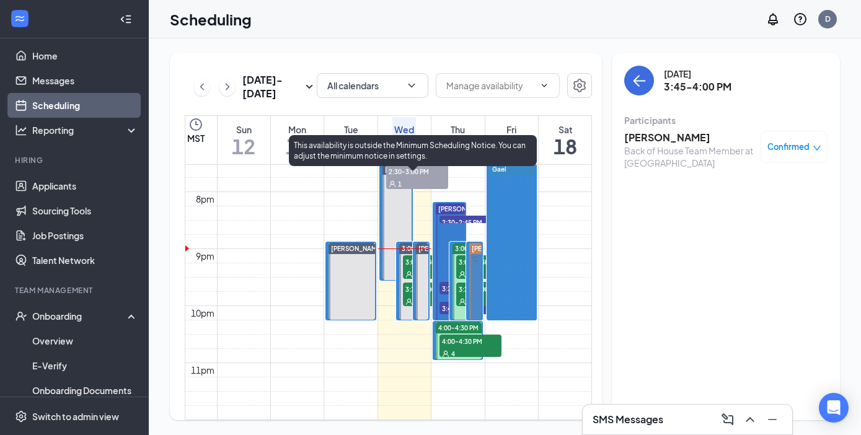
scroll to position [1131, 0]
click at [409, 255] on span "3:00-3:30 PM" at bounding box center [434, 261] width 62 height 12
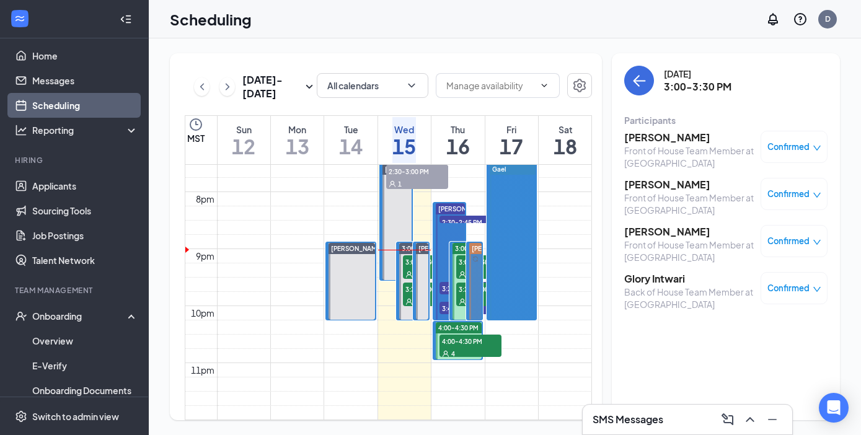
click at [782, 144] on span "Confirmed" at bounding box center [788, 147] width 42 height 12
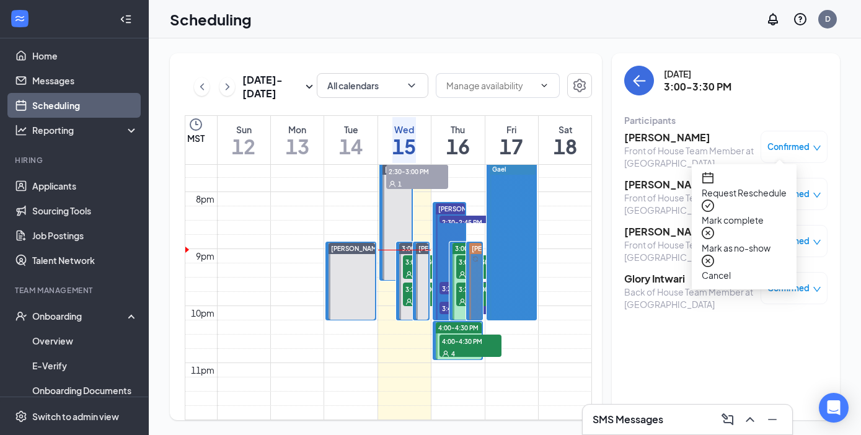
click at [743, 241] on span "Mark as no-show" at bounding box center [743, 248] width 85 height 14
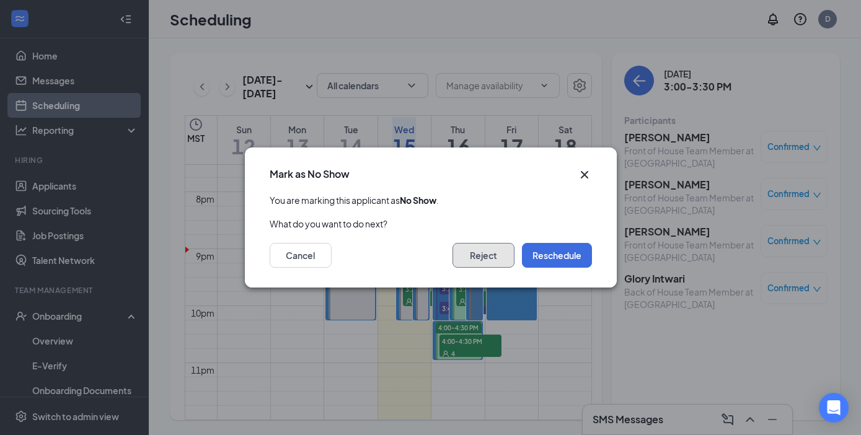
click at [486, 258] on button "Reject" at bounding box center [483, 255] width 62 height 25
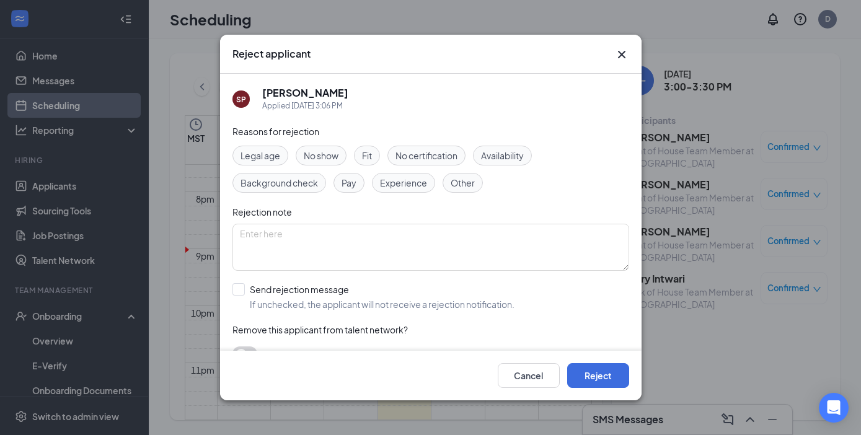
click at [331, 154] on span "No show" at bounding box center [321, 156] width 35 height 14
click at [240, 292] on input "Send rejection message If unchecked, the applicant will not receive a rejection…" at bounding box center [373, 296] width 282 height 27
checkbox input "true"
click at [282, 344] on input "search" at bounding box center [426, 352] width 373 height 21
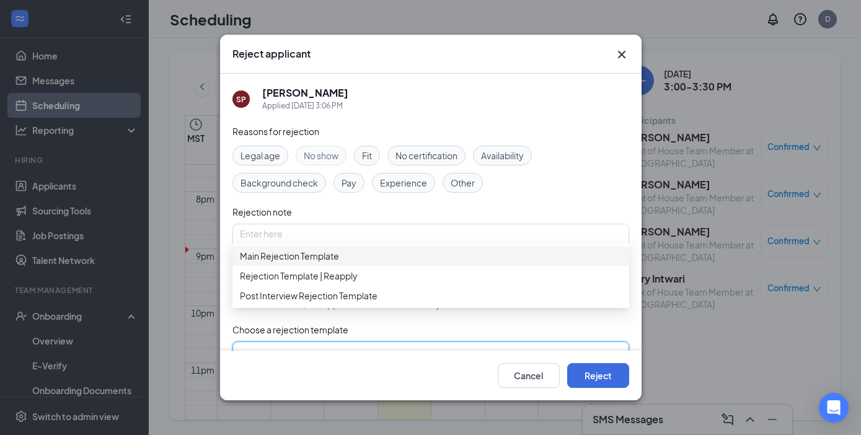
click at [312, 263] on span "Main Rejection Template" at bounding box center [289, 256] width 99 height 14
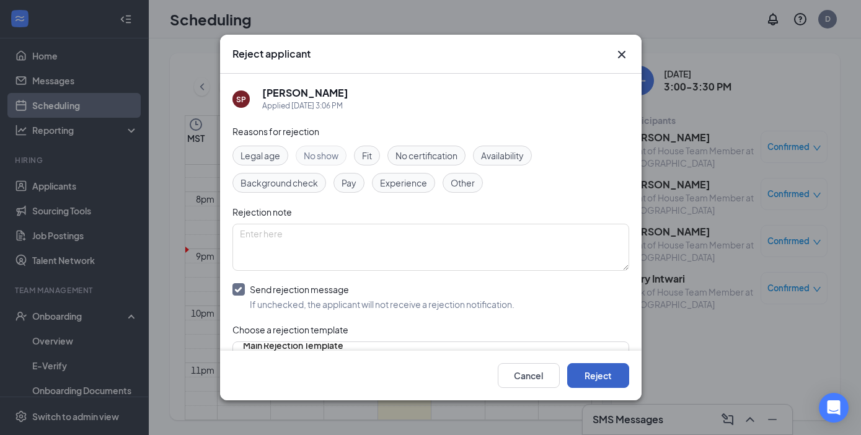
click at [598, 376] on button "Reject" at bounding box center [598, 375] width 62 height 25
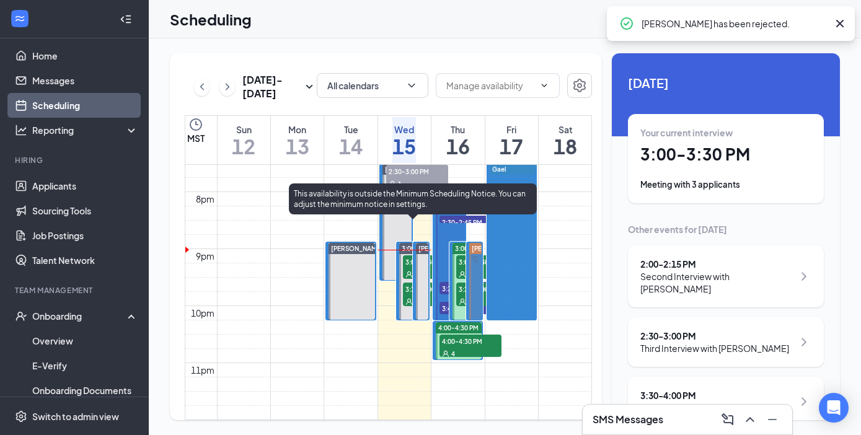
click at [409, 268] on div "3" at bounding box center [434, 274] width 62 height 12
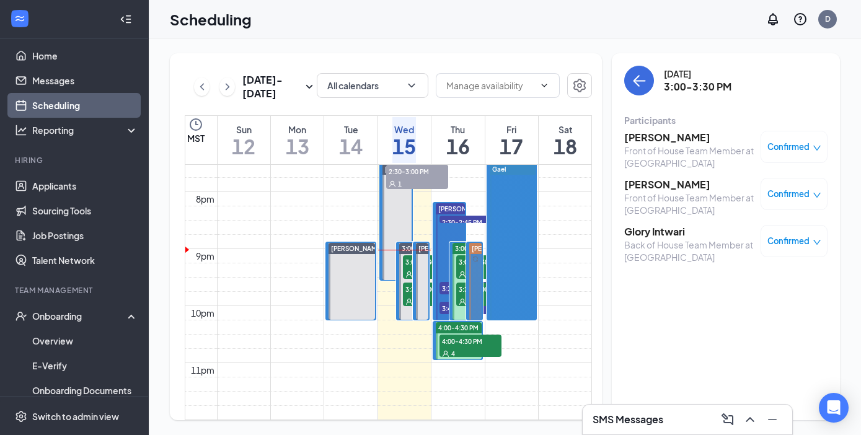
click at [778, 195] on span "Confirmed" at bounding box center [788, 194] width 42 height 12
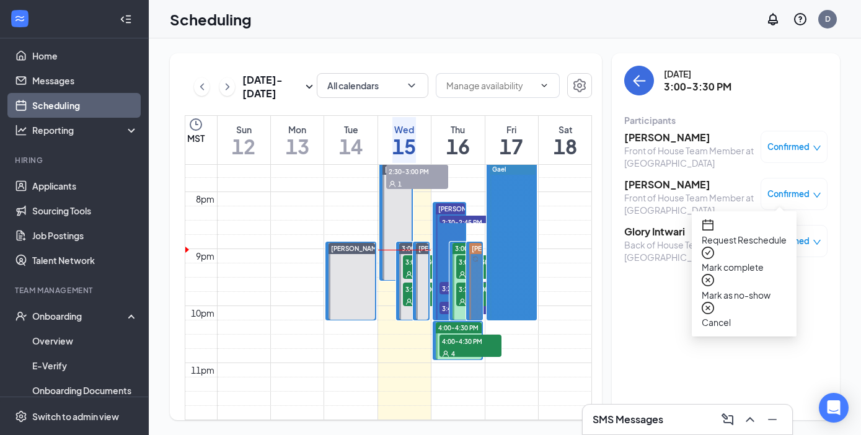
click at [744, 288] on span "Mark as no-show" at bounding box center [743, 295] width 85 height 14
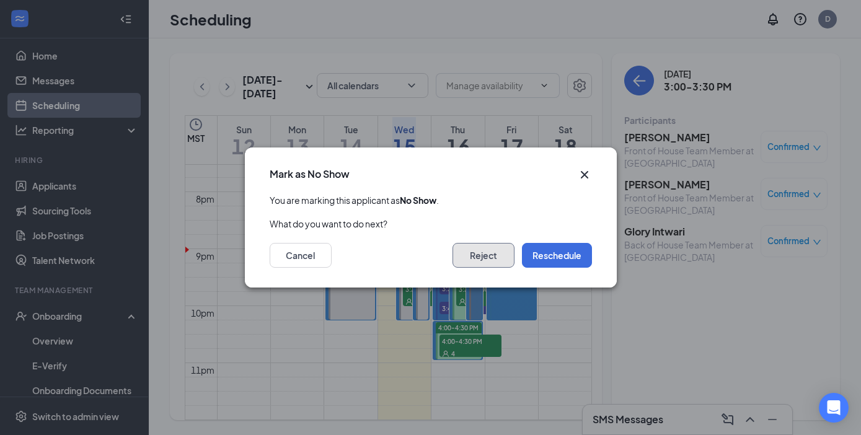
click at [485, 258] on button "Reject" at bounding box center [483, 255] width 62 height 25
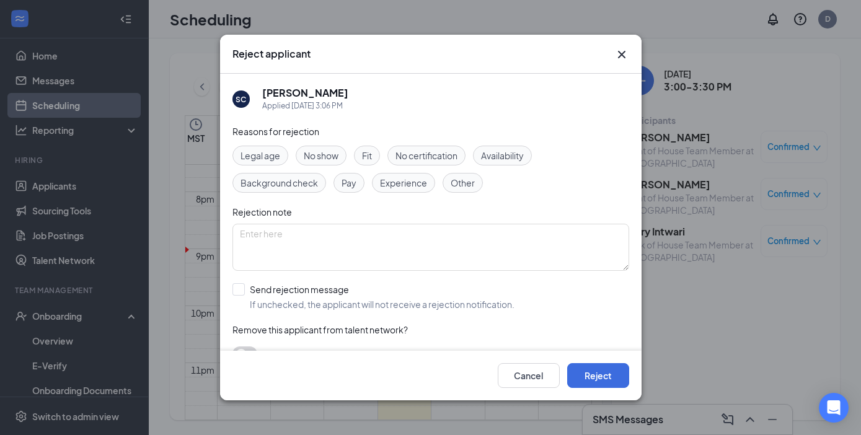
click at [323, 152] on span "No show" at bounding box center [321, 156] width 35 height 14
click at [238, 291] on input "Send rejection message If unchecked, the applicant will not receive a rejection…" at bounding box center [373, 296] width 282 height 27
checkbox input "true"
click at [281, 345] on input "search" at bounding box center [426, 352] width 373 height 21
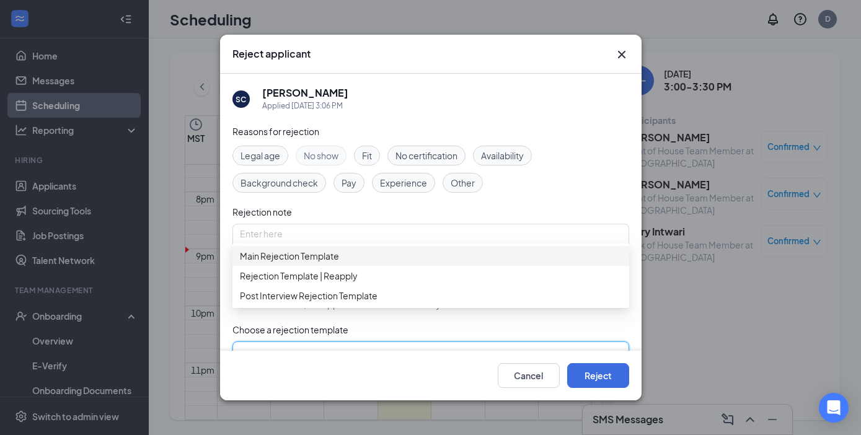
click at [310, 263] on span "Main Rejection Template" at bounding box center [289, 256] width 99 height 14
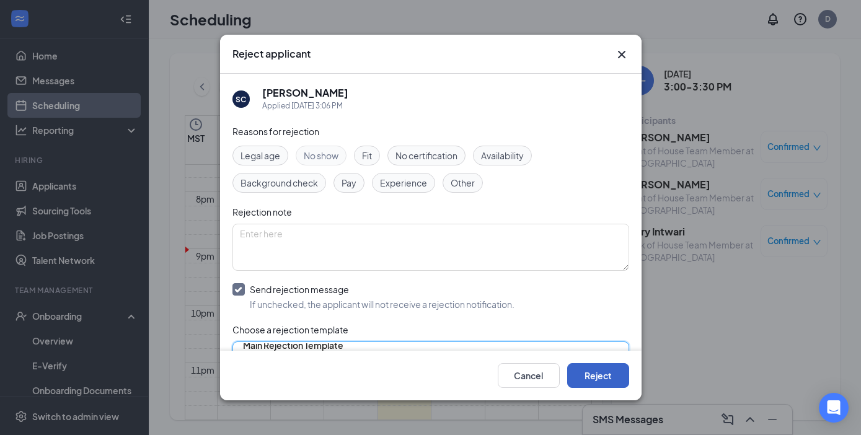
click at [604, 373] on button "Reject" at bounding box center [598, 375] width 62 height 25
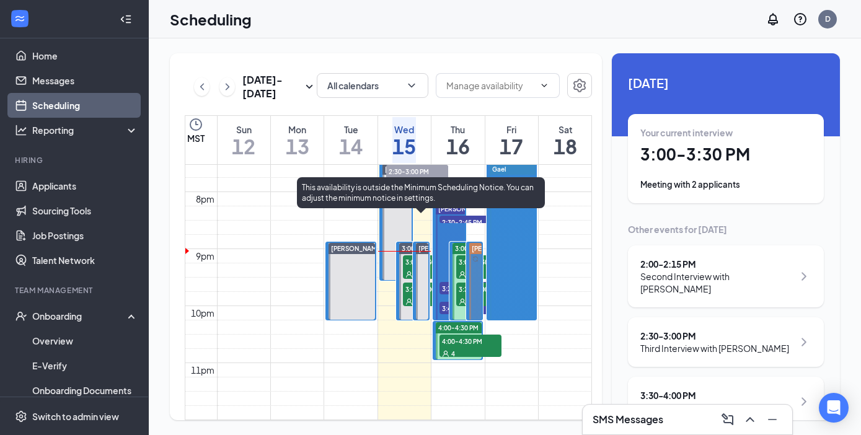
scroll to position [1140, 0]
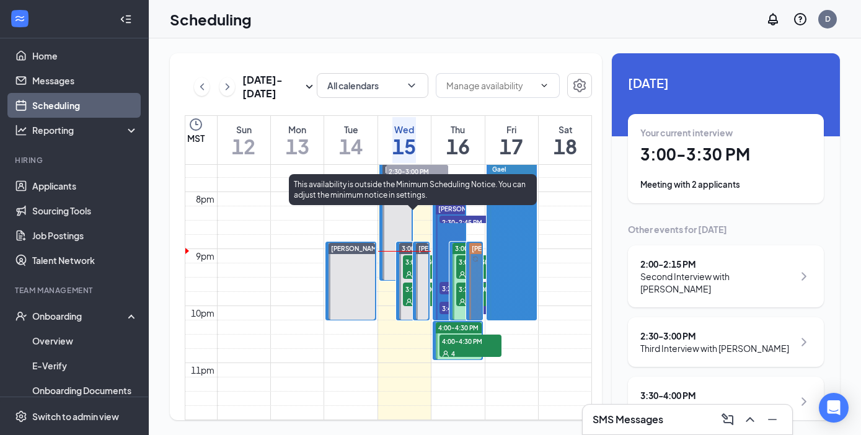
click at [410, 268] on div "2" at bounding box center [434, 274] width 62 height 12
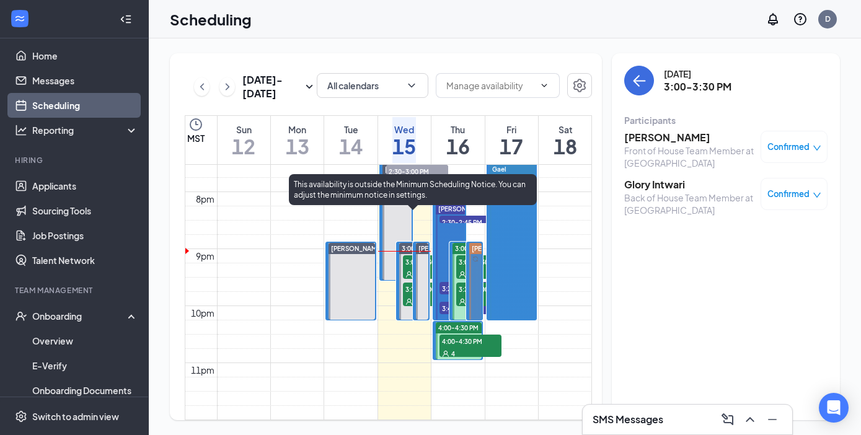
click at [408, 295] on div "5" at bounding box center [434, 301] width 62 height 12
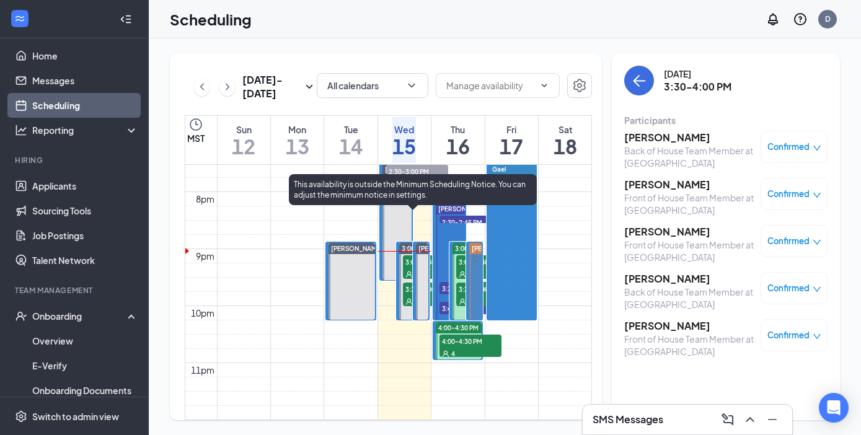
click at [408, 268] on div "2" at bounding box center [434, 274] width 62 height 12
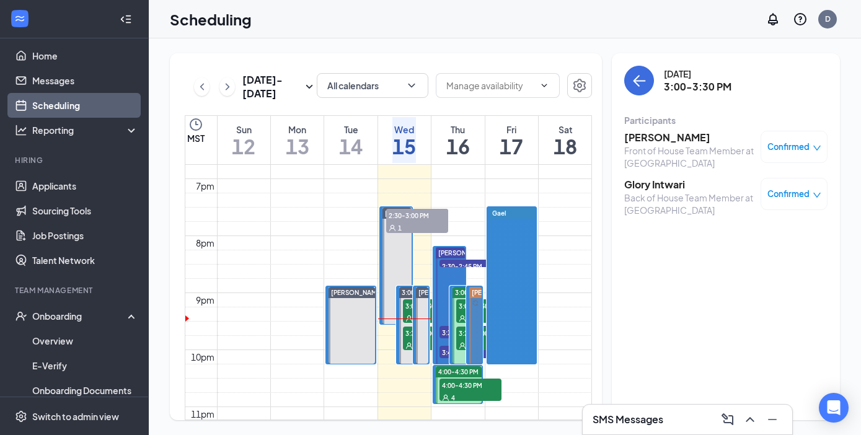
scroll to position [1081, 0]
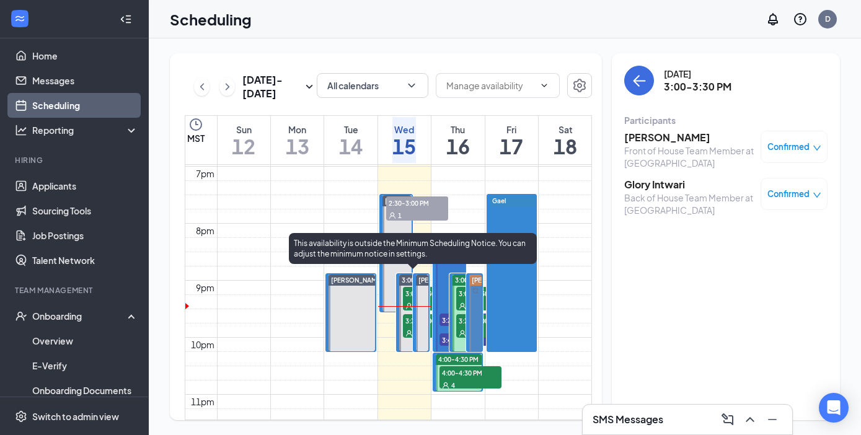
click at [408, 327] on div "5" at bounding box center [434, 333] width 62 height 12
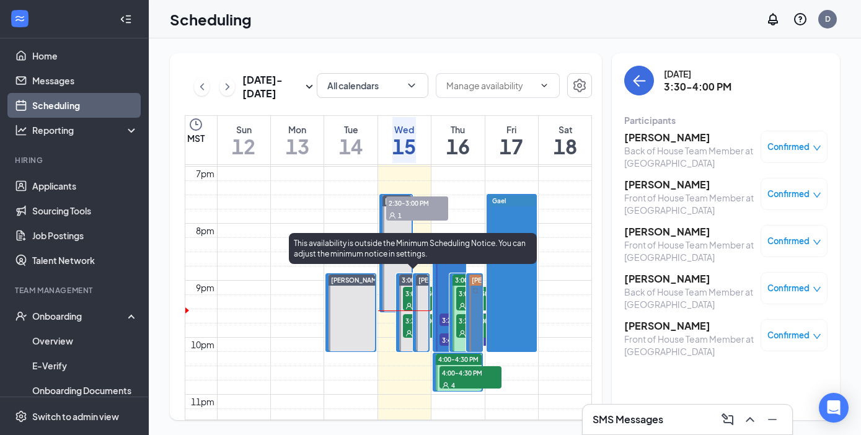
click at [407, 292] on span "3:00-3:30 PM" at bounding box center [434, 293] width 62 height 12
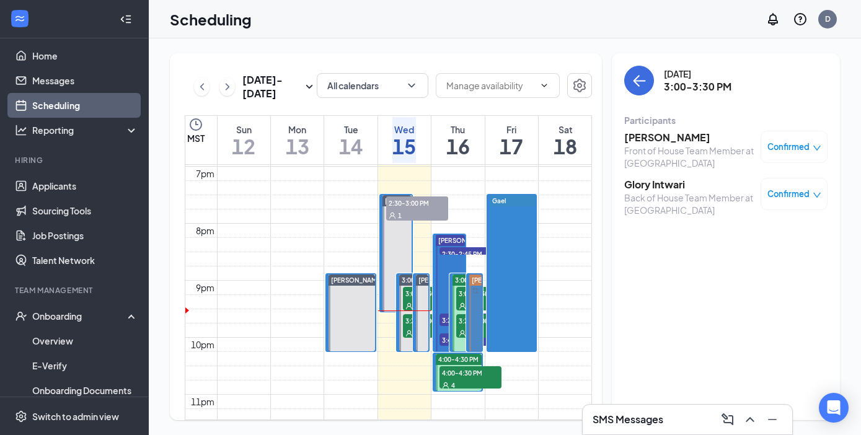
click at [669, 135] on h3 "[PERSON_NAME]" at bounding box center [689, 138] width 130 height 14
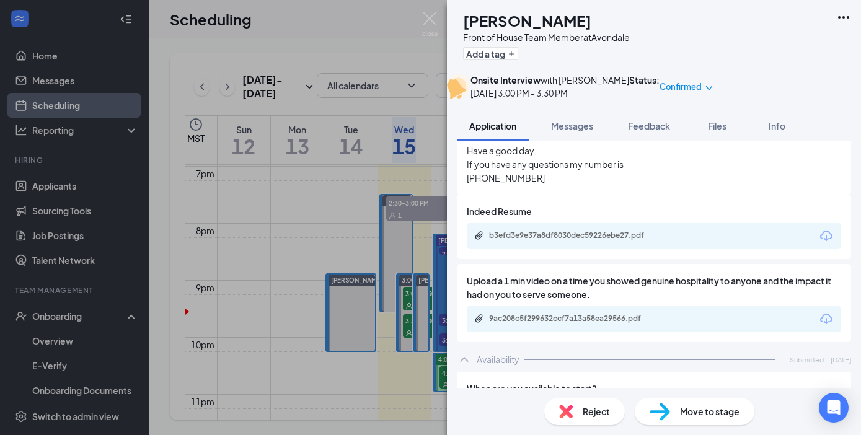
scroll to position [1245, 0]
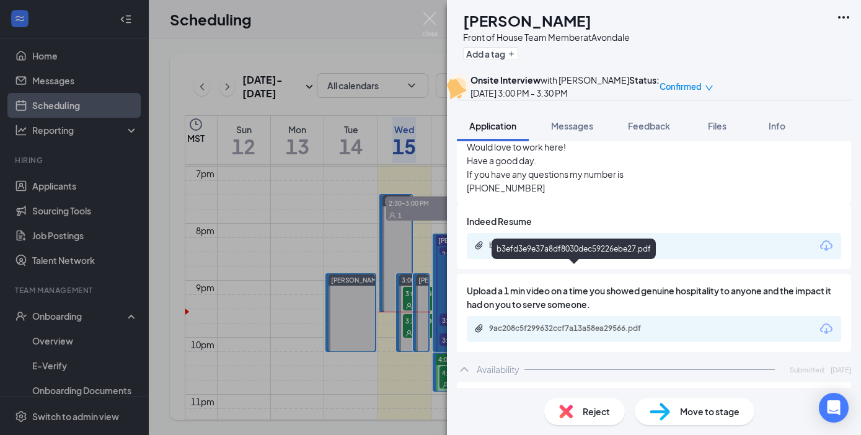
click at [585, 250] on div "b3efd3e9e37a8df8030dec59226ebe27.pdf" at bounding box center [575, 245] width 173 height 10
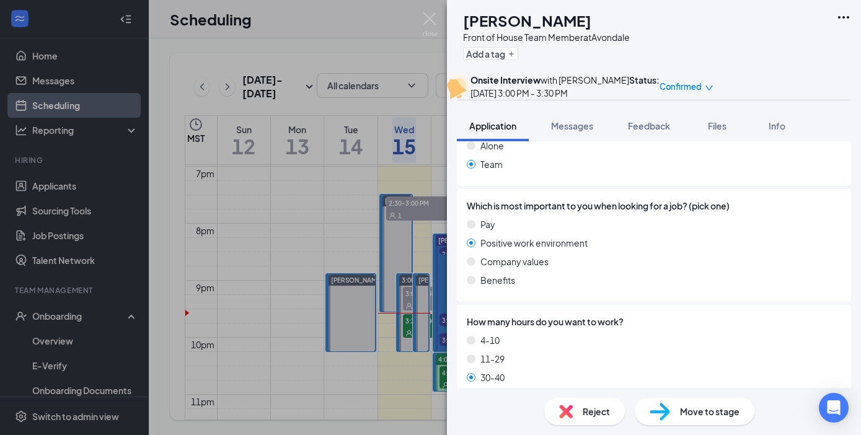
scroll to position [784, 0]
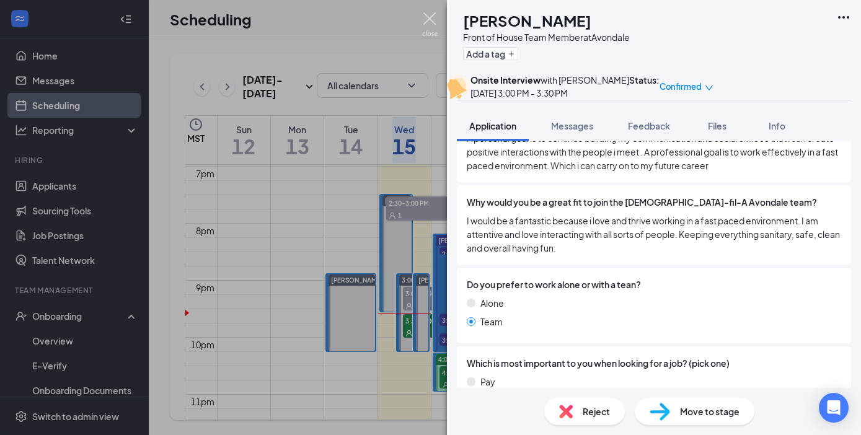
click at [428, 15] on img at bounding box center [429, 24] width 15 height 24
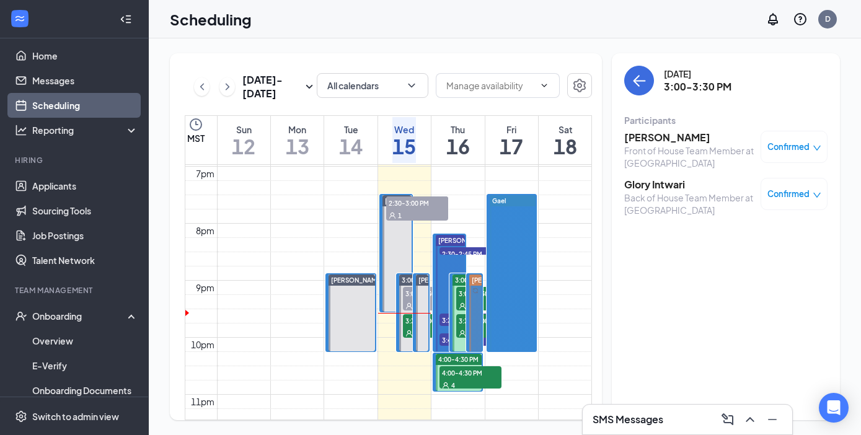
click at [667, 187] on h3 "Glory Intwari" at bounding box center [689, 185] width 130 height 14
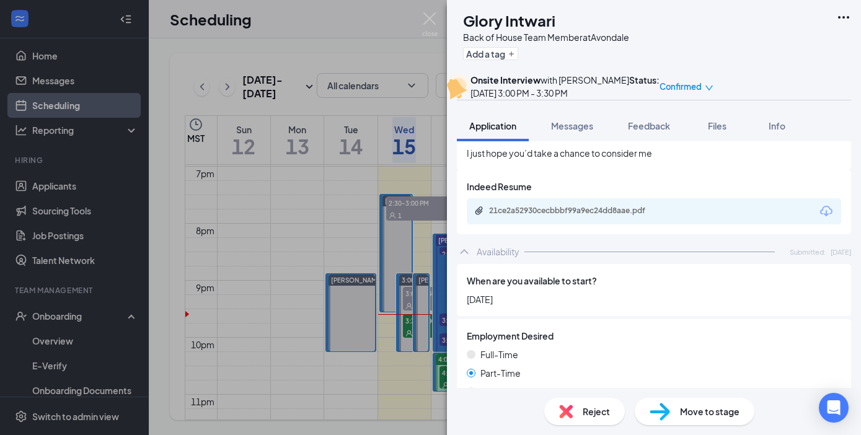
scroll to position [1196, 0]
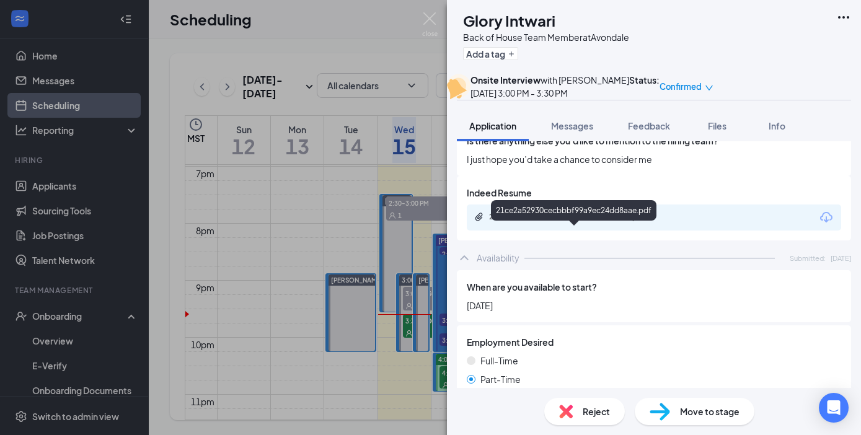
click at [592, 222] on div "21ce2a52930cecbbbf99a9ec24dd8aae.pdf" at bounding box center [575, 217] width 173 height 10
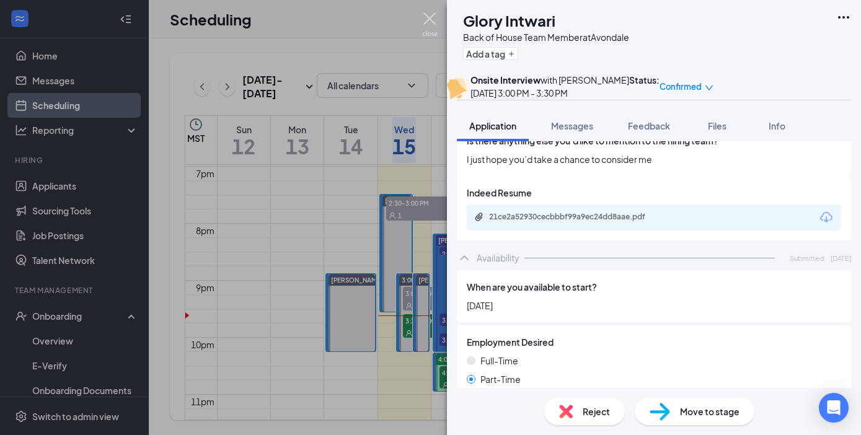
click at [426, 15] on img at bounding box center [429, 24] width 15 height 24
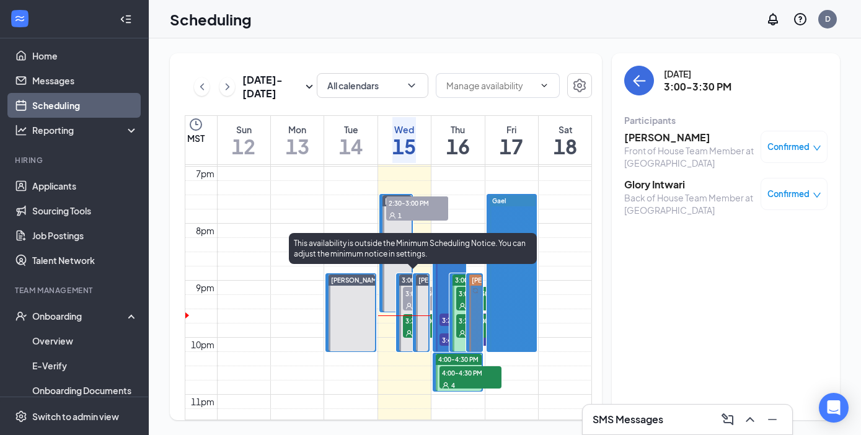
click at [409, 327] on div "5" at bounding box center [434, 333] width 62 height 12
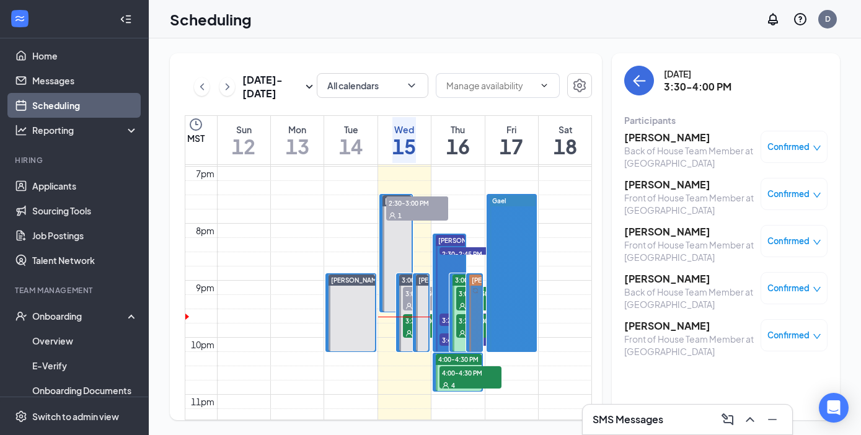
click at [782, 196] on span "Confirmed" at bounding box center [788, 194] width 42 height 12
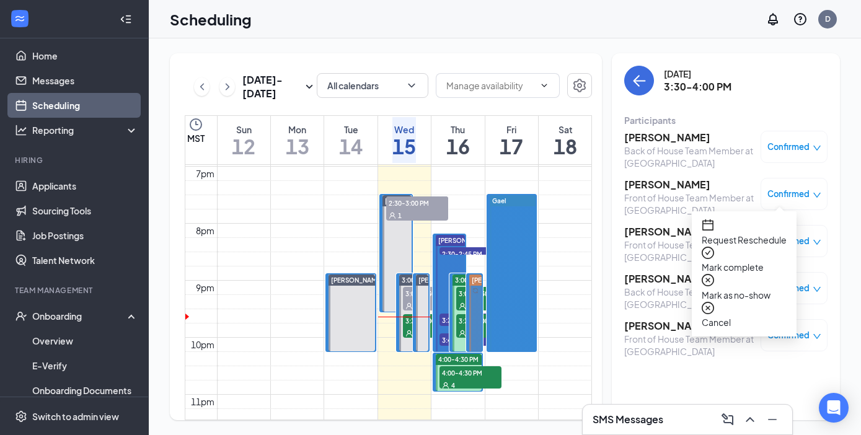
click at [736, 288] on span "Mark as no-show" at bounding box center [743, 295] width 85 height 14
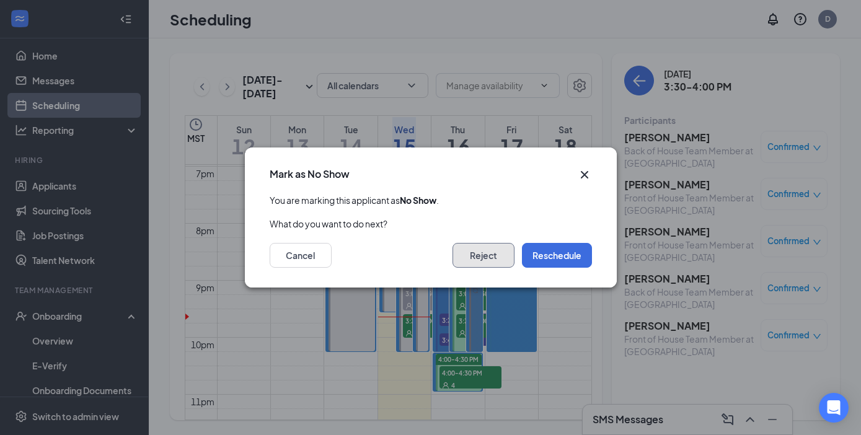
click at [479, 261] on button "Reject" at bounding box center [483, 255] width 62 height 25
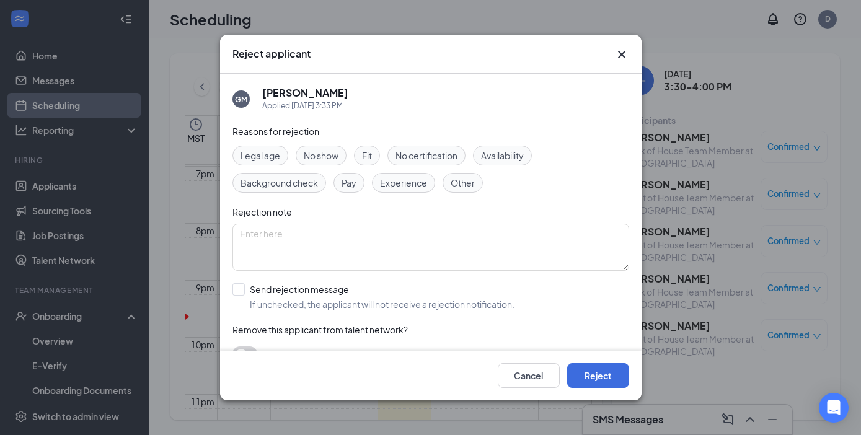
click at [328, 155] on span "No show" at bounding box center [321, 156] width 35 height 14
click at [242, 289] on input "Send rejection message If unchecked, the applicant will not receive a rejection…" at bounding box center [373, 296] width 282 height 27
checkbox input "true"
click at [272, 340] on div "Reasons for rejection Legal age No show Fit No certification Availability Backg…" at bounding box center [430, 284] width 397 height 319
click at [272, 344] on input "search" at bounding box center [426, 352] width 373 height 21
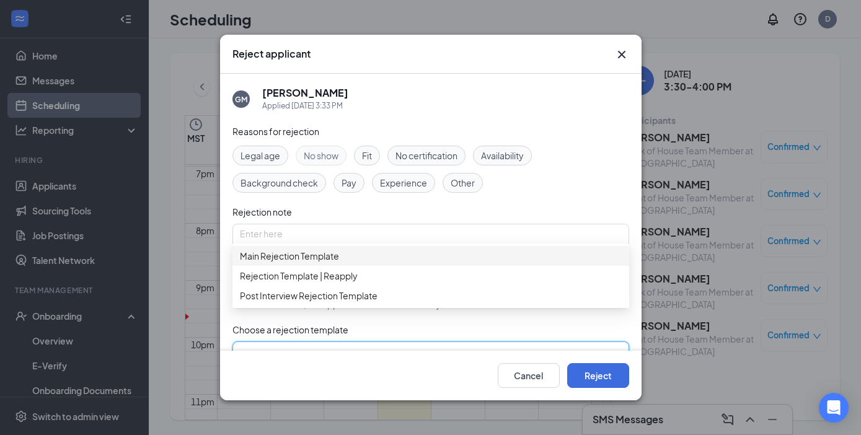
click at [316, 260] on span "Main Rejection Template" at bounding box center [289, 256] width 99 height 14
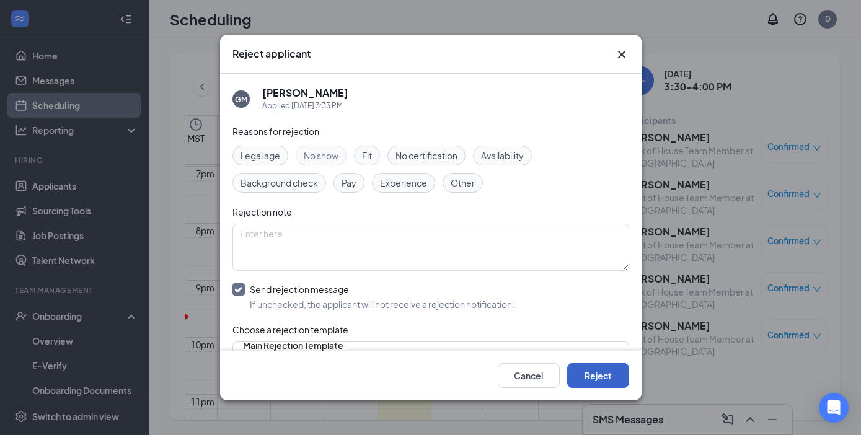
click at [594, 372] on button "Reject" at bounding box center [598, 375] width 62 height 25
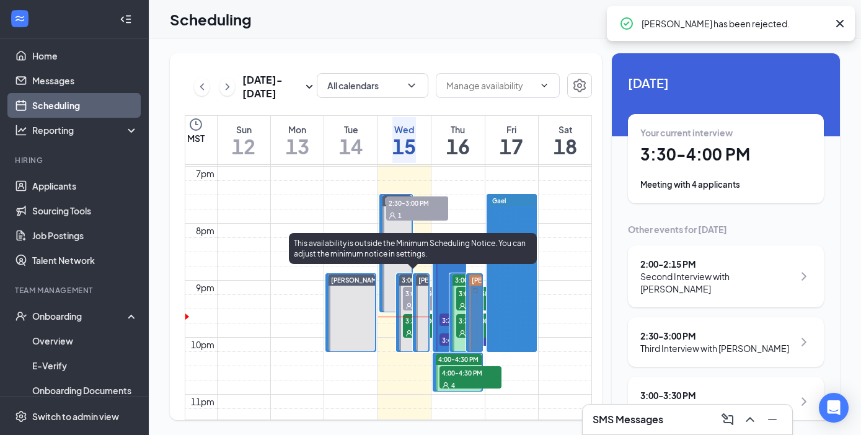
click at [411, 328] on div "4" at bounding box center [434, 333] width 62 height 12
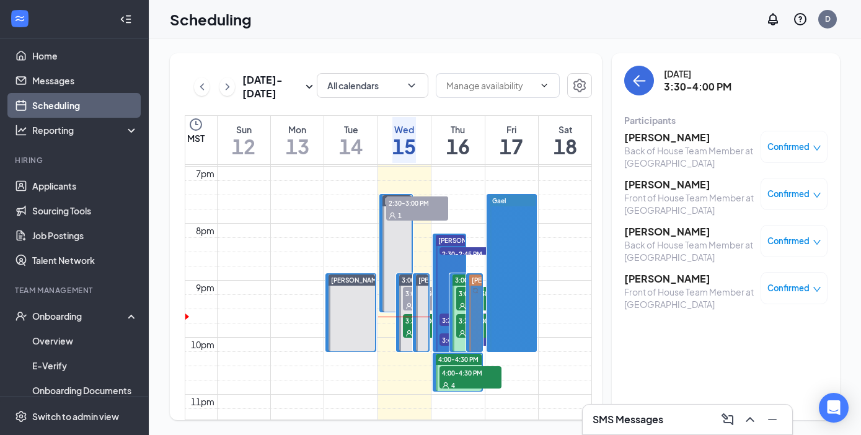
click at [789, 144] on span "Confirmed" at bounding box center [788, 147] width 42 height 12
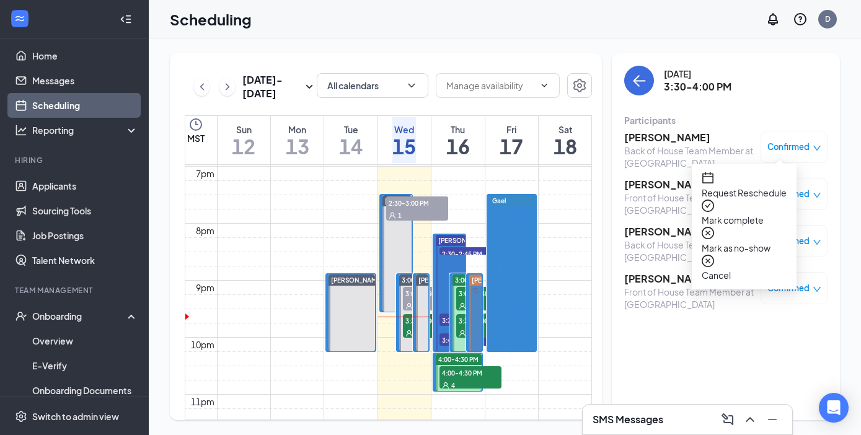
click at [750, 241] on span "Mark as no-show" at bounding box center [743, 248] width 85 height 14
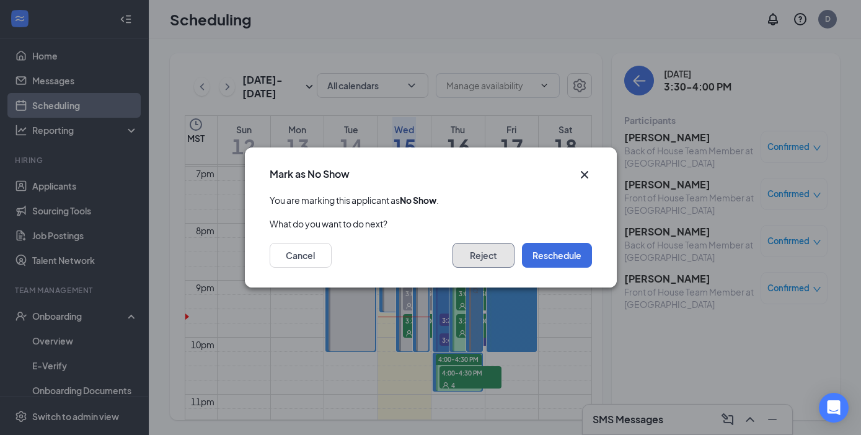
click at [486, 255] on button "Reject" at bounding box center [483, 255] width 62 height 25
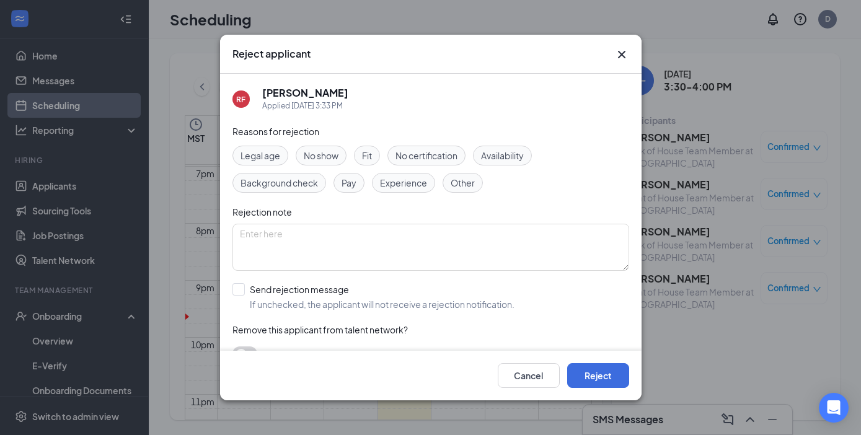
click at [325, 152] on span "No show" at bounding box center [321, 156] width 35 height 14
click at [239, 289] on input "Send rejection message If unchecked, the applicant will not receive a rejection…" at bounding box center [373, 296] width 282 height 27
checkbox input "true"
click at [275, 344] on input "search" at bounding box center [426, 352] width 373 height 21
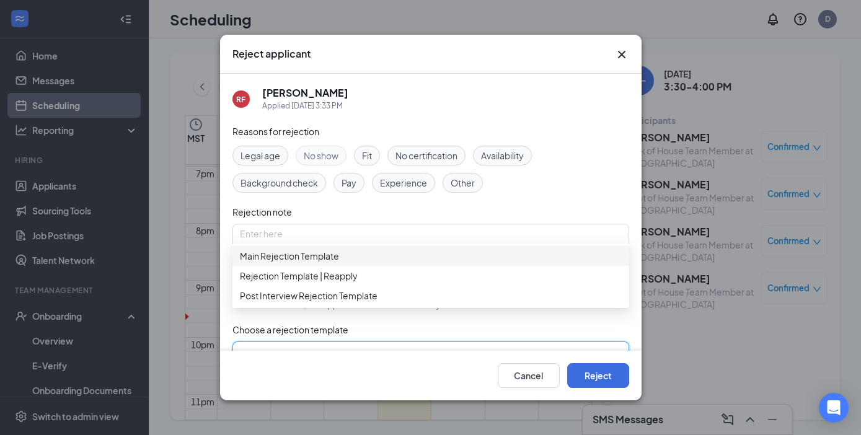
click at [317, 263] on span "Main Rejection Template" at bounding box center [289, 256] width 99 height 14
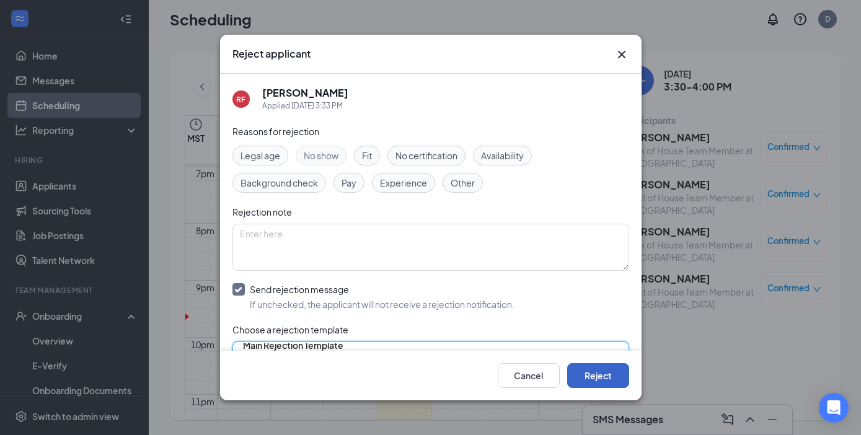
click at [600, 369] on button "Reject" at bounding box center [598, 375] width 62 height 25
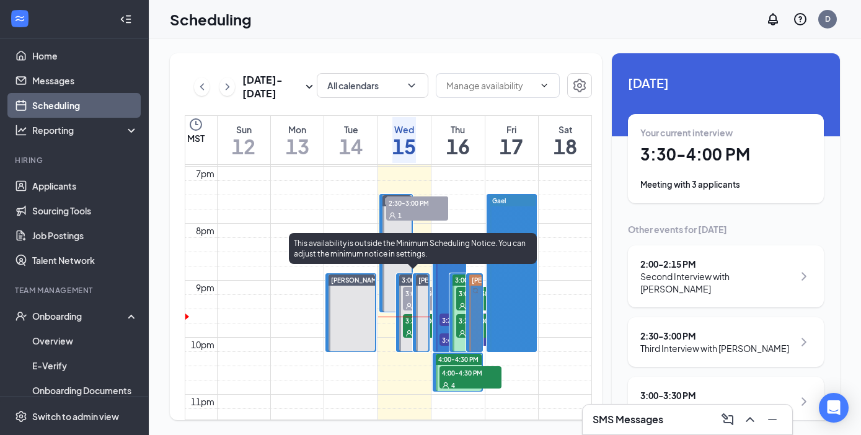
click at [408, 330] on icon "User" at bounding box center [408, 333] width 7 height 7
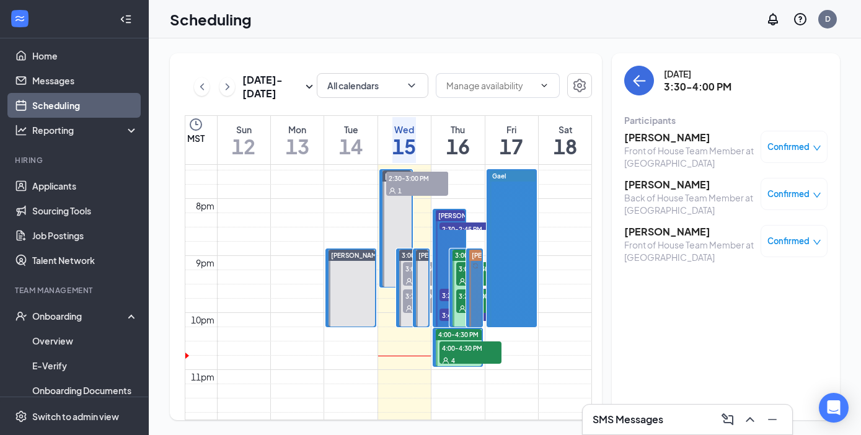
scroll to position [1110, 0]
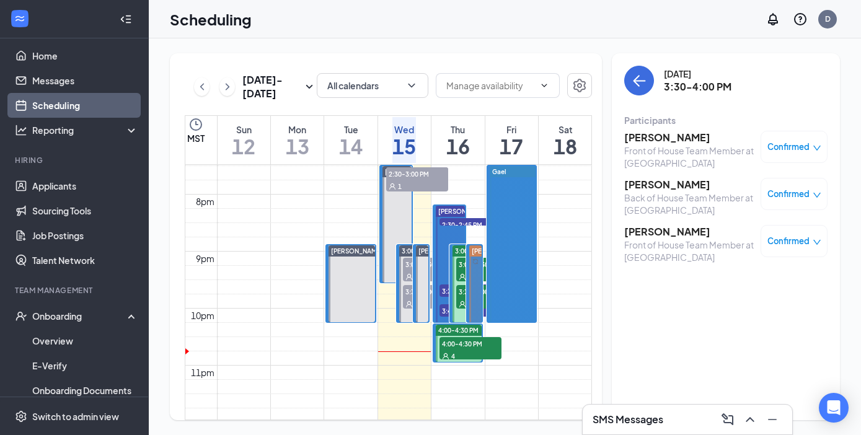
click at [410, 266] on span "3:00-3:30 PM" at bounding box center [434, 264] width 62 height 12
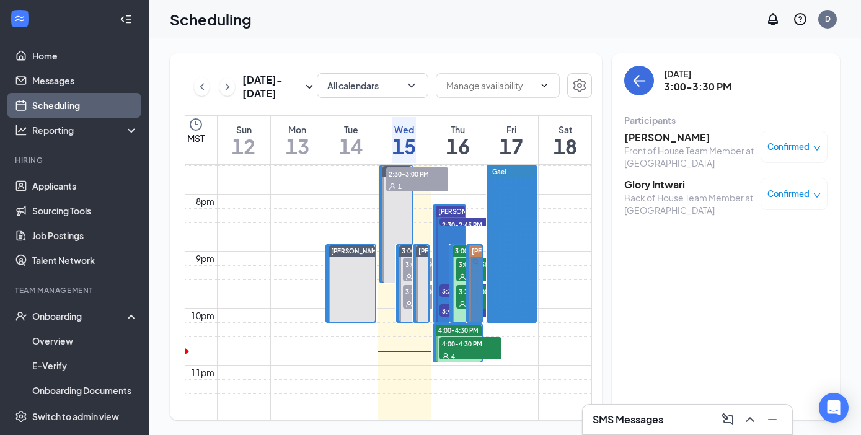
click at [410, 297] on div "3" at bounding box center [434, 303] width 62 height 12
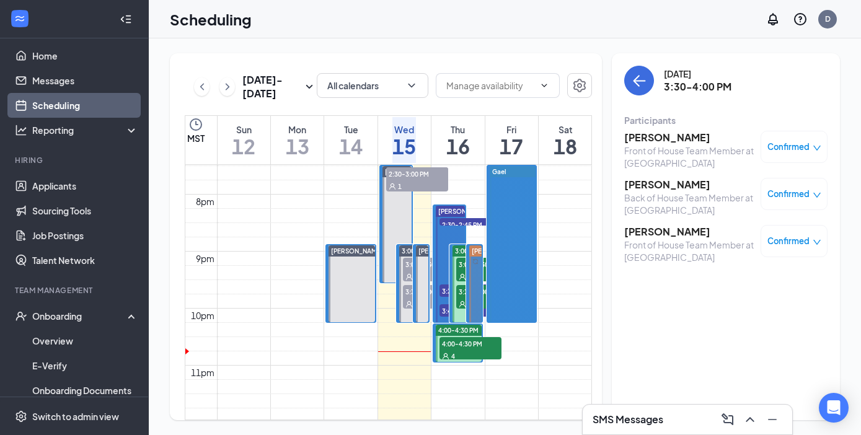
click at [408, 270] on div "2" at bounding box center [434, 276] width 62 height 12
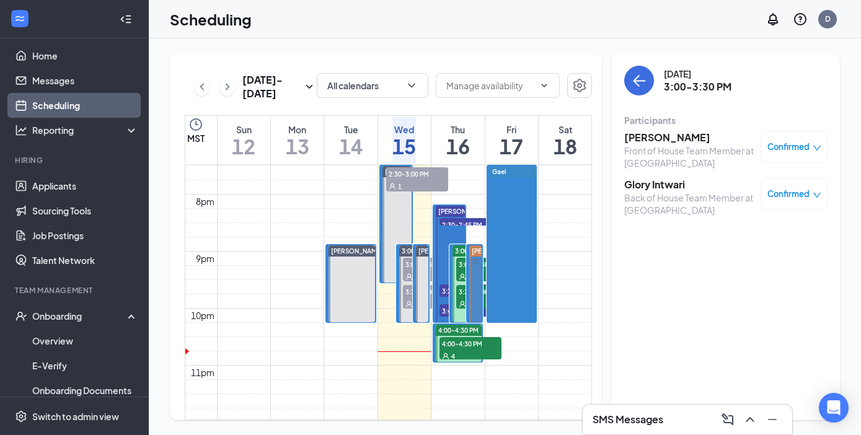
click at [409, 300] on icon "User" at bounding box center [408, 303] width 7 height 7
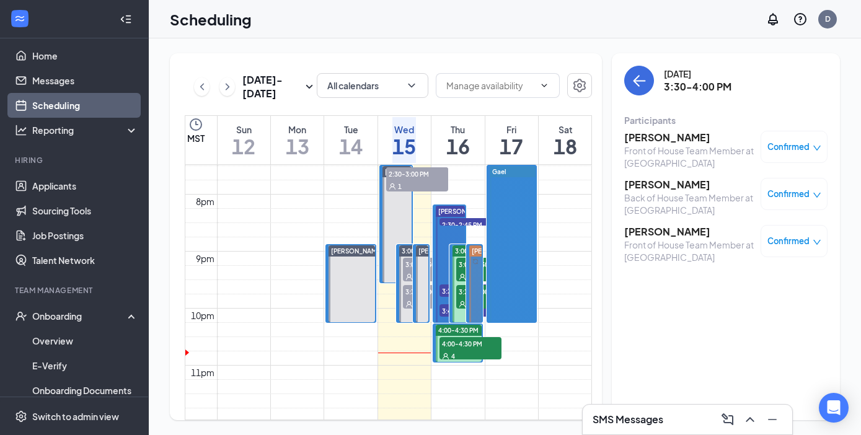
click at [411, 294] on span "3:30-4:00 PM" at bounding box center [434, 291] width 62 height 12
click at [410, 270] on div "2" at bounding box center [434, 276] width 62 height 12
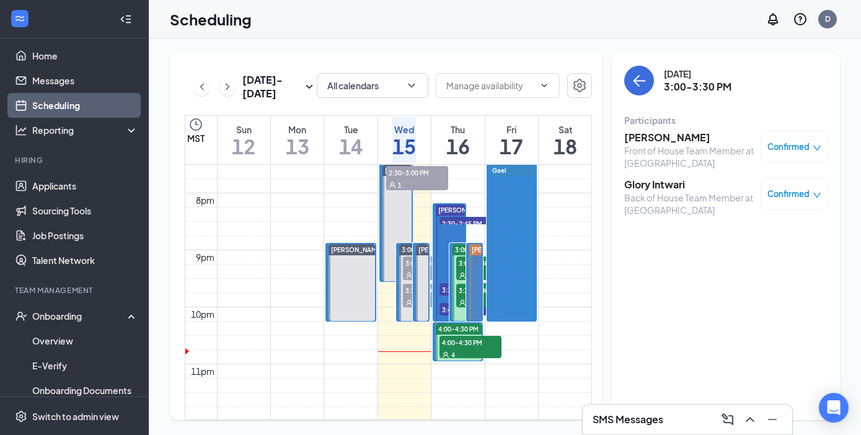
scroll to position [1113, 0]
click at [410, 295] on div "3" at bounding box center [434, 301] width 62 height 12
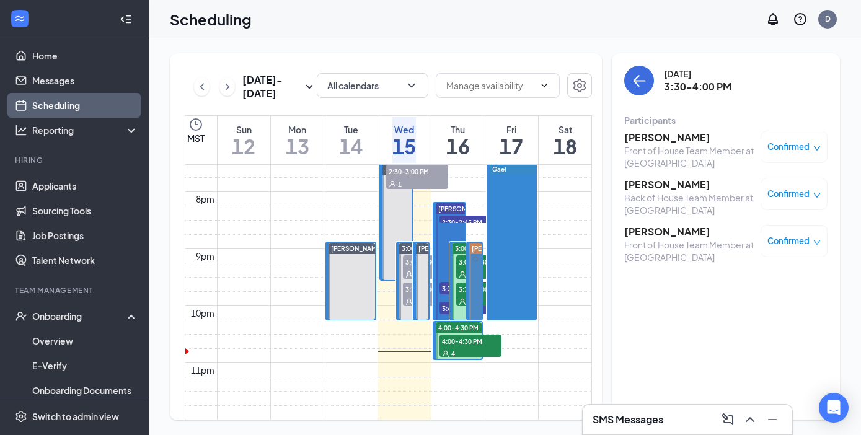
click at [405, 257] on span "3:00-3:30 PM" at bounding box center [434, 261] width 62 height 12
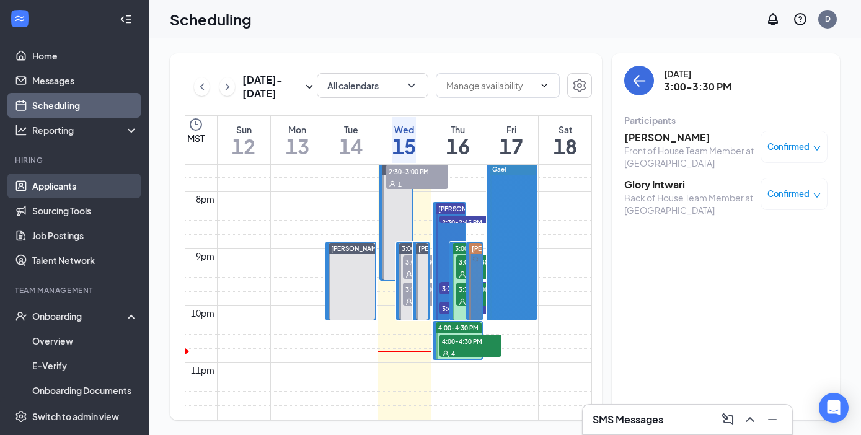
click at [89, 182] on link "Applicants" at bounding box center [85, 185] width 106 height 25
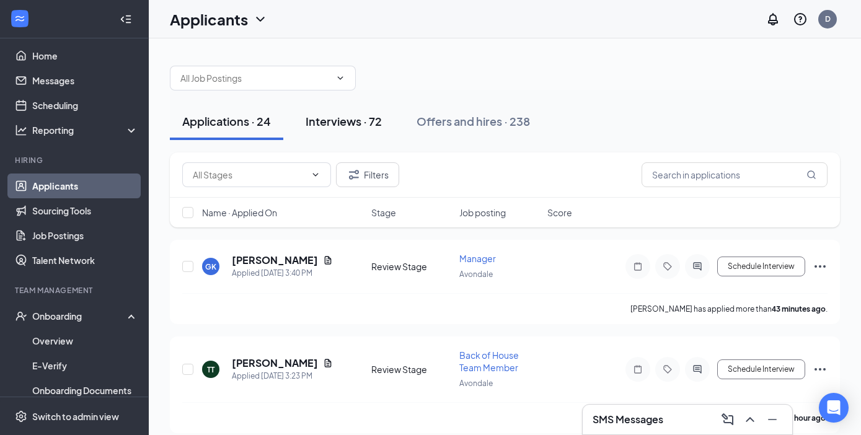
click at [357, 123] on div "Interviews · 72" at bounding box center [343, 120] width 76 height 15
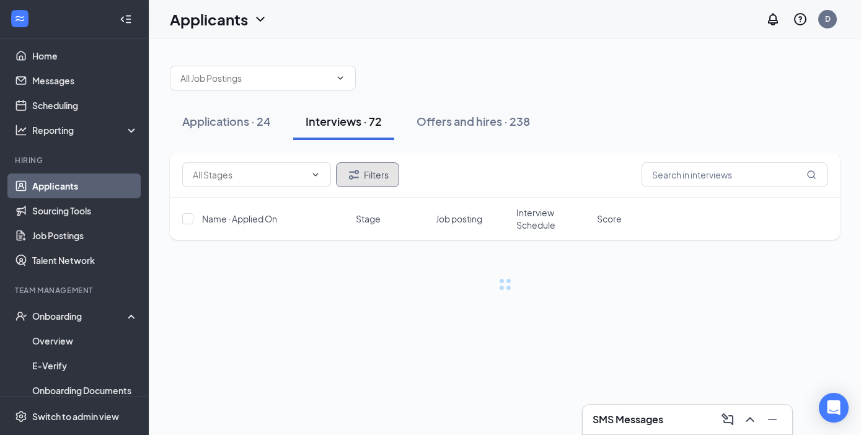
click at [372, 171] on button "Filters" at bounding box center [367, 174] width 63 height 25
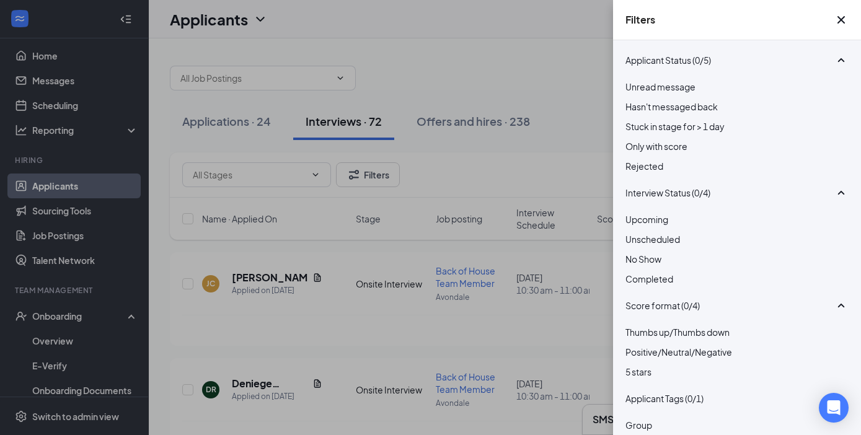
click at [631, 159] on div at bounding box center [736, 159] width 223 height 0
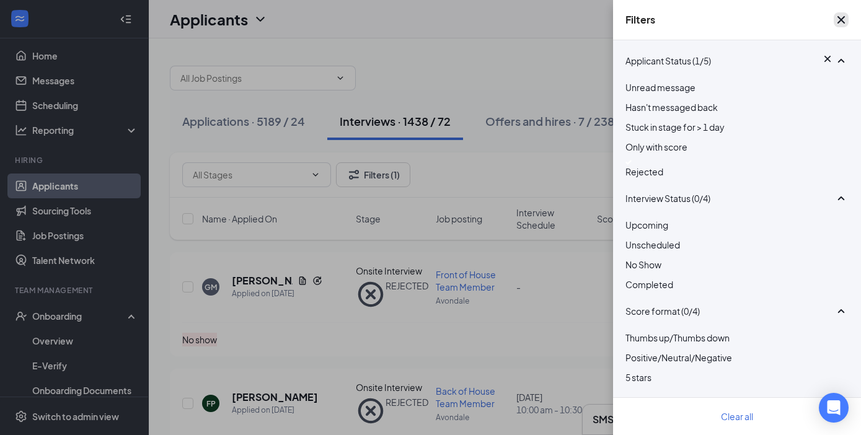
click at [836, 21] on icon "Cross" at bounding box center [840, 19] width 15 height 15
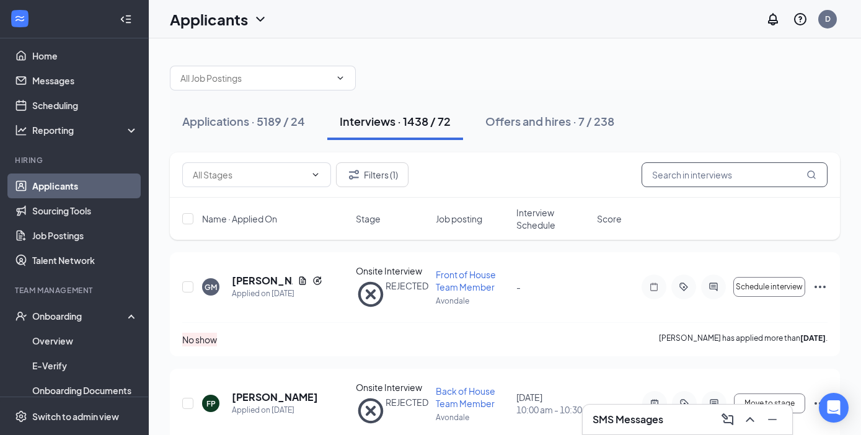
click at [725, 178] on input "text" at bounding box center [734, 174] width 186 height 25
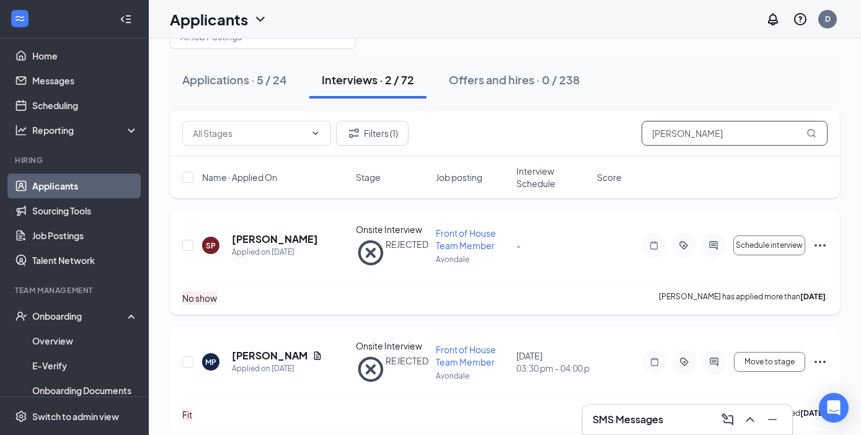
scroll to position [44, 0]
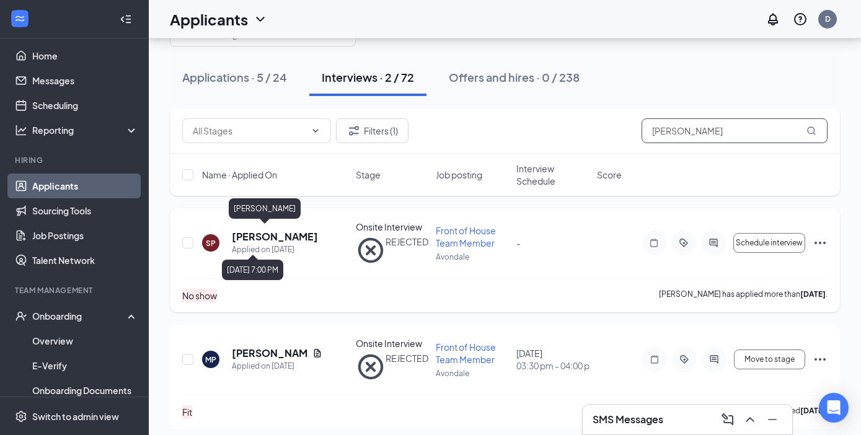
type input "[PERSON_NAME]"
click at [281, 230] on h5 "[PERSON_NAME]" at bounding box center [275, 237] width 86 height 14
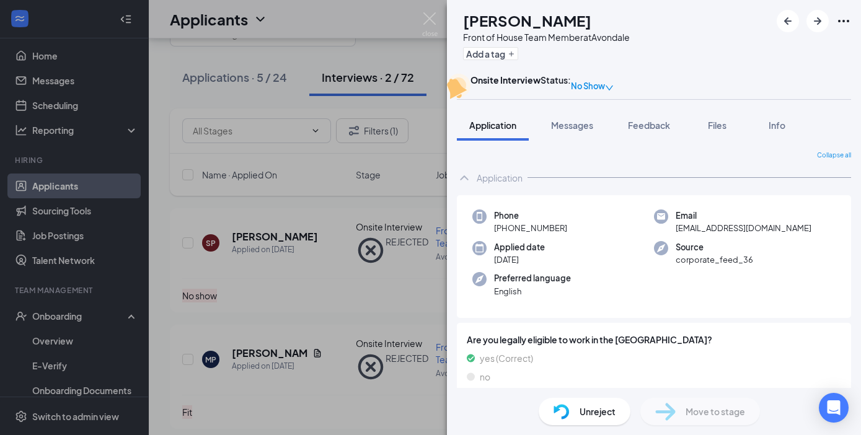
click at [573, 409] on div "Unreject" at bounding box center [584, 411] width 92 height 27
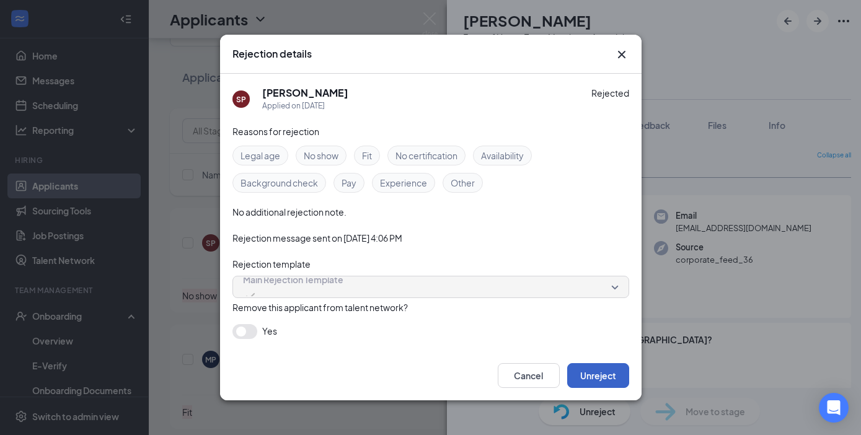
click at [596, 374] on button "Unreject" at bounding box center [598, 375] width 62 height 25
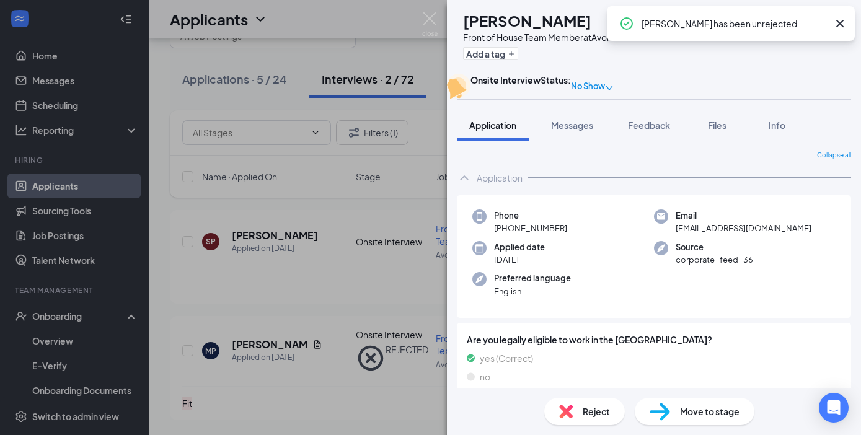
scroll to position [38, 0]
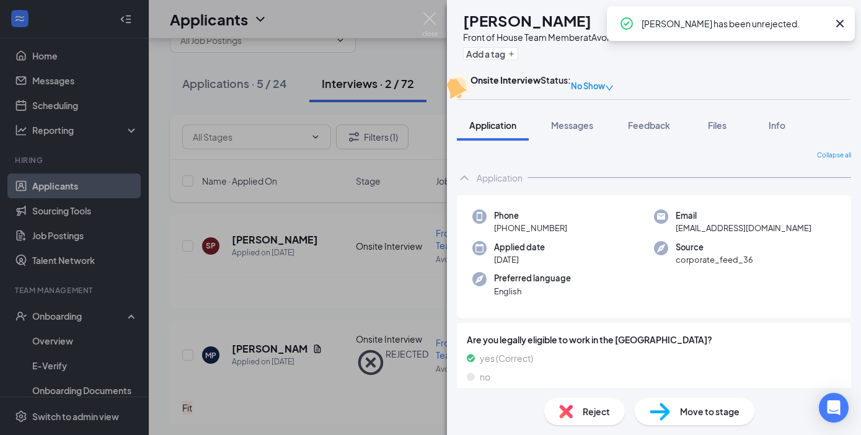
click at [671, 412] on div "Move to stage" at bounding box center [694, 411] width 120 height 27
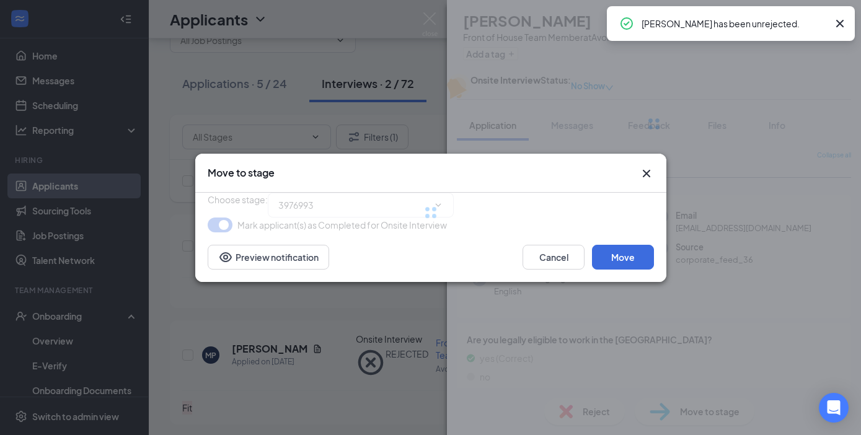
type input "Second Interview (next stage)"
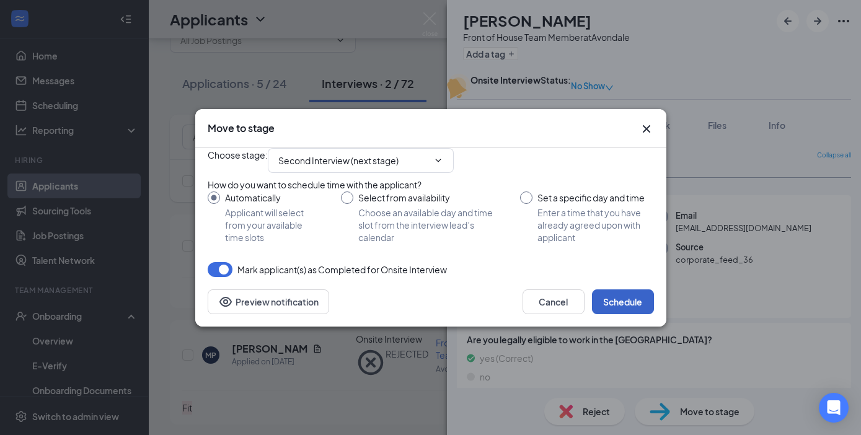
click at [617, 314] on button "Schedule" at bounding box center [623, 301] width 62 height 25
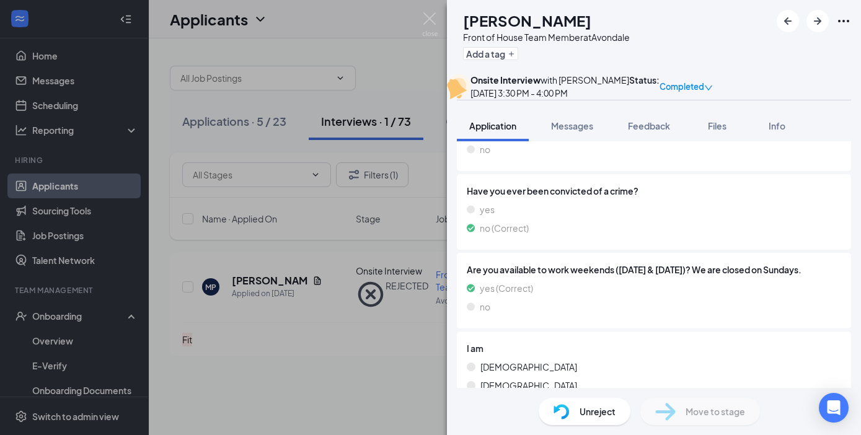
scroll to position [248, 0]
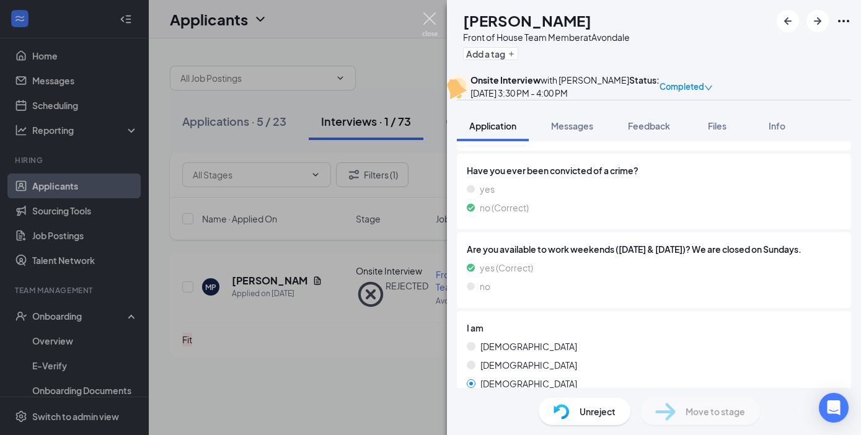
click at [426, 19] on img at bounding box center [429, 24] width 15 height 24
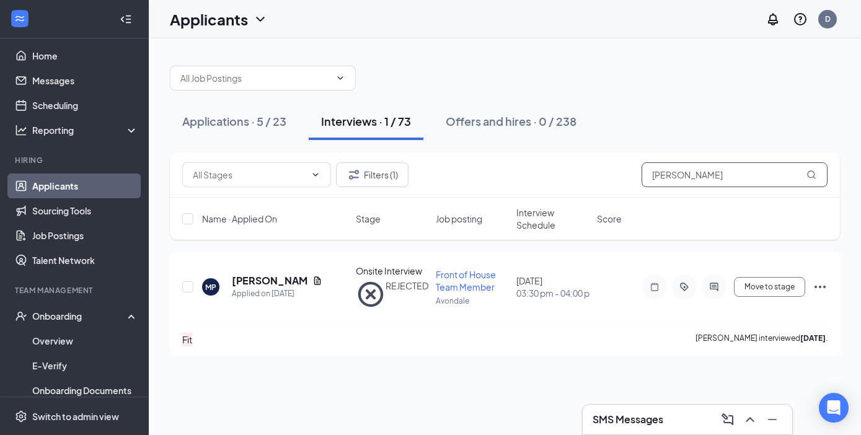
click at [693, 175] on input "[PERSON_NAME]" at bounding box center [734, 174] width 186 height 25
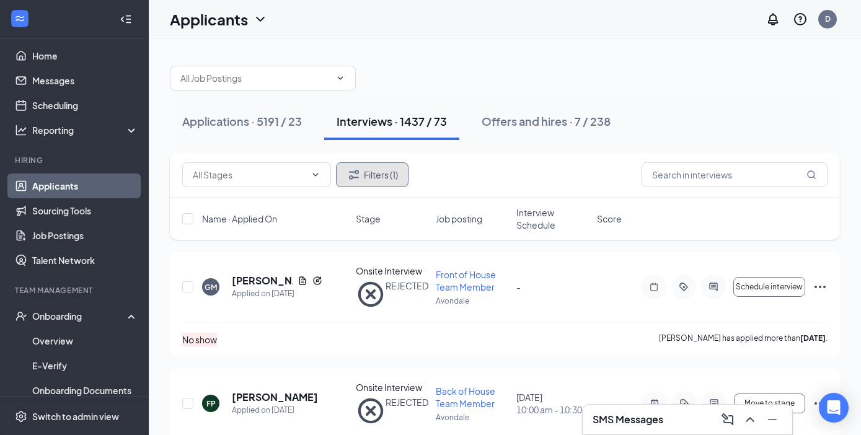
click at [379, 177] on button "Filters (1)" at bounding box center [372, 174] width 72 height 25
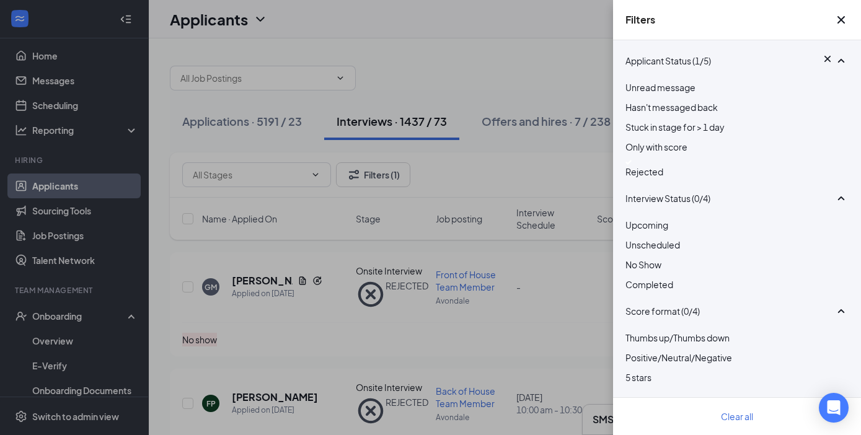
click at [635, 165] on div at bounding box center [736, 162] width 223 height 5
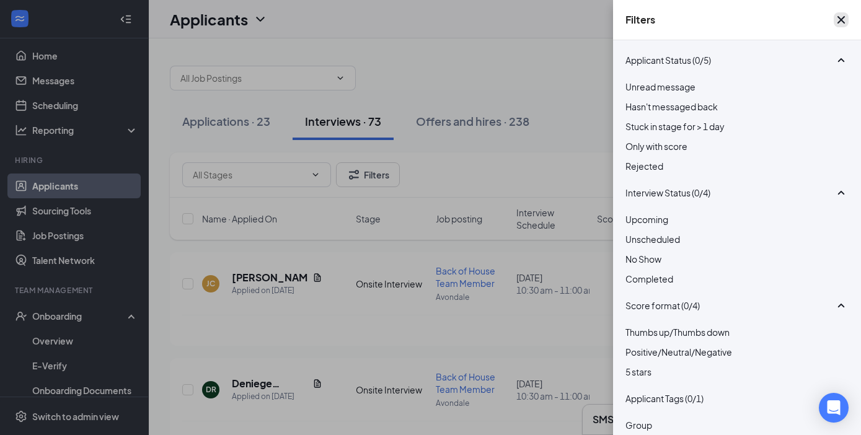
click at [838, 25] on icon "Cross" at bounding box center [840, 19] width 15 height 15
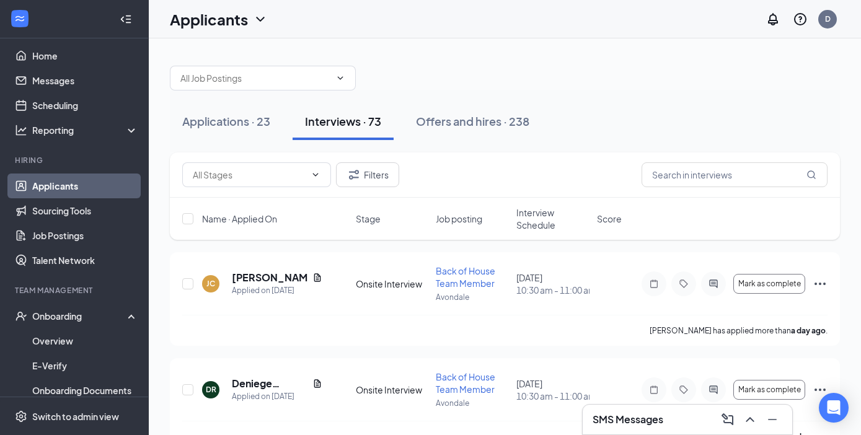
click at [614, 423] on h3 "SMS Messages" at bounding box center [627, 420] width 71 height 14
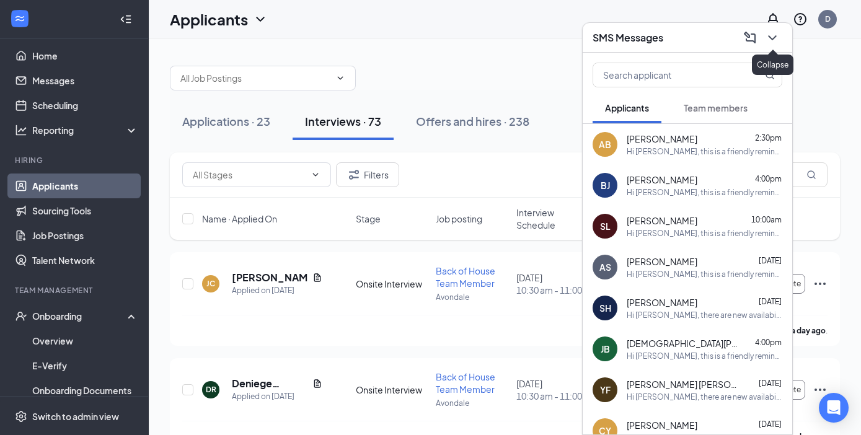
click at [772, 33] on icon "ChevronDown" at bounding box center [772, 37] width 15 height 15
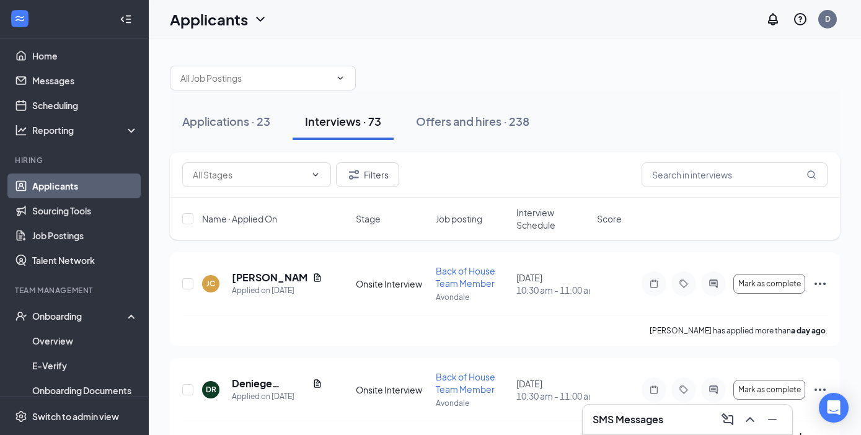
click at [423, 72] on div at bounding box center [505, 71] width 670 height 37
click at [242, 120] on div "Applications · 23" at bounding box center [226, 120] width 88 height 15
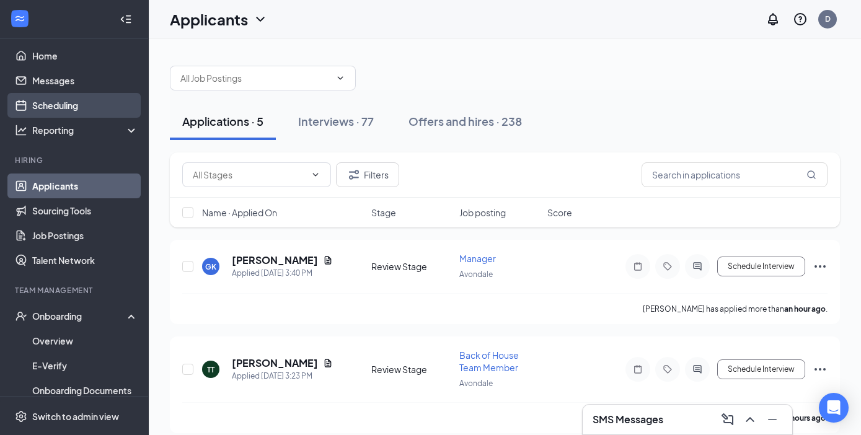
click at [75, 107] on link "Scheduling" at bounding box center [85, 105] width 106 height 25
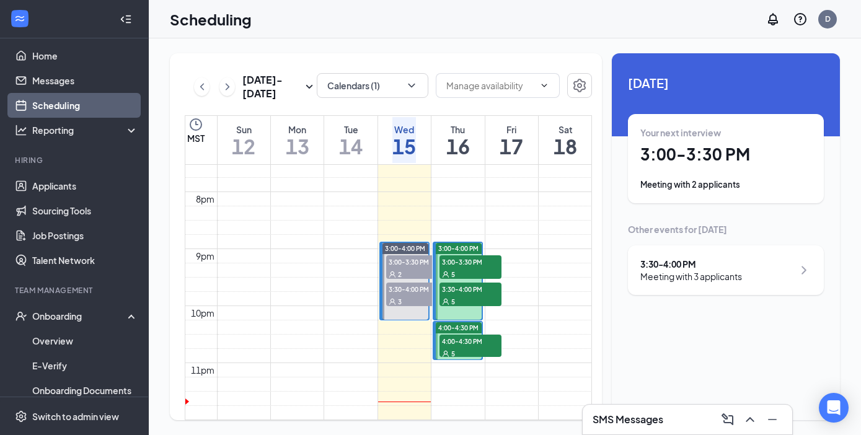
scroll to position [1124, 0]
click at [389, 88] on button "Calendars (1)" at bounding box center [373, 85] width 112 height 25
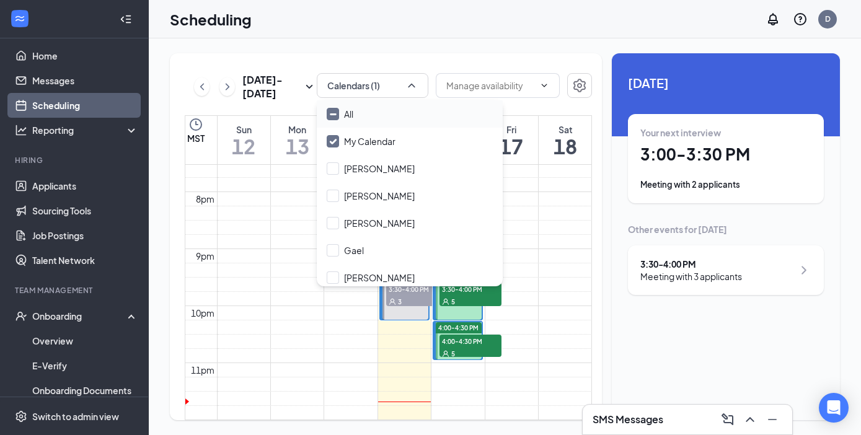
click at [330, 116] on input "All" at bounding box center [340, 114] width 27 height 12
checkbox input "true"
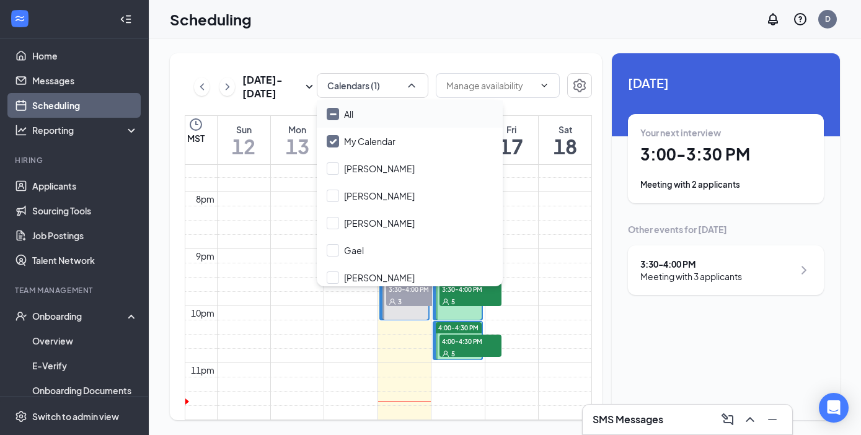
checkbox input "true"
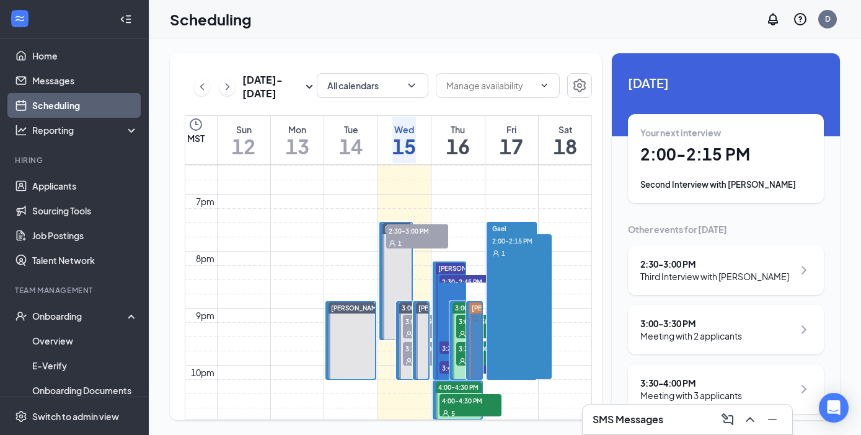
scroll to position [1051, 0]
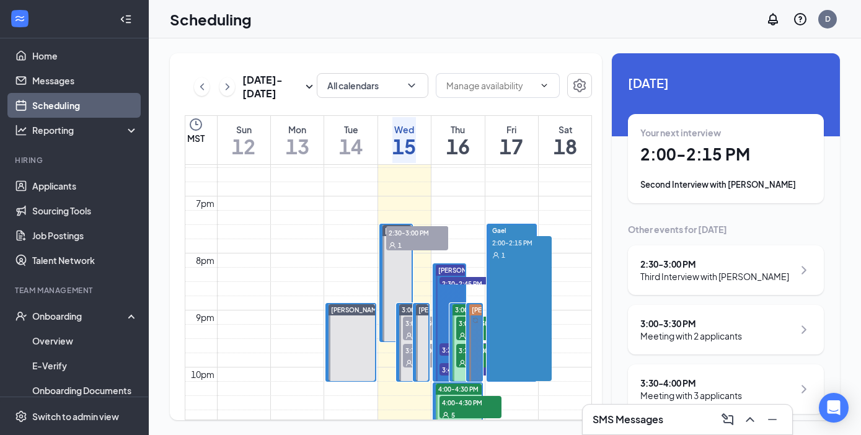
click at [514, 238] on span "2:00-2:15 PM" at bounding box center [520, 242] width 62 height 12
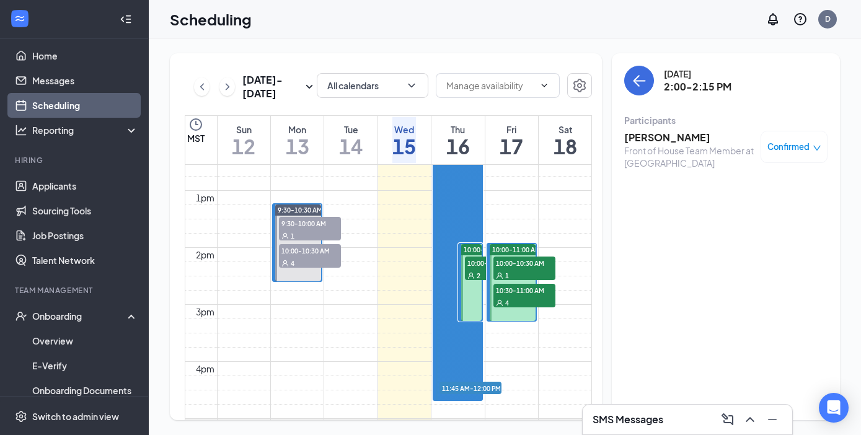
scroll to position [729, 0]
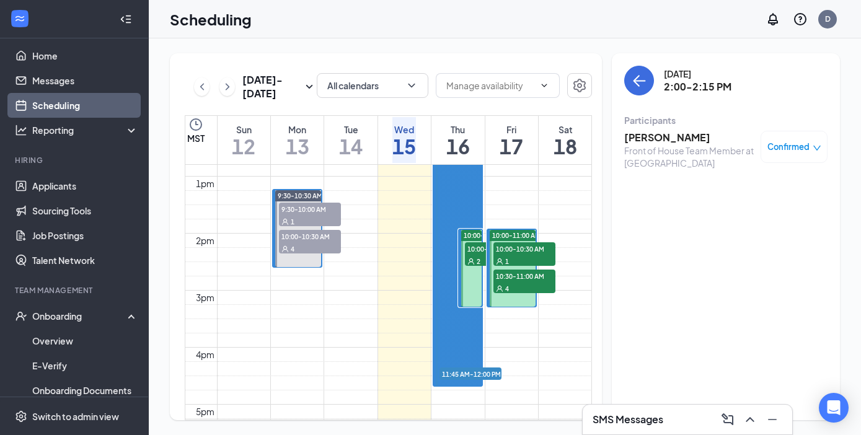
click at [621, 418] on h3 "SMS Messages" at bounding box center [627, 420] width 71 height 14
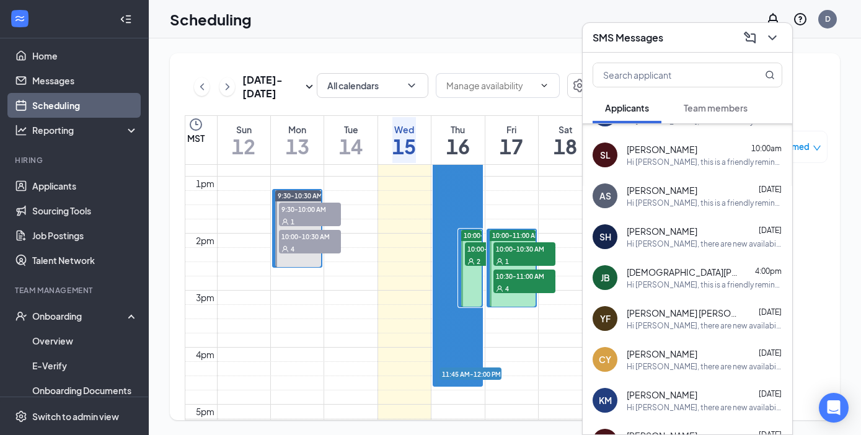
scroll to position [0, 0]
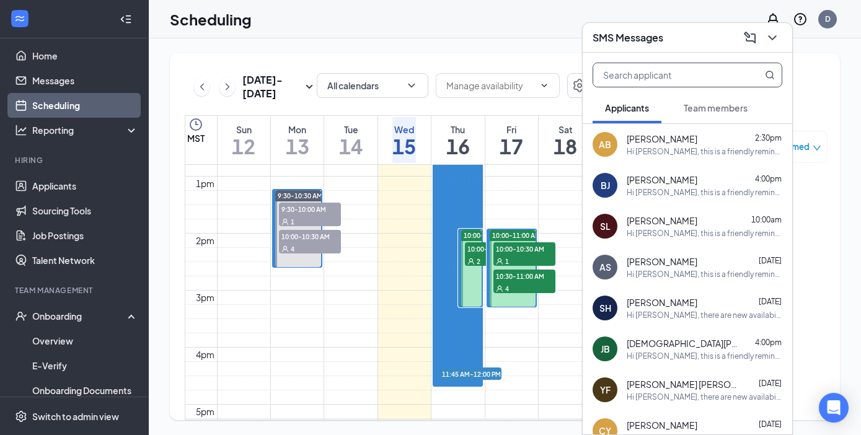
click at [639, 72] on input "text" at bounding box center [666, 75] width 147 height 24
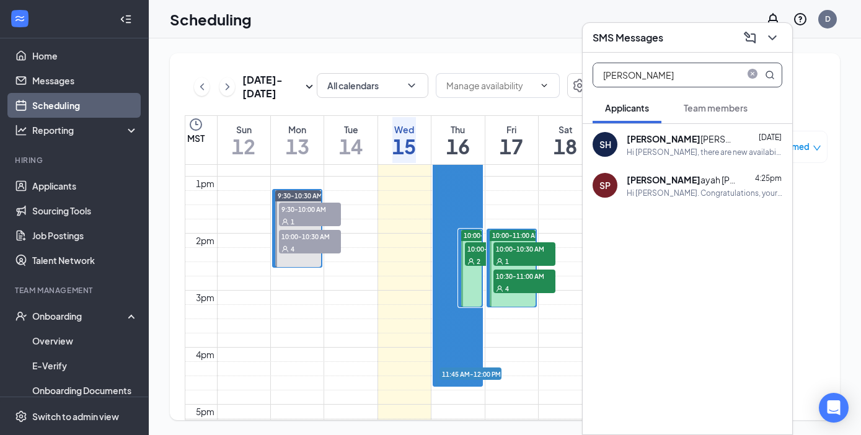
type input "[PERSON_NAME]"
click at [652, 188] on div "Hi [PERSON_NAME]. Congratulations, your meeting with [DEMOGRAPHIC_DATA]-fil-A f…" at bounding box center [704, 193] width 156 height 11
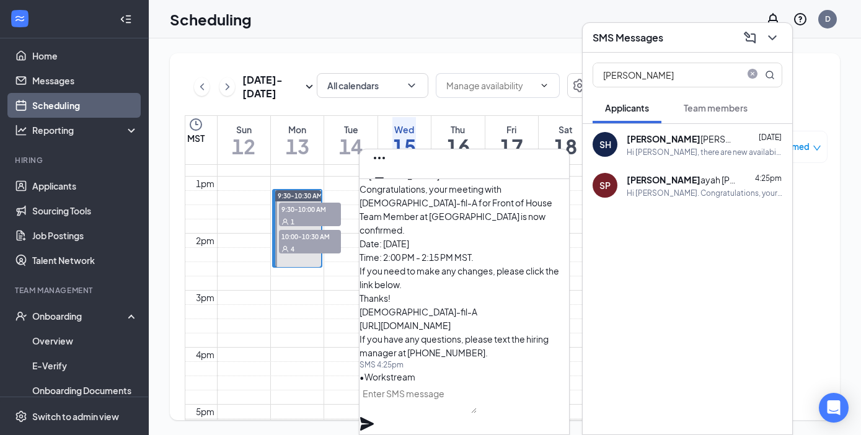
click at [447, 413] on textarea at bounding box center [417, 399] width 117 height 30
type textarea "Hi [PERSON_NAME],"
click at [773, 37] on icon "ChevronDown" at bounding box center [772, 37] width 15 height 15
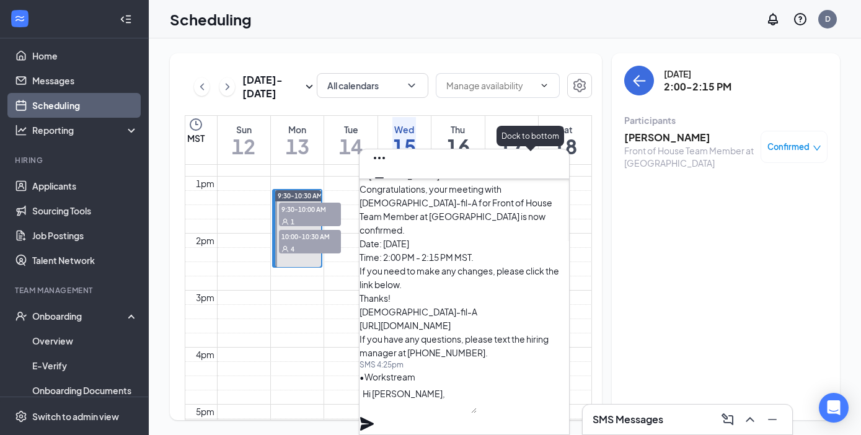
click at [387, 170] on icon "Minimize" at bounding box center [379, 177] width 15 height 15
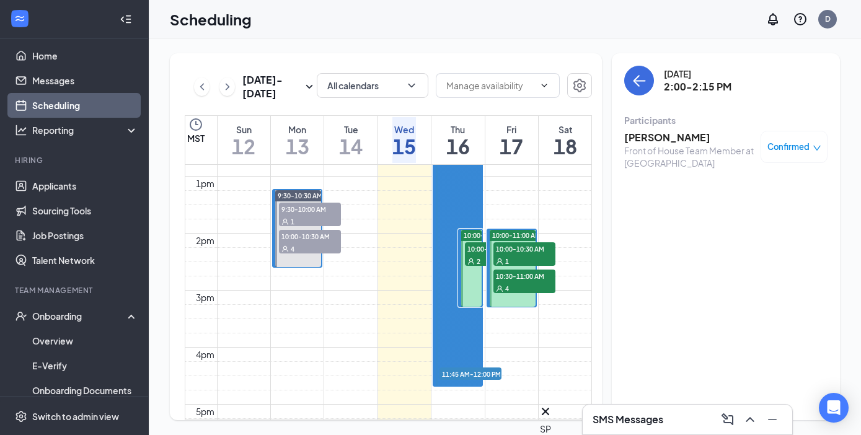
click at [703, 138] on h3 "[PERSON_NAME]" at bounding box center [689, 138] width 130 height 14
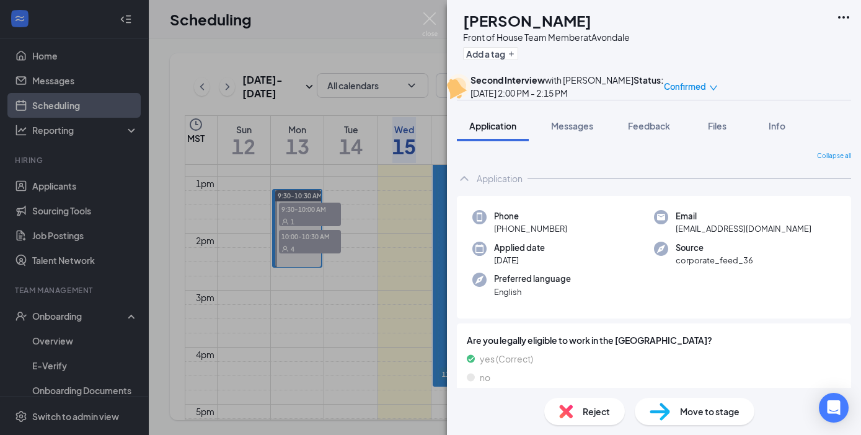
click at [662, 417] on img at bounding box center [659, 412] width 20 height 18
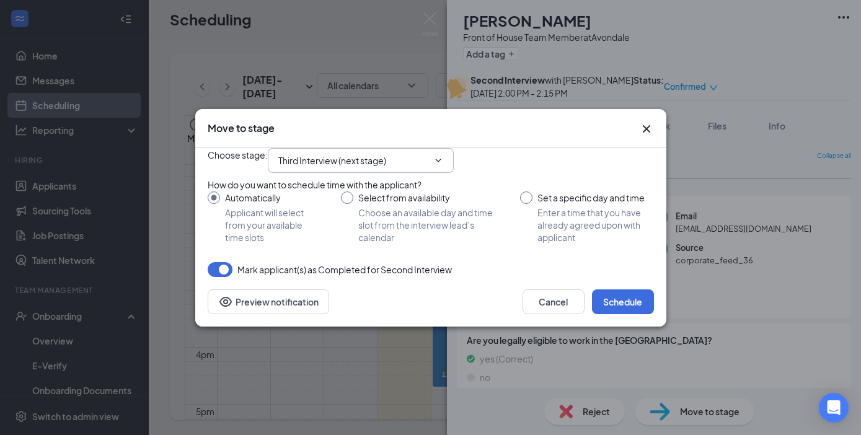
click at [404, 154] on input "Third Interview (next stage)" at bounding box center [353, 161] width 150 height 14
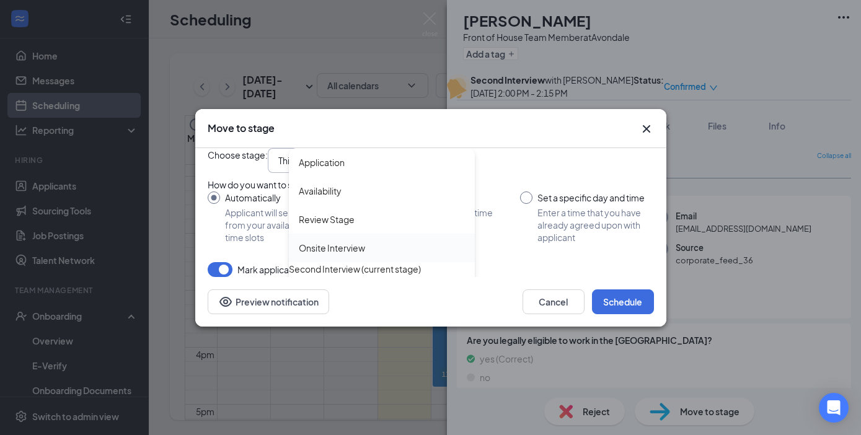
click at [333, 241] on div "Onsite Interview" at bounding box center [332, 248] width 66 height 14
type input "Onsite Interview"
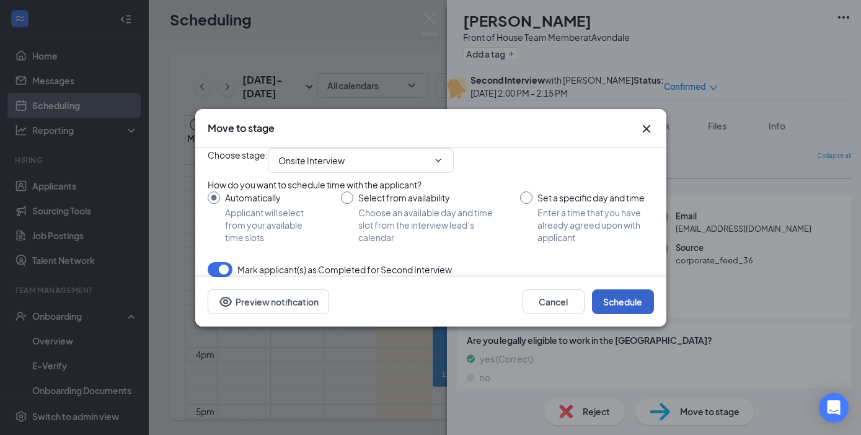
click at [613, 314] on button "Schedule" at bounding box center [623, 301] width 62 height 25
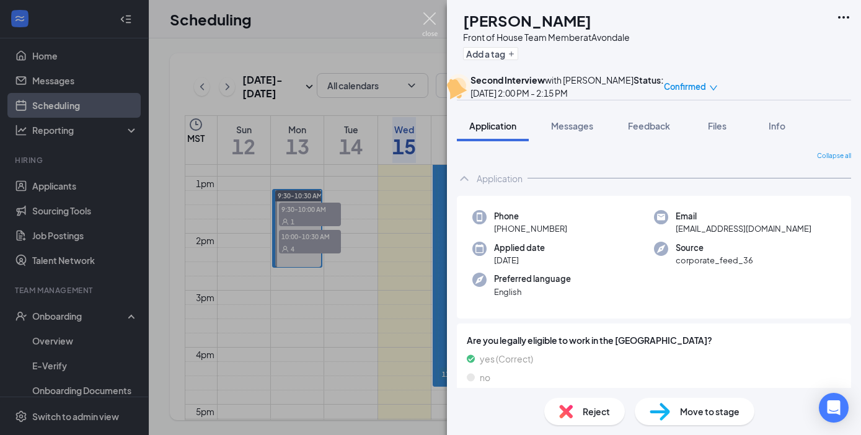
click at [430, 17] on img at bounding box center [429, 24] width 15 height 24
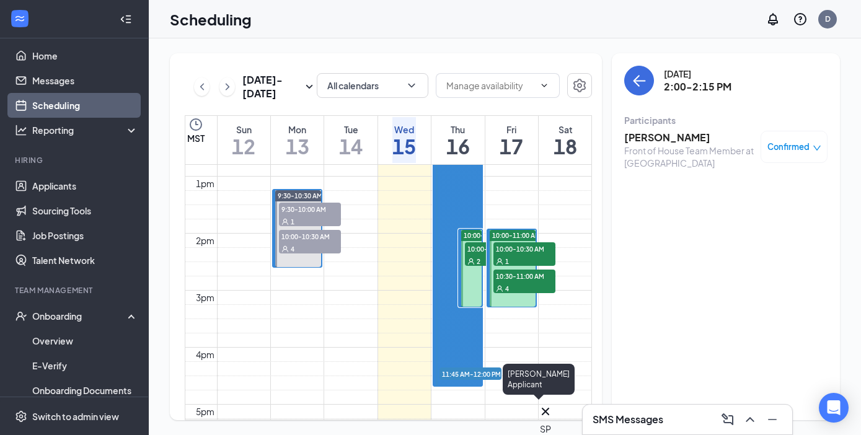
click at [548, 422] on div "SP" at bounding box center [545, 429] width 11 height 14
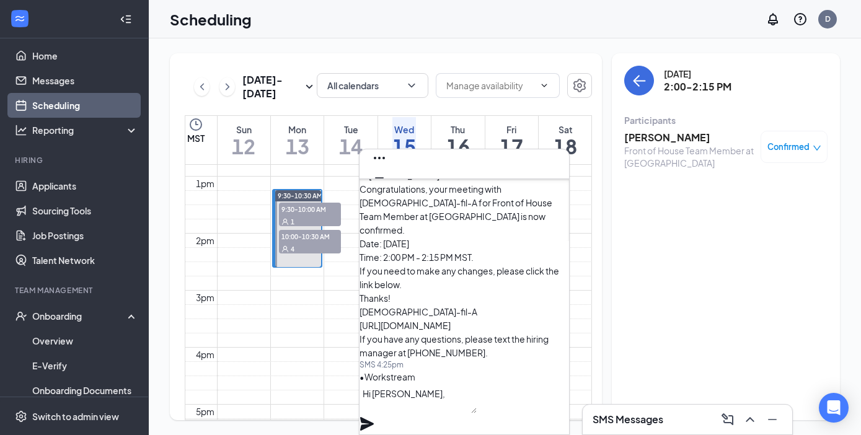
click at [457, 405] on textarea "Hi [PERSON_NAME]," at bounding box center [417, 399] width 117 height 30
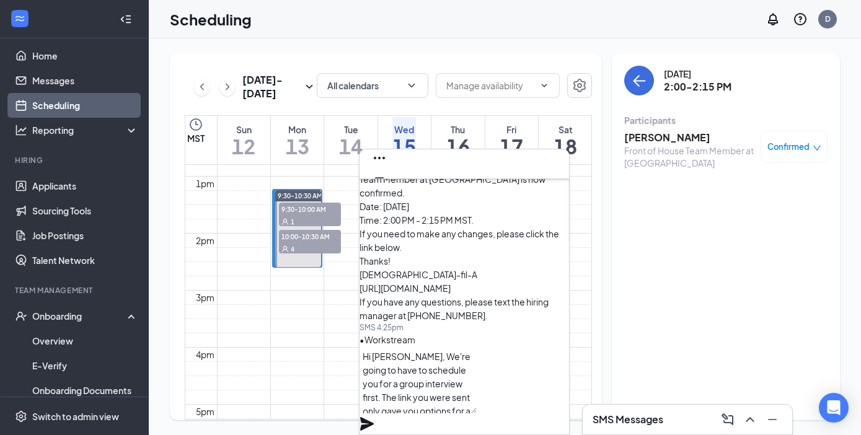
scroll to position [12, 0]
type textarea "Hi [PERSON_NAME], We're going to have to schedule you for a group interview fir…"
click at [384, 177] on icon "Minimize" at bounding box center [379, 177] width 9 height 1
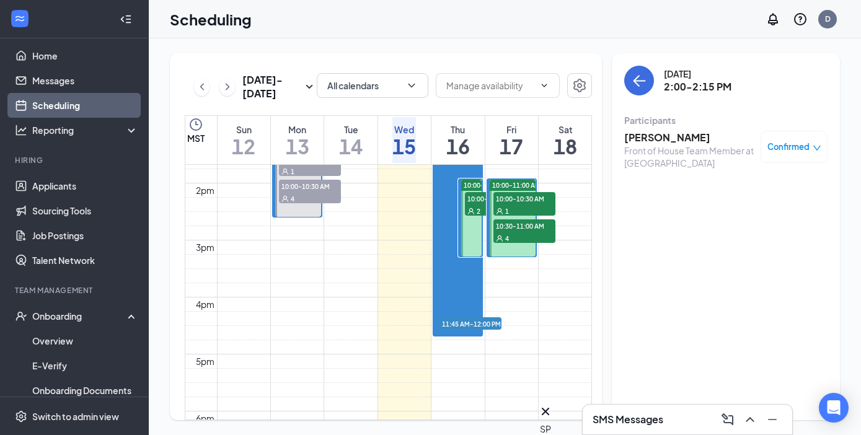
scroll to position [780, 0]
click at [551, 422] on div "SP" at bounding box center [545, 429] width 11 height 14
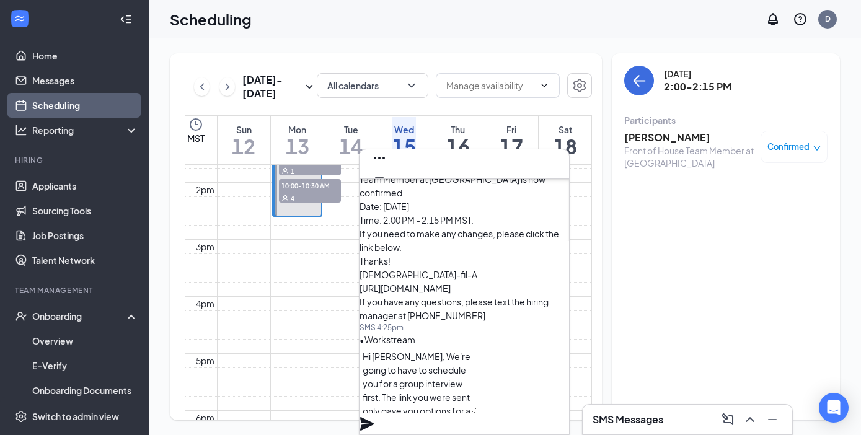
scroll to position [14, 0]
click at [476, 406] on textarea "Hi [PERSON_NAME], We're going to have to schedule you for a group interview fir…" at bounding box center [417, 379] width 117 height 67
type textarea "Hi [PERSON_NAME], We're going to have to schedule you for a group interview fir…"
click at [374, 417] on icon "Plane" at bounding box center [367, 424] width 14 height 14
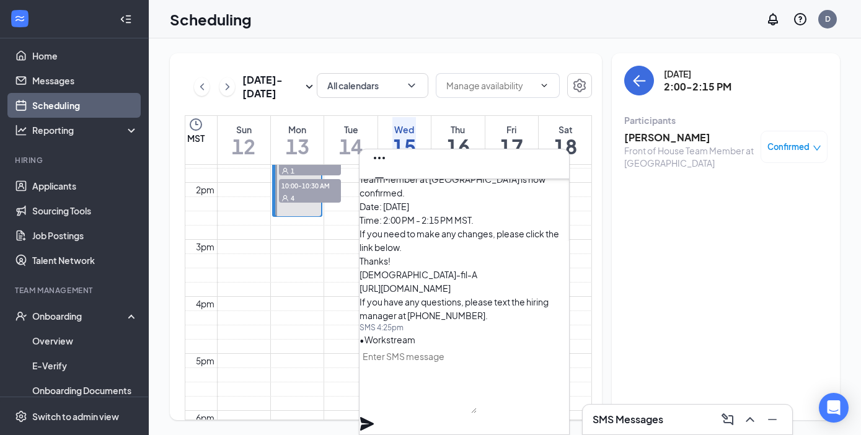
scroll to position [0, 0]
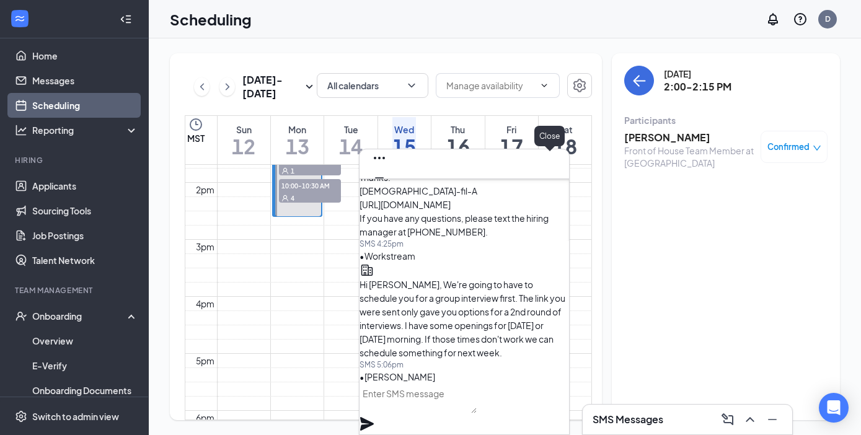
click at [383, 193] on icon "Cross" at bounding box center [378, 196] width 7 height 7
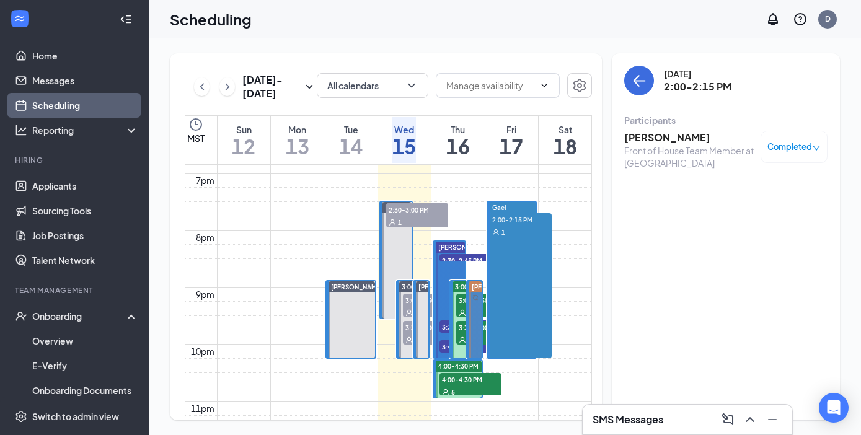
scroll to position [1070, 0]
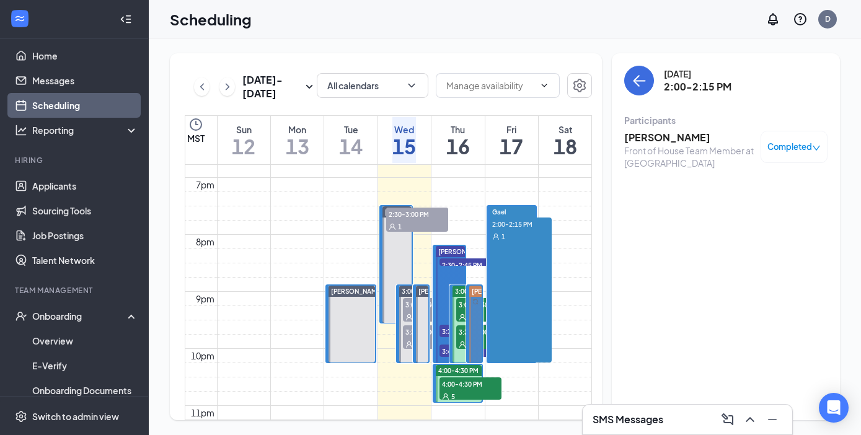
click at [521, 217] on span "2:00-2:15 PM" at bounding box center [520, 223] width 62 height 12
click at [780, 153] on div "Completed" at bounding box center [793, 147] width 67 height 32
click at [794, 149] on span "Completed" at bounding box center [789, 147] width 45 height 12
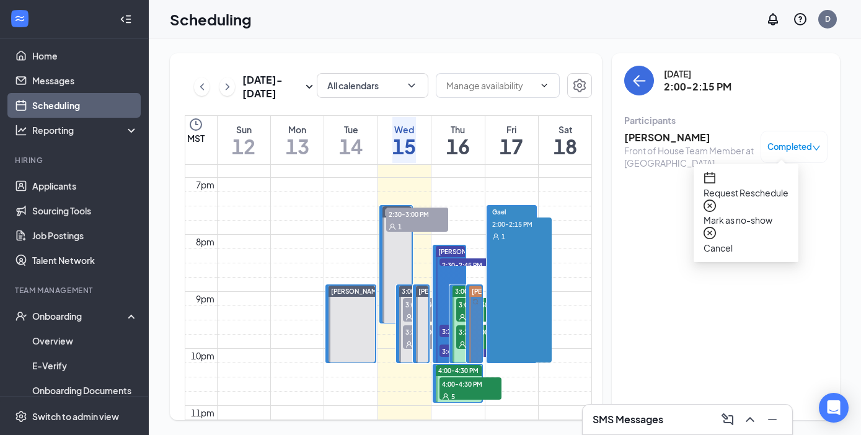
click at [764, 186] on span "Request Reschedule" at bounding box center [745, 193] width 85 height 14
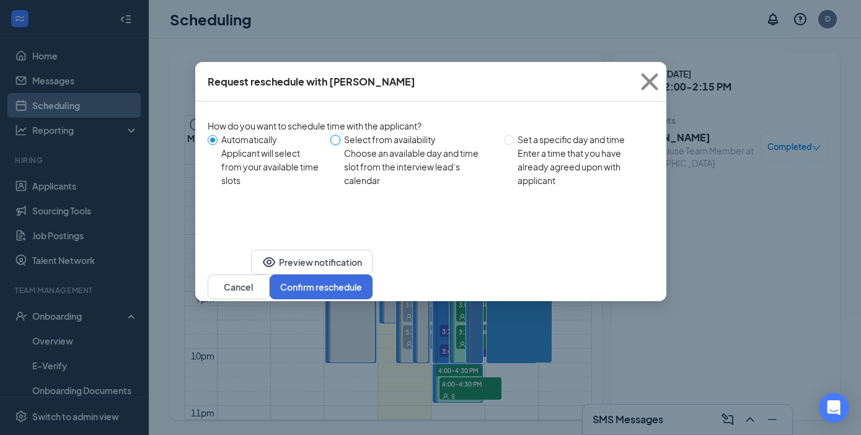
click at [339, 139] on input "Select from availability Choose an available day and time slot from the intervi…" at bounding box center [335, 140] width 10 height 10
radio input "true"
radio input "false"
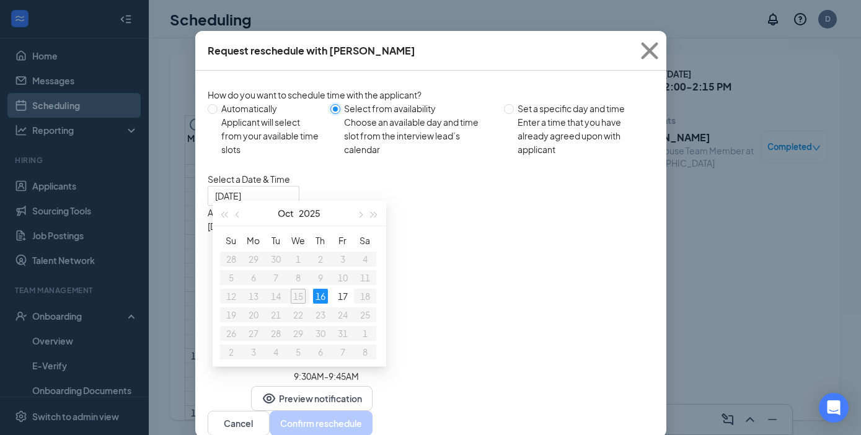
scroll to position [22, 0]
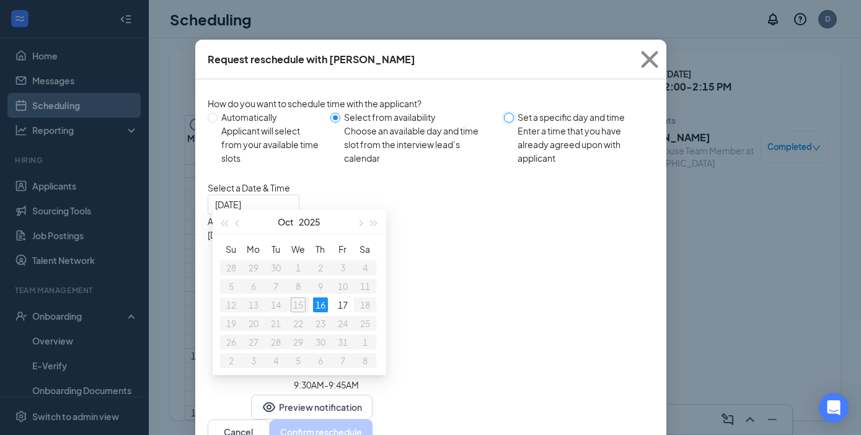
click at [510, 119] on input "Set a specific day and time Enter a time that you have already agreed upon with…" at bounding box center [509, 118] width 10 height 10
radio input "true"
radio input "false"
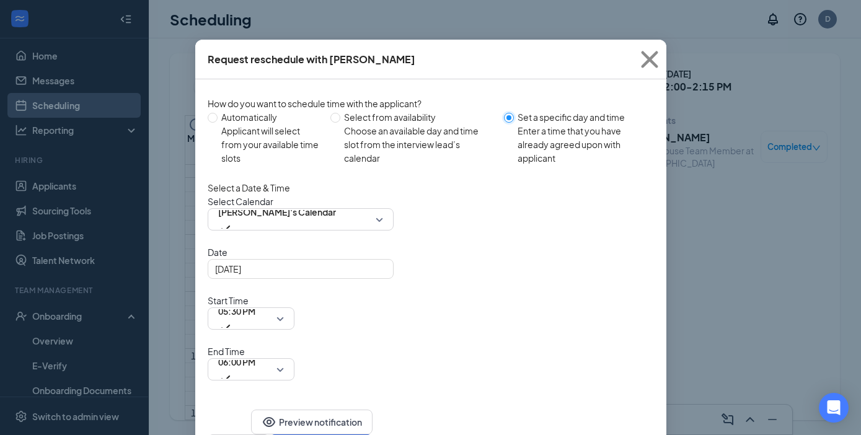
scroll to position [0, 0]
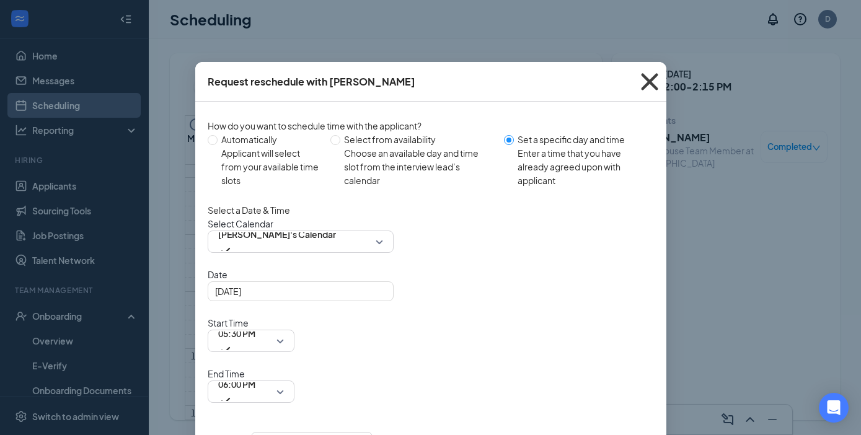
click at [650, 82] on icon "Cross" at bounding box center [649, 81] width 17 height 17
